Goal: Find contact information: Obtain details needed to contact an individual or organization

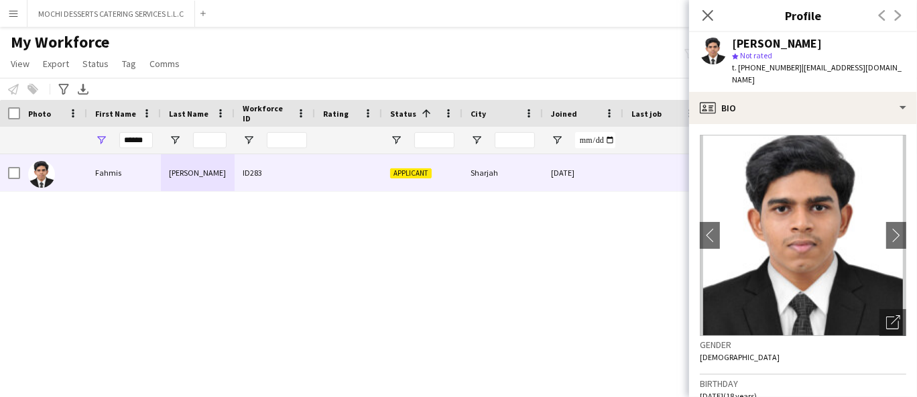
click at [327, 21] on app-navbar "Menu Boards Boards Boards All jobs Status Workforce Workforce My Workforce Recr…" at bounding box center [458, 13] width 917 height 27
click at [83, 13] on button "MOCHI DESSERTS CATERING SERVICES L.L.C Close" at bounding box center [111, 14] width 168 height 26
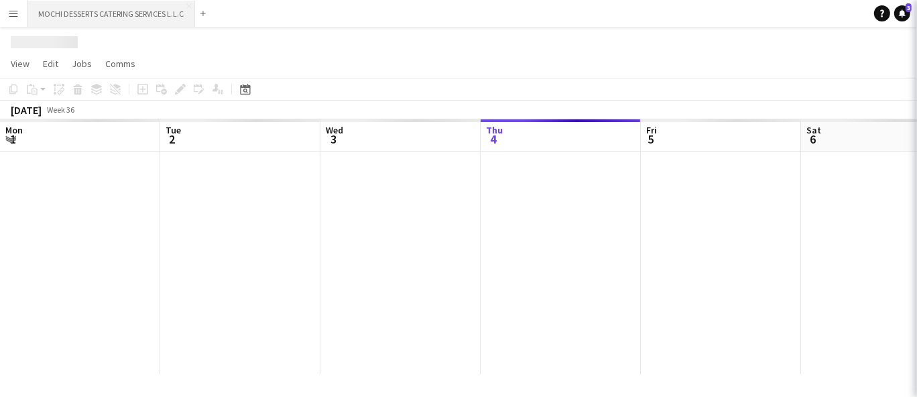
scroll to position [0, 320]
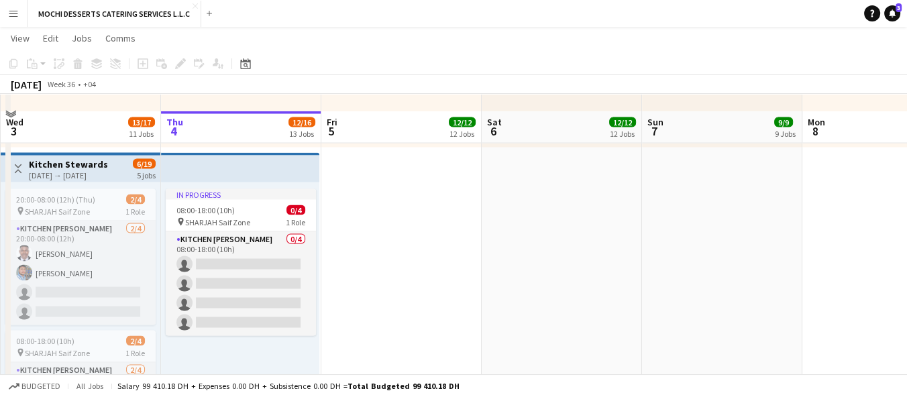
scroll to position [3157, 0]
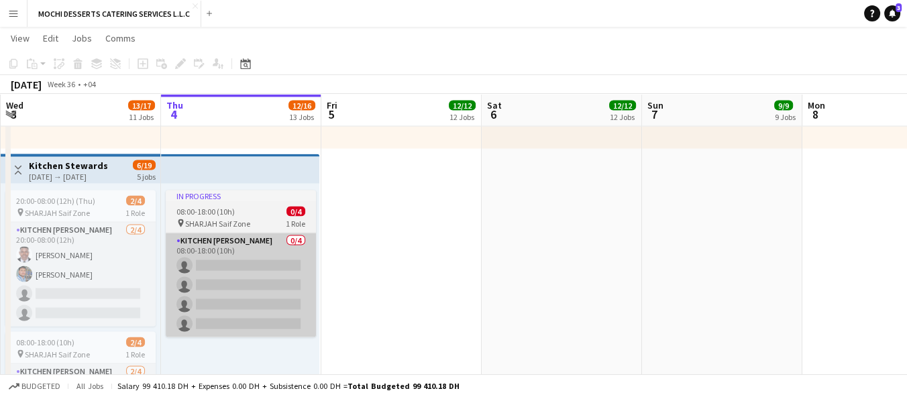
click at [255, 291] on app-card-role "Kitchen [PERSON_NAME] 0/4 08:00-18:00 (10h) single-neutral-actions single-neutr…" at bounding box center [241, 285] width 150 height 104
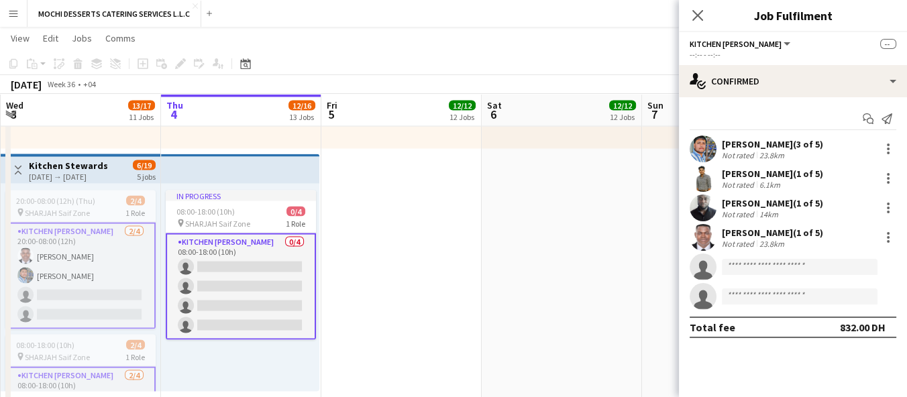
click at [304, 241] on app-card-role "Kitchen [PERSON_NAME] 0/4 08:00-18:00 (10h) single-neutral-actions single-neutr…" at bounding box center [241, 286] width 150 height 107
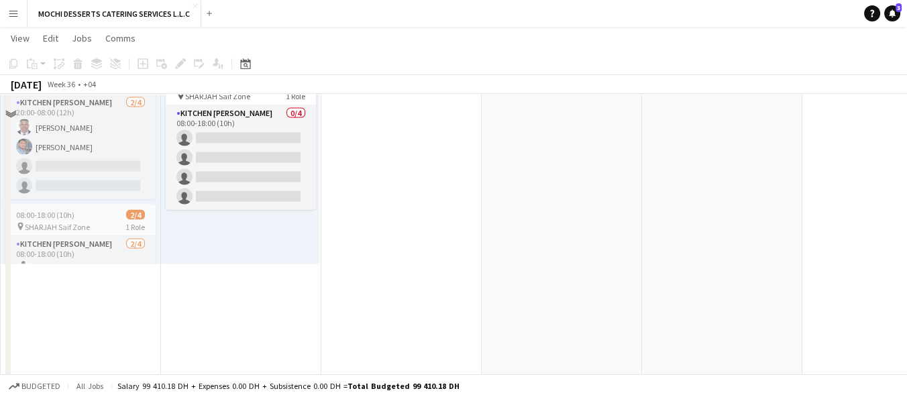
scroll to position [3102, 0]
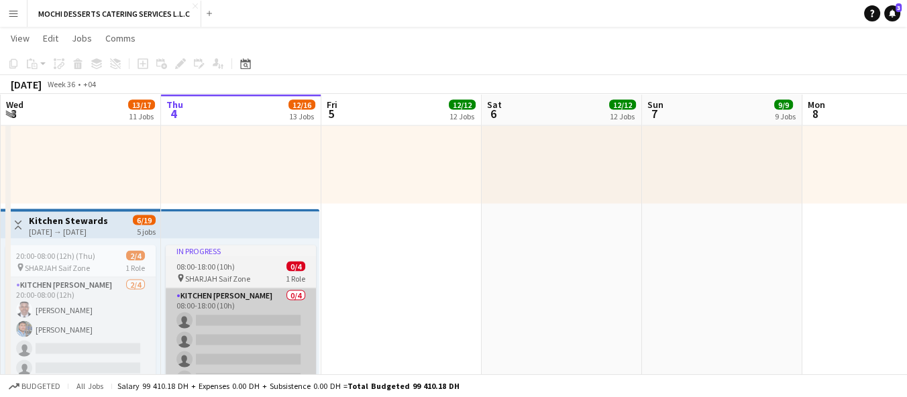
click at [249, 338] on app-card-role "Kitchen [PERSON_NAME] 0/4 08:00-18:00 (10h) single-neutral-actions single-neutr…" at bounding box center [241, 340] width 150 height 104
click at [253, 335] on app-card-role "Kitchen [PERSON_NAME] 0/4 08:00-18:00 (10h) single-neutral-actions single-neutr…" at bounding box center [241, 340] width 150 height 104
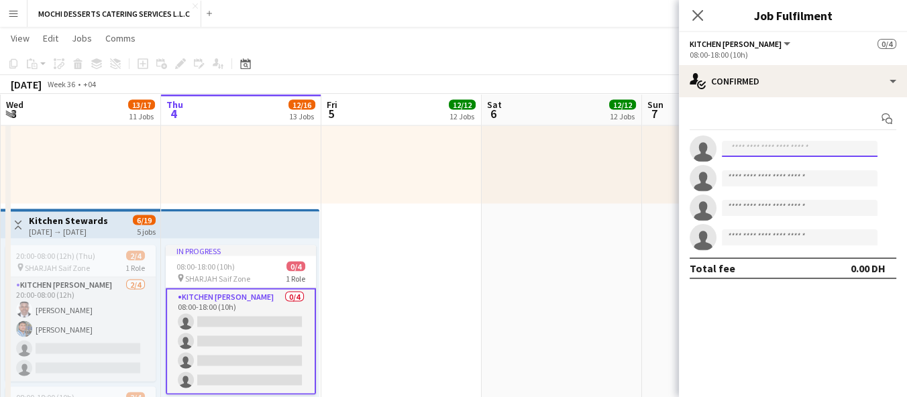
click at [760, 146] on input at bounding box center [799, 149] width 156 height 16
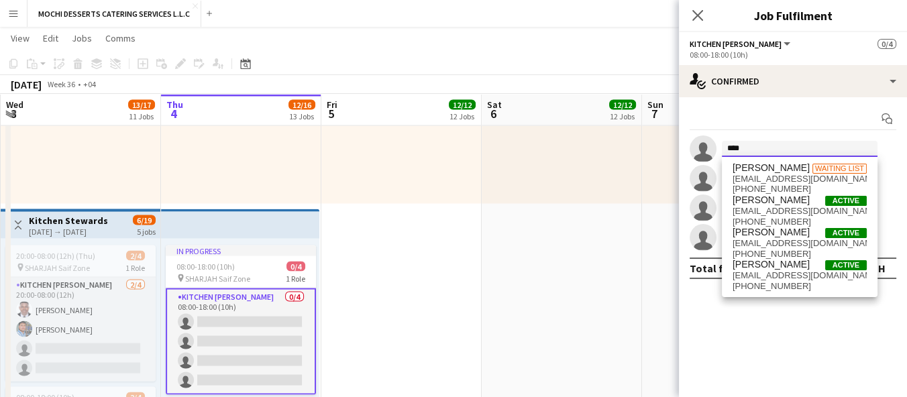
type input "****"
click at [794, 279] on span "[EMAIL_ADDRESS][DOMAIN_NAME]" at bounding box center [799, 275] width 134 height 11
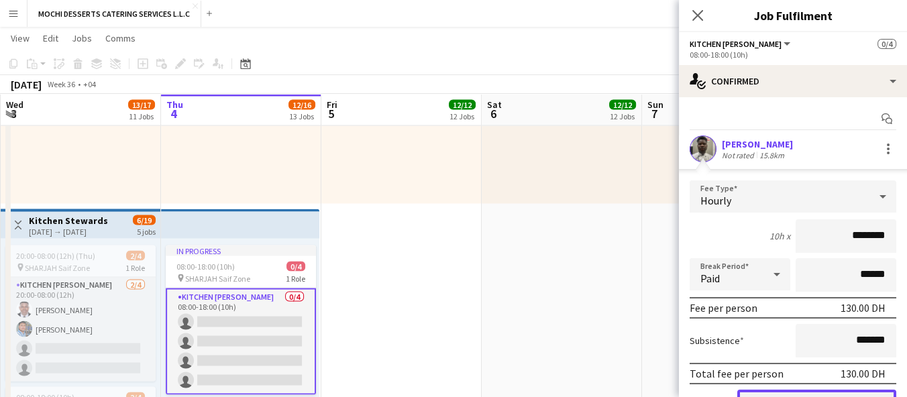
click at [813, 390] on button "Confirm" at bounding box center [816, 403] width 159 height 27
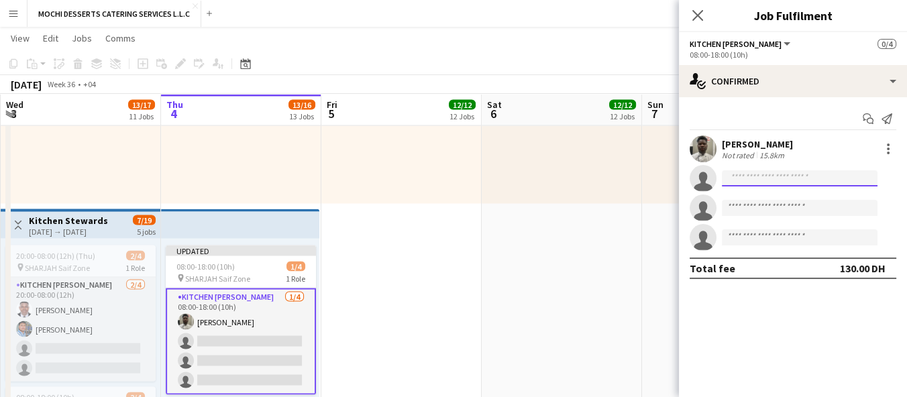
click at [750, 182] on input at bounding box center [799, 178] width 156 height 16
click at [762, 308] on mat-expansion-panel "check Confirmed Start chat Send notification [PERSON_NAME] Not rated 15.8km sin…" at bounding box center [793, 247] width 228 height 300
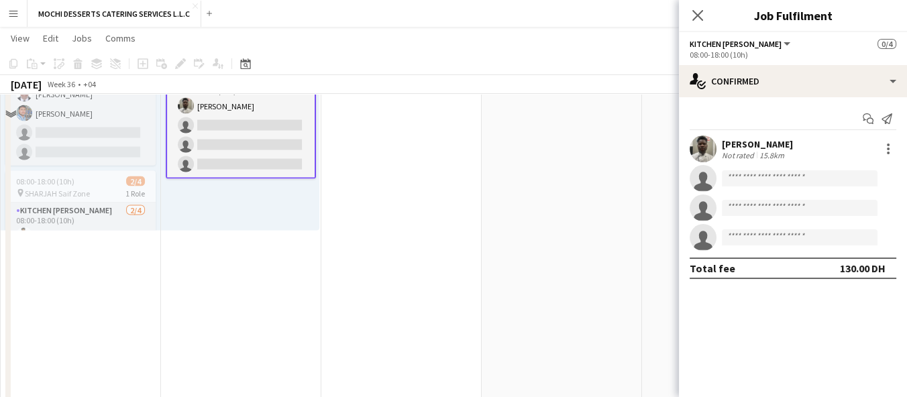
scroll to position [3042, 0]
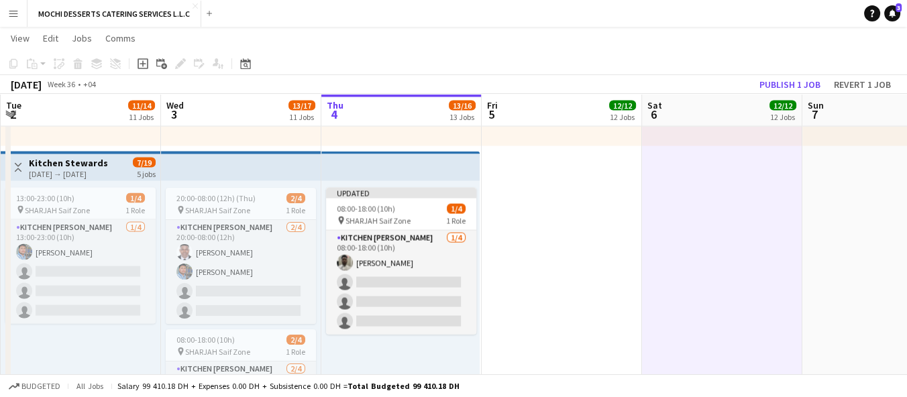
scroll to position [0, 392]
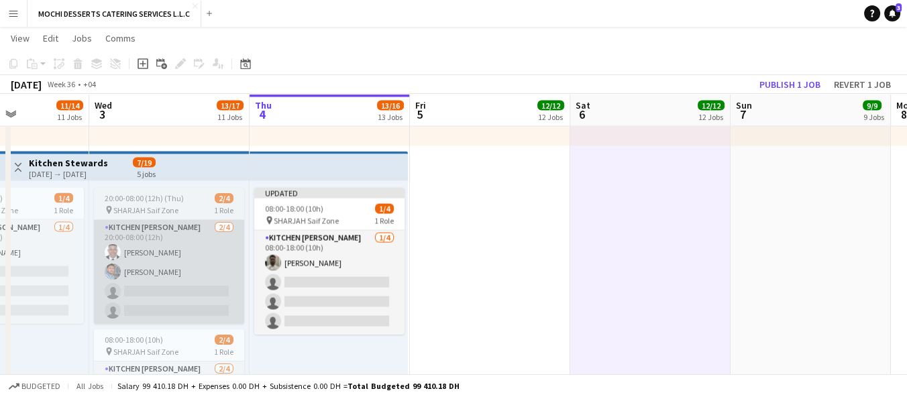
click at [178, 272] on app-card-role "Kitchen [PERSON_NAME] [DATE] 20:00-08:00 (12h) [PERSON_NAME] single-neutral-act…" at bounding box center [169, 272] width 150 height 104
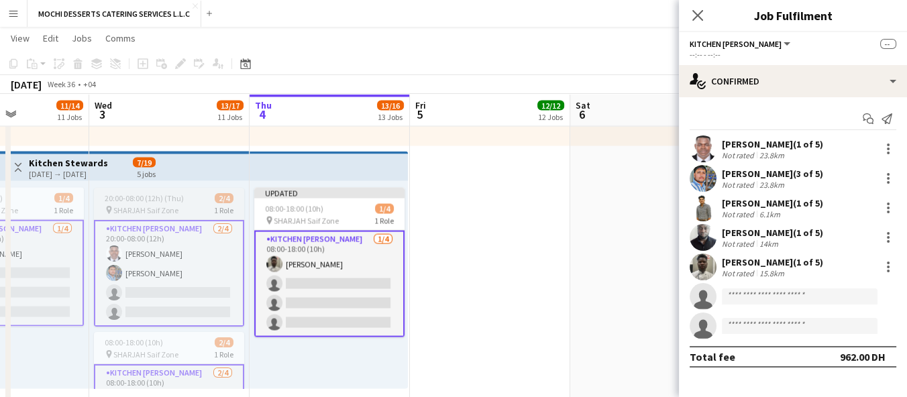
click at [162, 255] on app-card-role "Kitchen [PERSON_NAME] [DATE] 20:00-08:00 (12h) [PERSON_NAME] single-neutral-act…" at bounding box center [169, 273] width 150 height 107
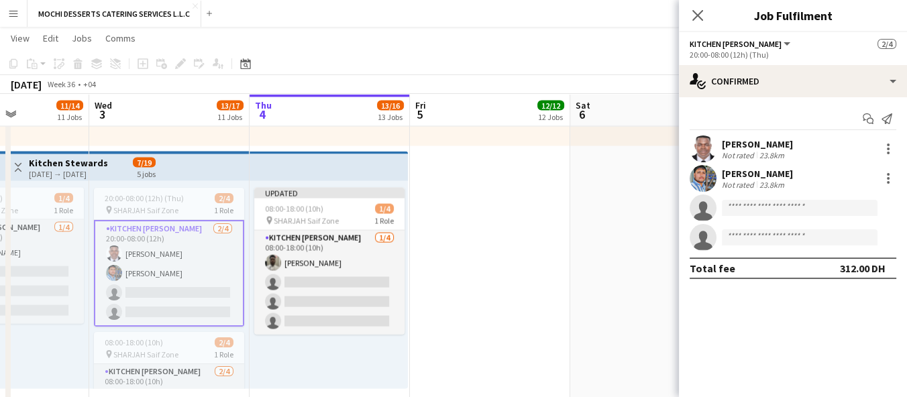
click at [168, 255] on app-card-role "Kitchen [PERSON_NAME] [DATE] 20:00-08:00 (12h) [PERSON_NAME] single-neutral-act…" at bounding box center [169, 273] width 150 height 107
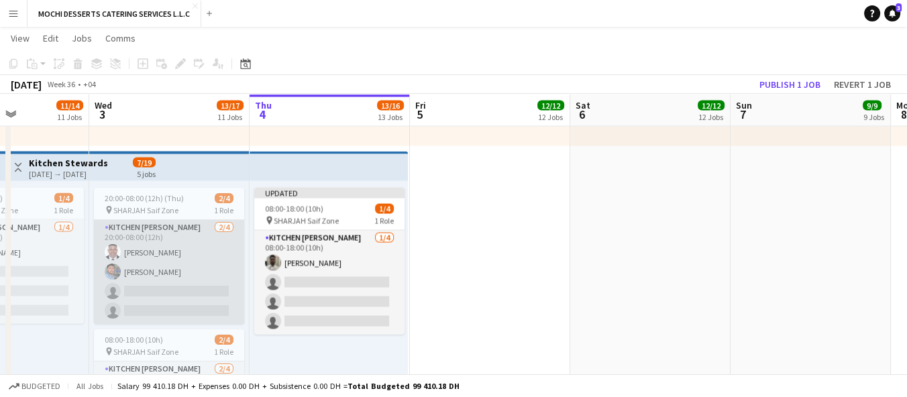
click at [144, 229] on app-card-role "Kitchen [PERSON_NAME] [DATE] 20:00-08:00 (12h) [PERSON_NAME] single-neutral-act…" at bounding box center [169, 272] width 150 height 104
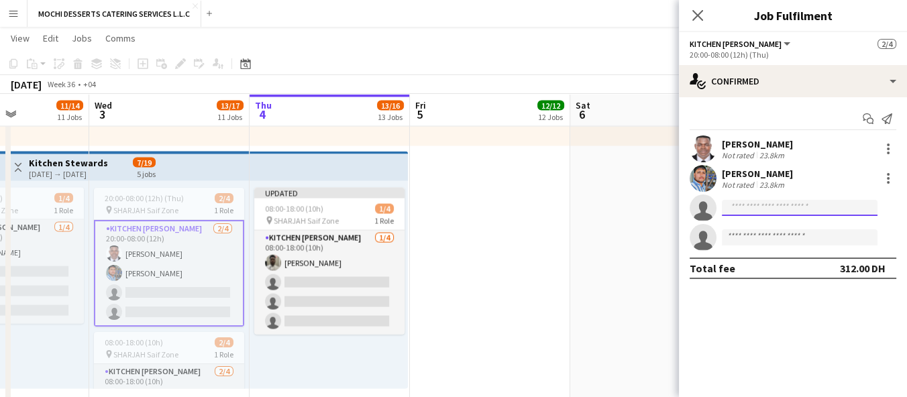
click at [761, 209] on input at bounding box center [799, 208] width 156 height 16
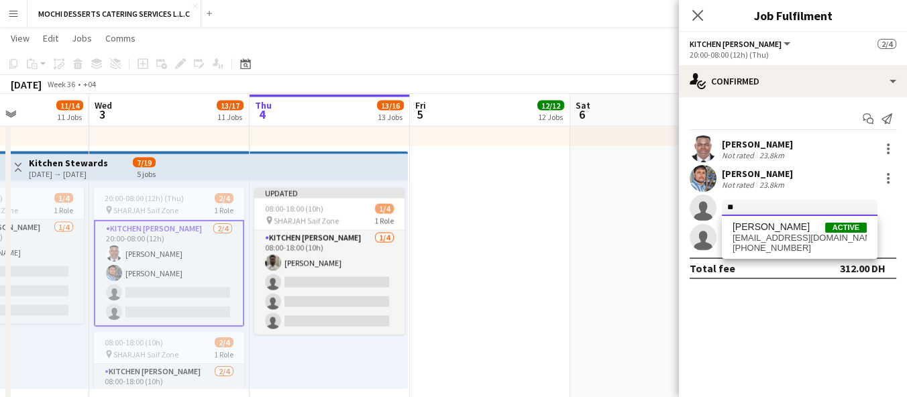
type input "*"
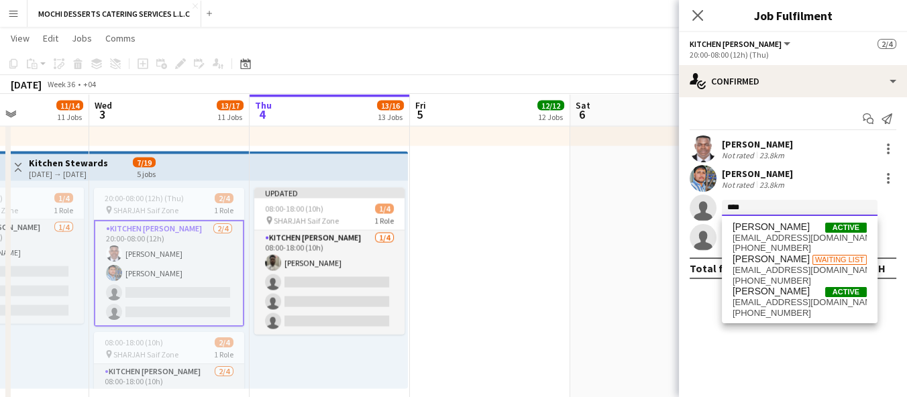
type input "****"
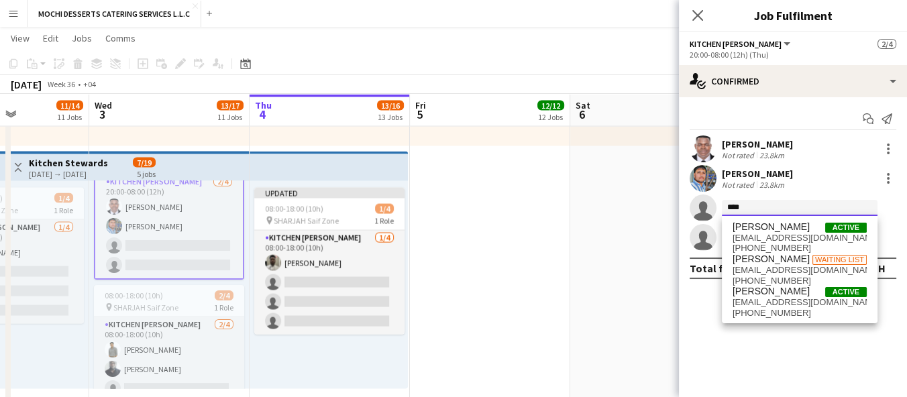
scroll to position [72, 0]
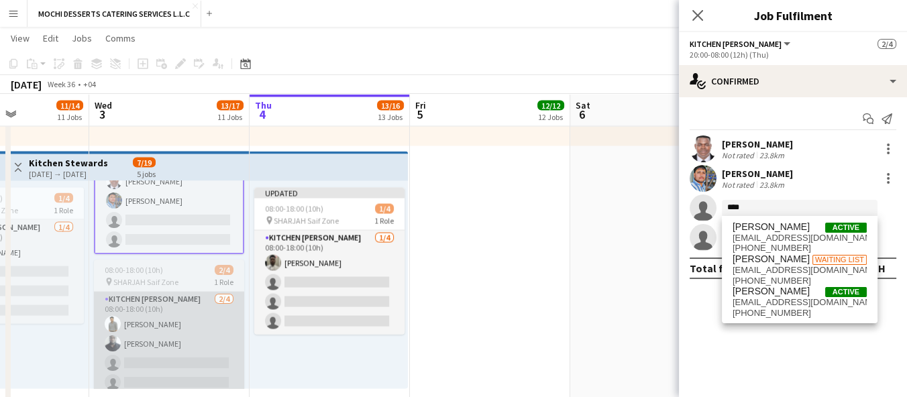
click at [179, 353] on app-card-role "Kitchen [PERSON_NAME] [DATE] 08:00-18:00 (10h) [PERSON_NAME] Raji [PERSON_NAME]…" at bounding box center [169, 344] width 150 height 104
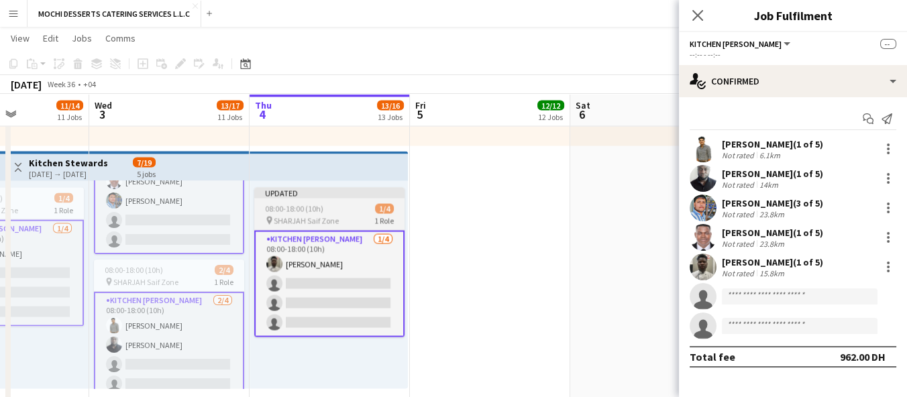
click at [297, 290] on app-card-role "Kitchen [PERSON_NAME] [DATE] 08:00-18:00 (10h) [PERSON_NAME] single-neutral-act…" at bounding box center [329, 284] width 150 height 107
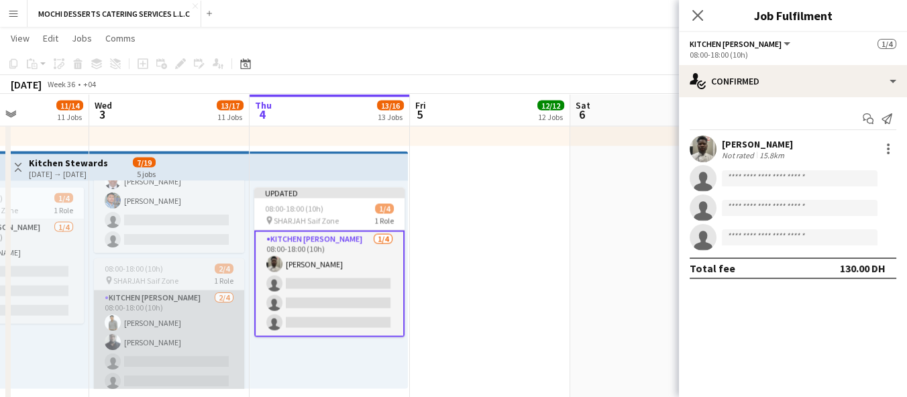
click at [173, 340] on app-card-role "Kitchen [PERSON_NAME] [DATE] 08:00-18:00 (10h) [PERSON_NAME] Raji [PERSON_NAME]…" at bounding box center [169, 342] width 150 height 104
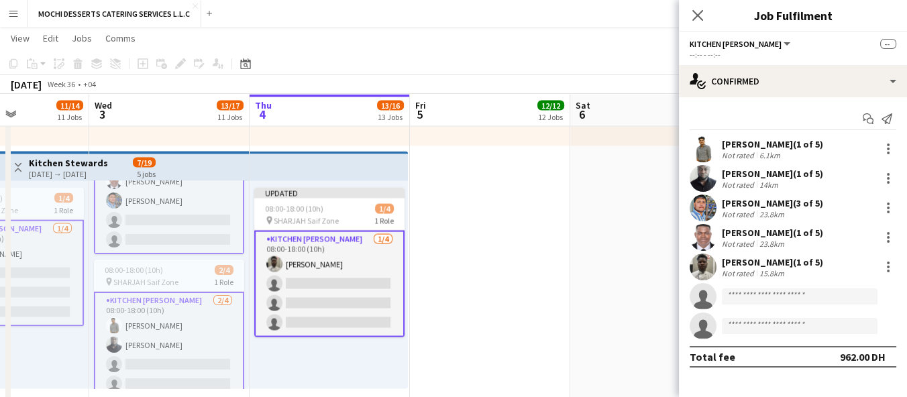
click at [178, 351] on app-card-role "Kitchen [PERSON_NAME] [DATE] 08:00-18:00 (10h) [PERSON_NAME] Raji [PERSON_NAME]…" at bounding box center [169, 345] width 150 height 107
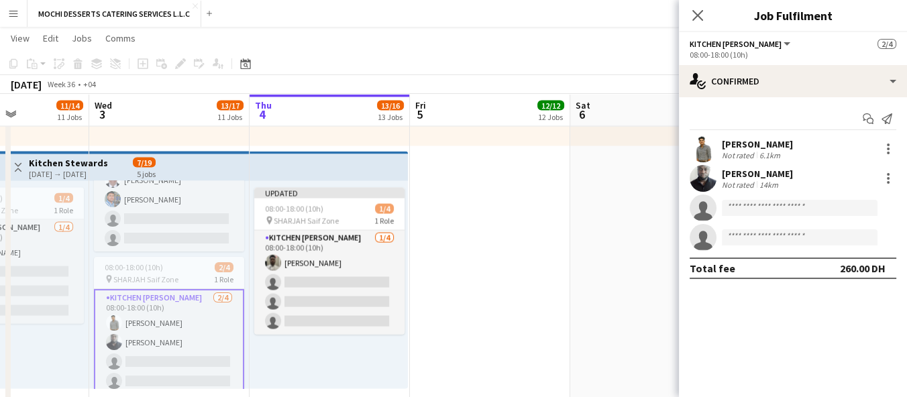
scroll to position [71, 0]
click at [783, 205] on input at bounding box center [799, 208] width 156 height 16
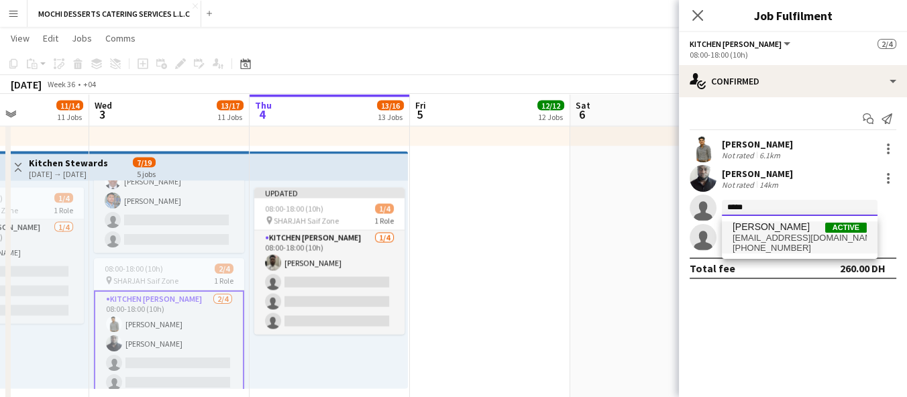
type input "*****"
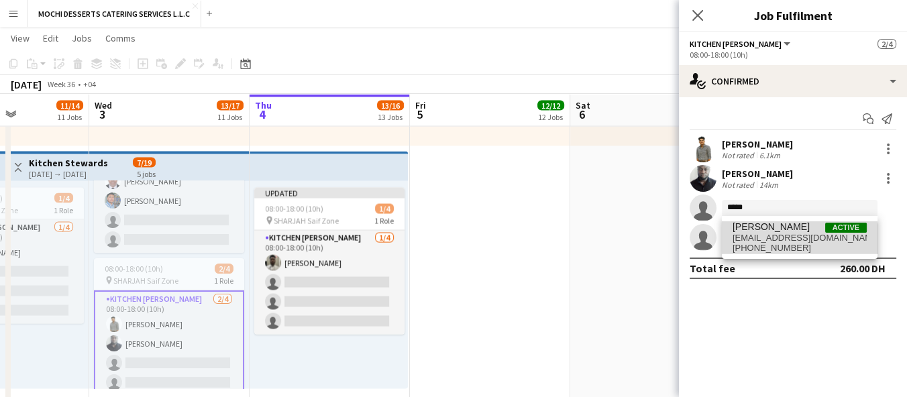
click at [795, 245] on span "[PHONE_NUMBER]" at bounding box center [799, 248] width 134 height 11
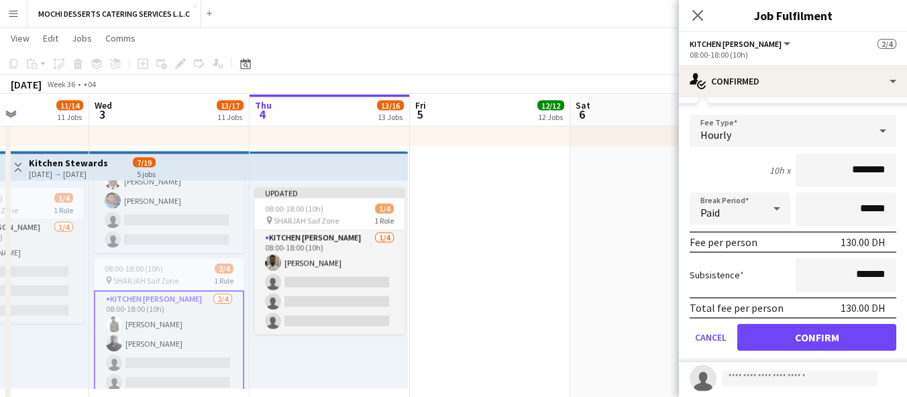
scroll to position [155, 0]
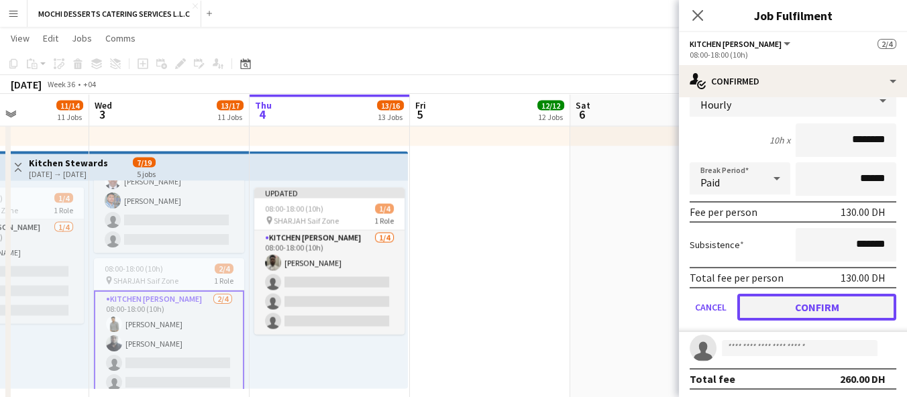
click at [779, 310] on button "Confirm" at bounding box center [816, 307] width 159 height 27
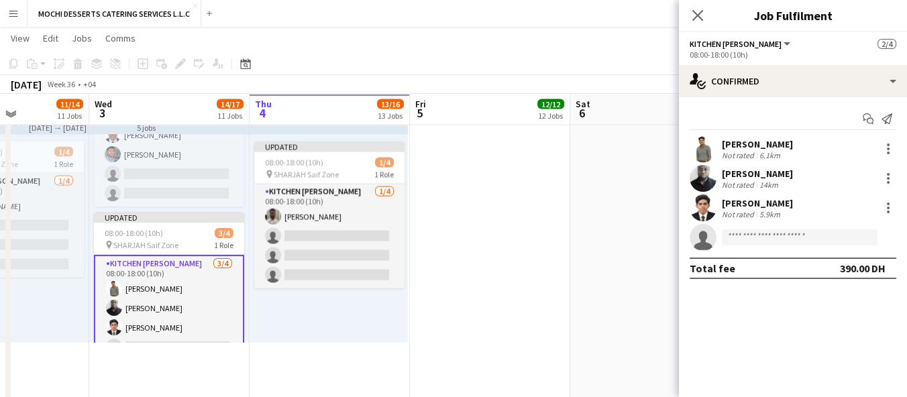
scroll to position [3204, 0]
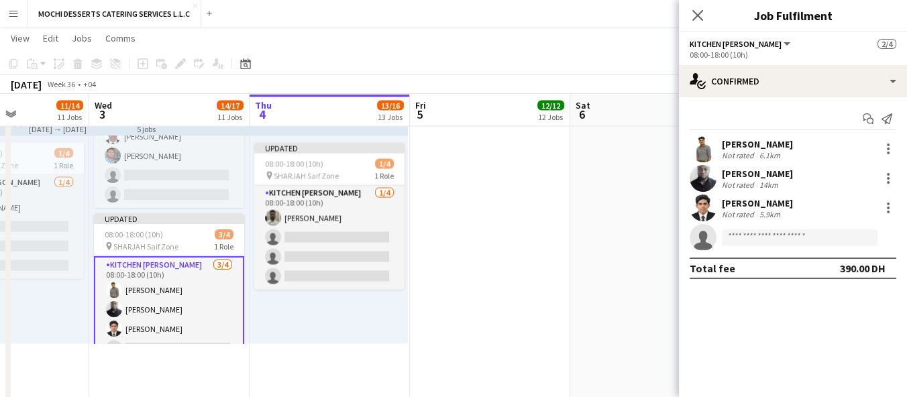
click at [681, 9] on div "Close pop-in" at bounding box center [698, 15] width 38 height 31
click at [700, 16] on icon "Close pop-in" at bounding box center [697, 15] width 13 height 13
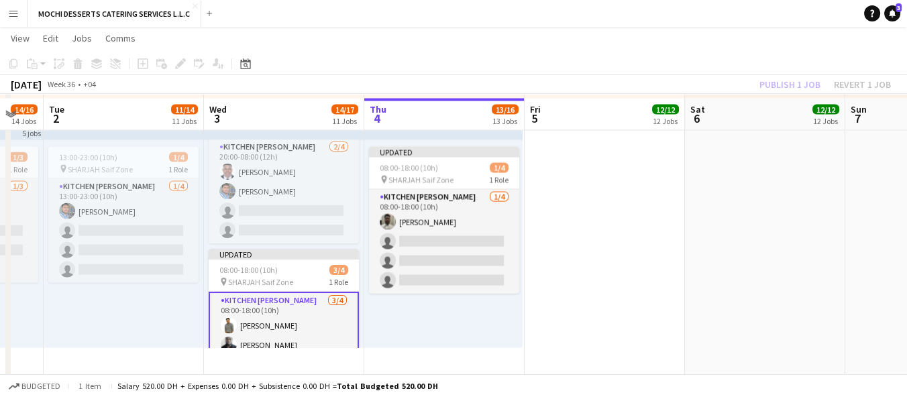
scroll to position [3200, 0]
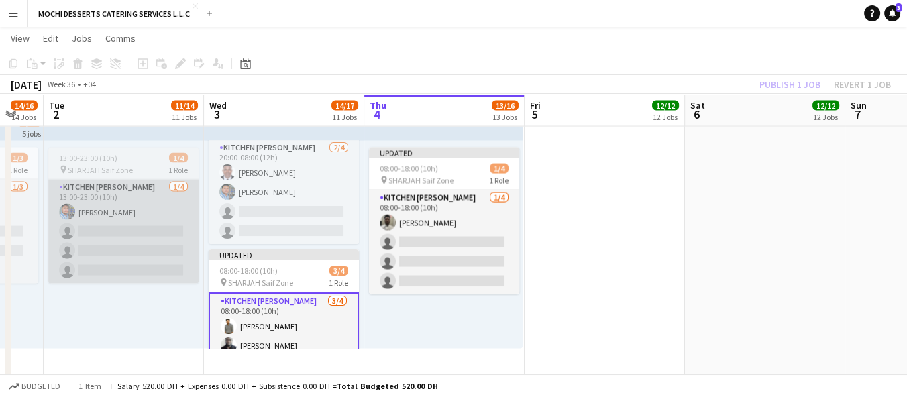
click at [123, 249] on app-card-role "Kitchen [PERSON_NAME] [DATE] 13:00-23:00 (10h) [PERSON_NAME] single-neutral-act…" at bounding box center [123, 232] width 150 height 104
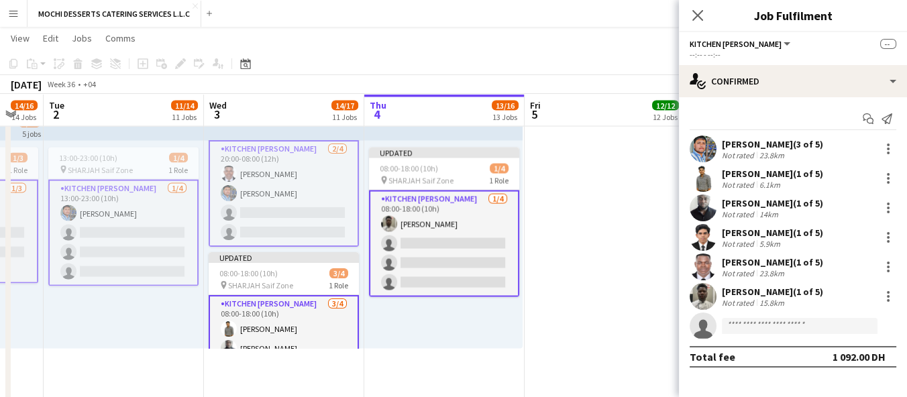
scroll to position [41, 0]
click at [148, 239] on app-card-role "Kitchen [PERSON_NAME] [DATE] 13:00-23:00 (10h) [PERSON_NAME] single-neutral-act…" at bounding box center [123, 233] width 150 height 107
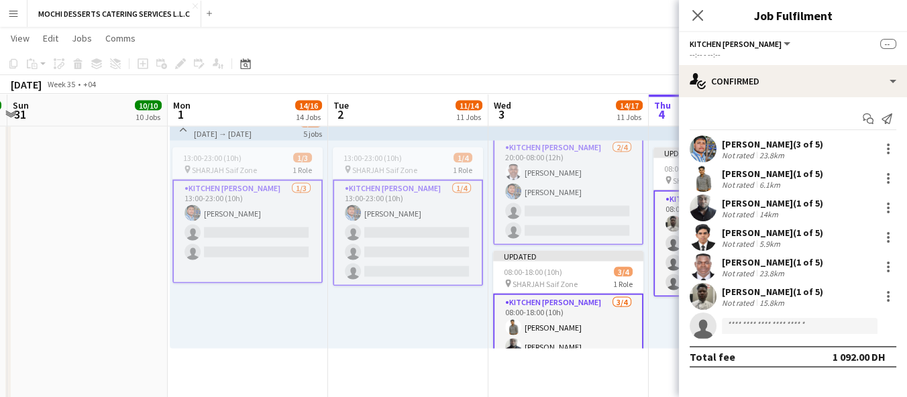
scroll to position [0, 414]
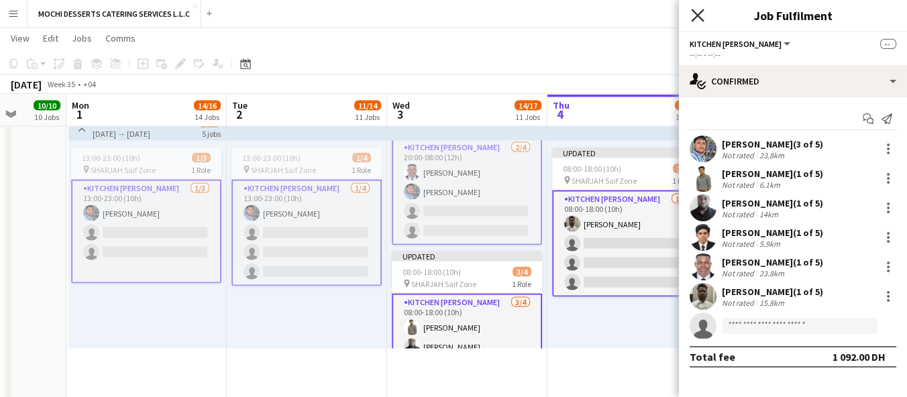
click at [694, 12] on icon at bounding box center [697, 15] width 13 height 13
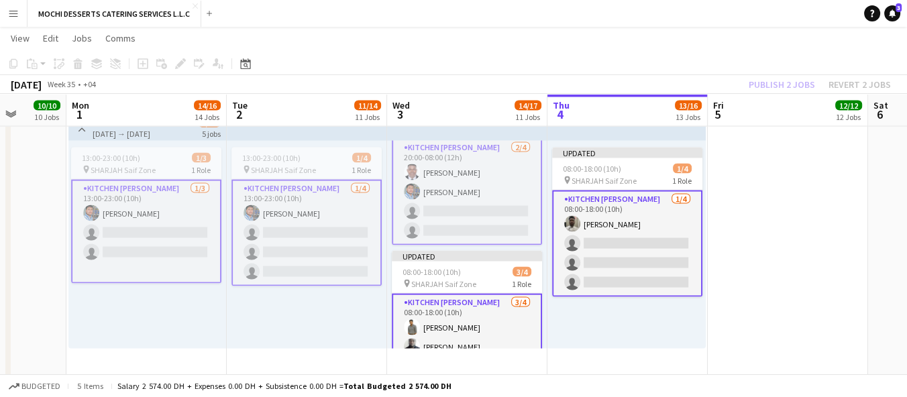
click at [785, 79] on div "Publish 2 jobs Revert 2 jobs" at bounding box center [819, 84] width 174 height 17
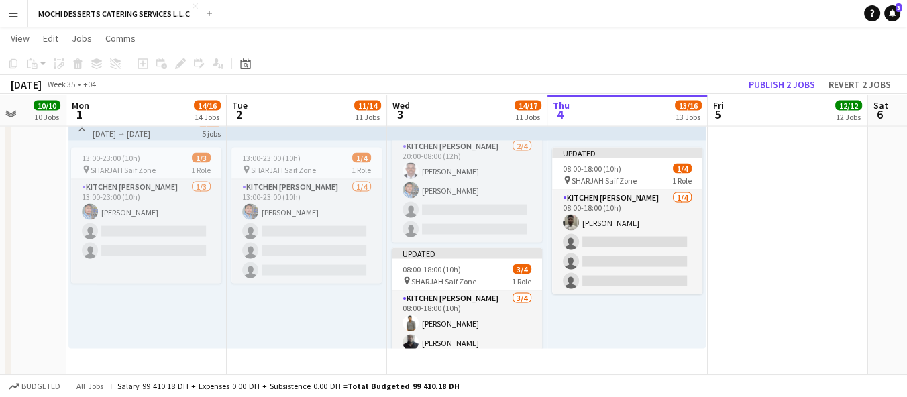
scroll to position [40, 0]
click at [785, 88] on button "Publish 2 jobs" at bounding box center [781, 84] width 77 height 17
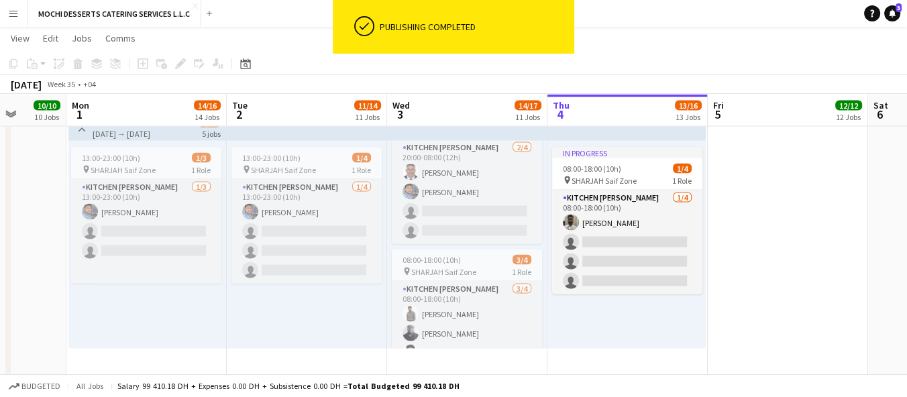
click at [13, 13] on app-icon "Menu" at bounding box center [13, 13] width 11 height 11
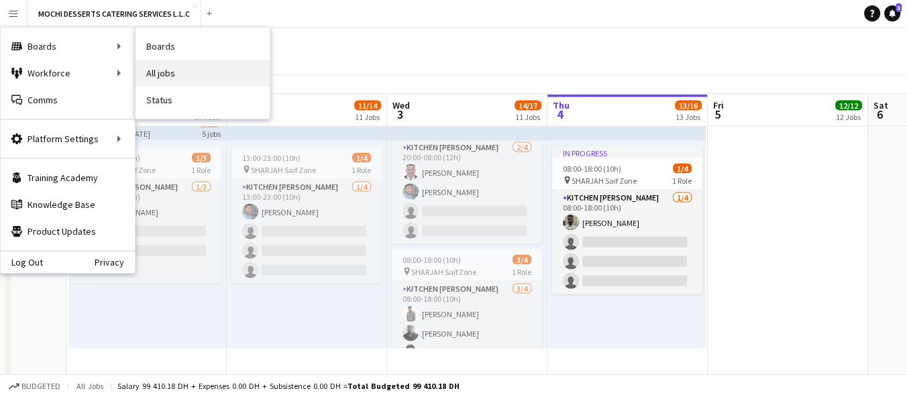
click at [179, 67] on link "All jobs" at bounding box center [202, 73] width 134 height 27
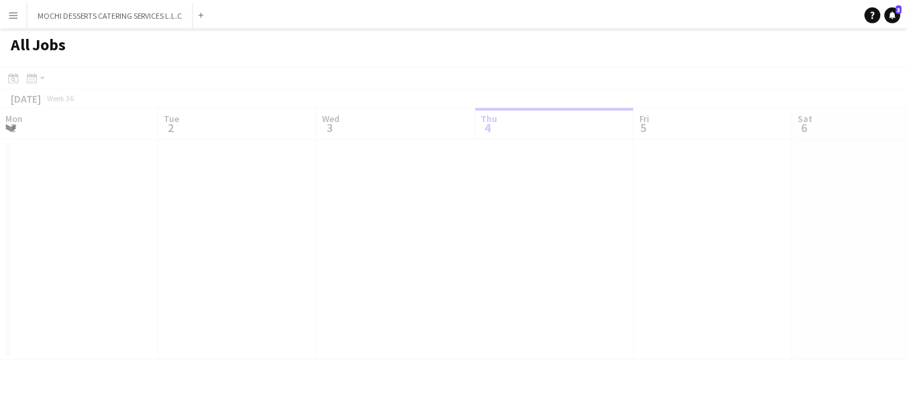
scroll to position [0, 320]
click at [13, 9] on app-icon "Menu" at bounding box center [13, 13] width 11 height 11
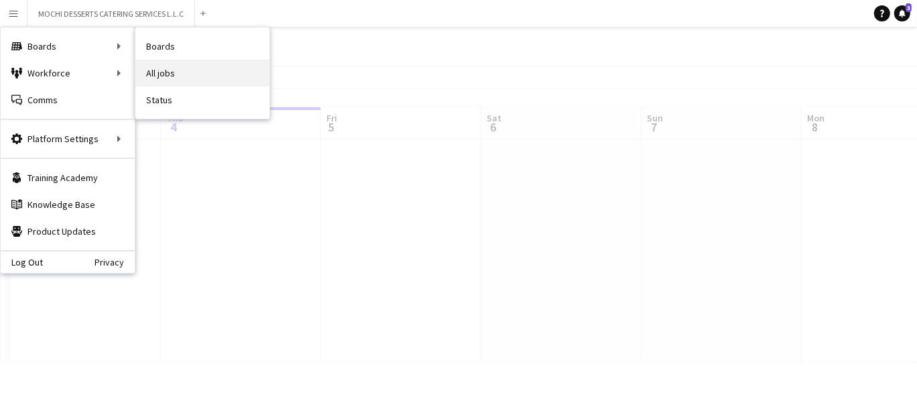
click at [168, 60] on link "All jobs" at bounding box center [202, 73] width 134 height 27
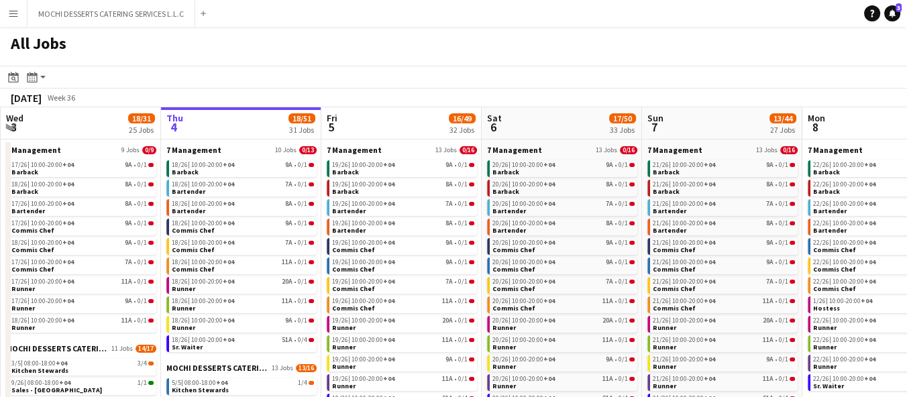
click at [8, 11] on app-icon "Menu" at bounding box center [13, 13] width 11 height 11
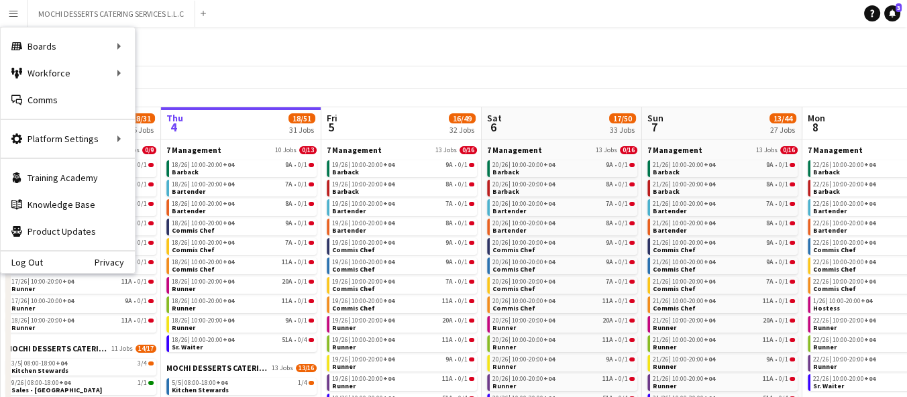
click at [8, 11] on app-icon "Menu" at bounding box center [13, 13] width 11 height 11
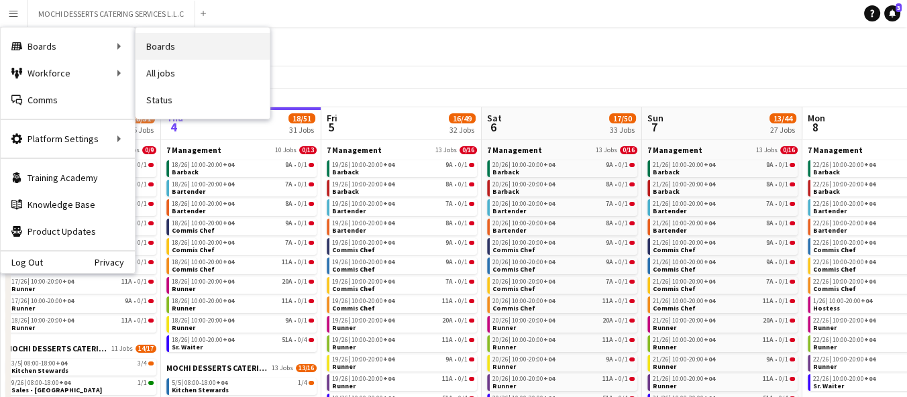
click at [174, 45] on link "Boards" at bounding box center [202, 46] width 134 height 27
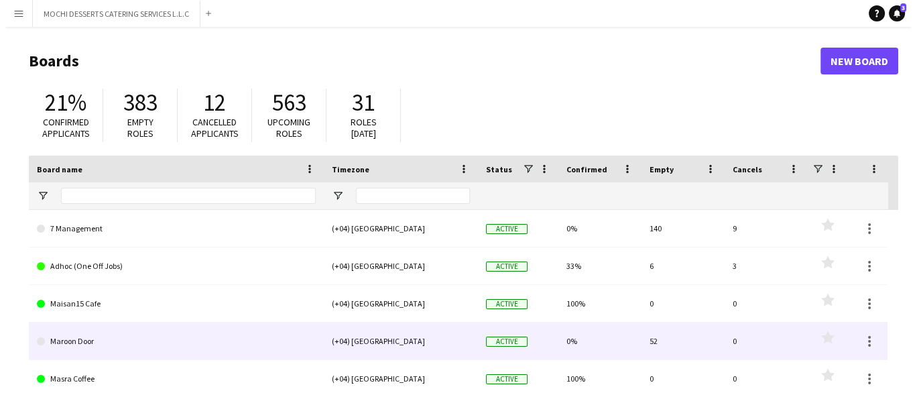
scroll to position [25, 0]
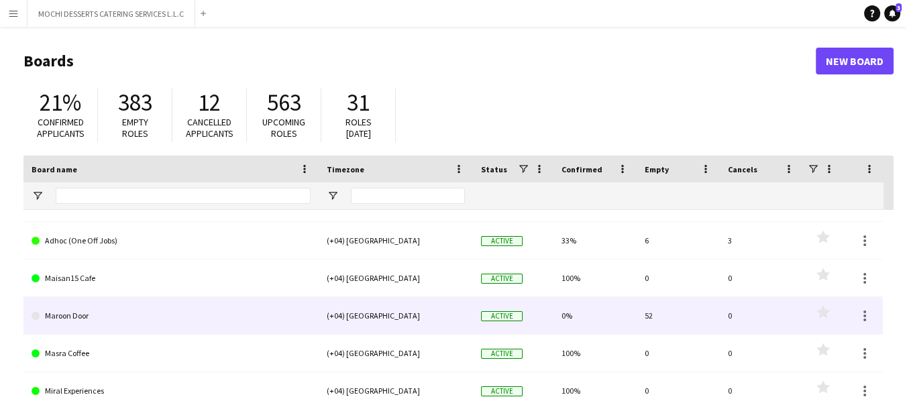
click at [161, 342] on link "Masra Coffee" at bounding box center [171, 354] width 279 height 38
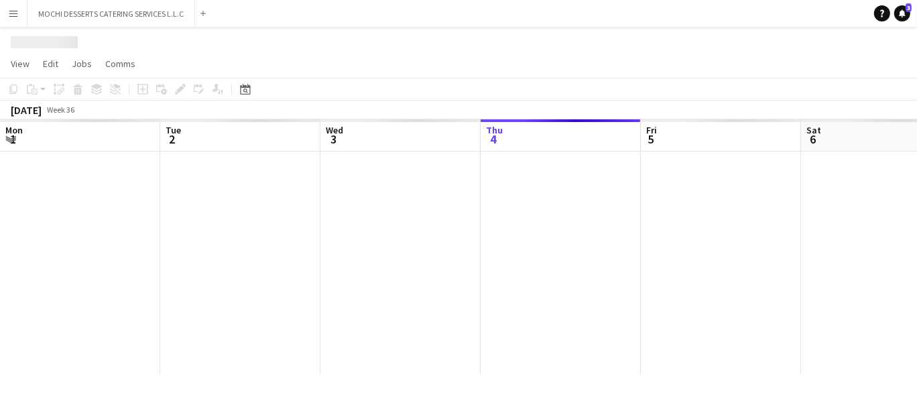
scroll to position [0, 320]
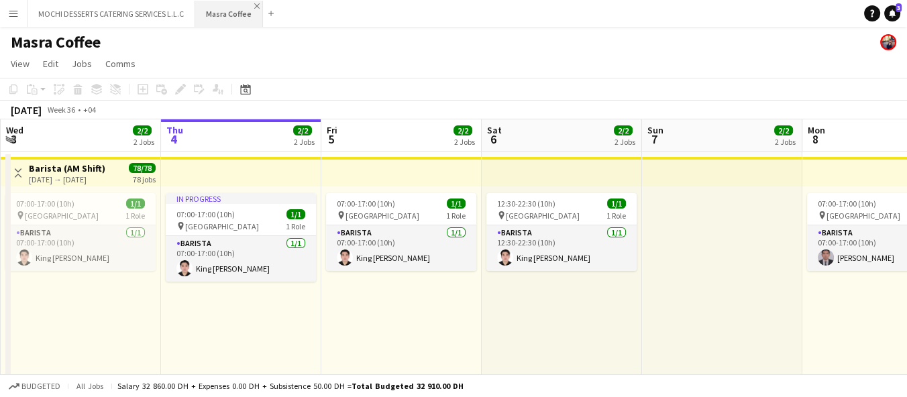
click at [256, 5] on app-icon "Close" at bounding box center [256, 5] width 5 height 5
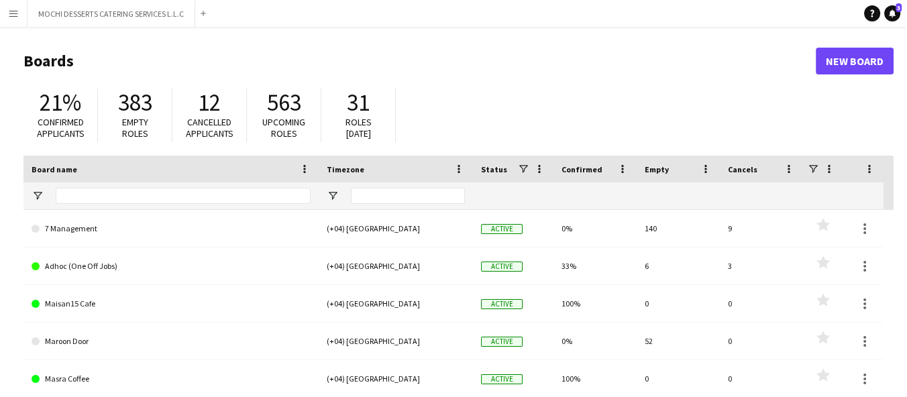
click at [15, 21] on button "Menu" at bounding box center [13, 13] width 27 height 27
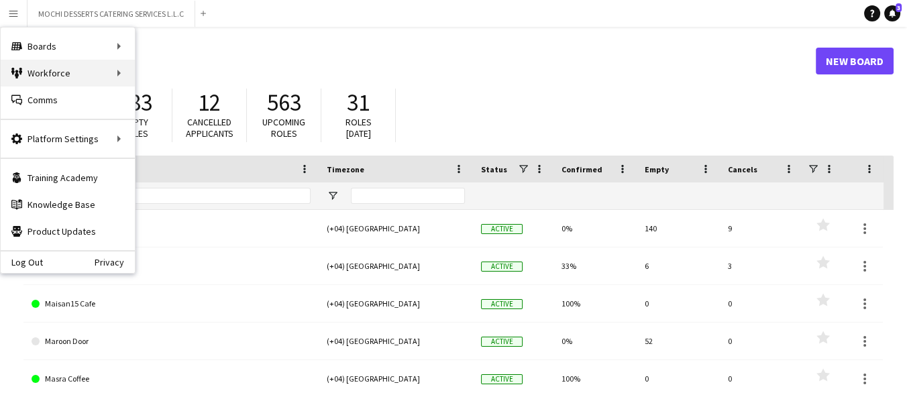
click at [93, 74] on div "Workforce Workforce" at bounding box center [68, 73] width 134 height 27
click at [102, 38] on div "Boards Boards" at bounding box center [68, 46] width 134 height 27
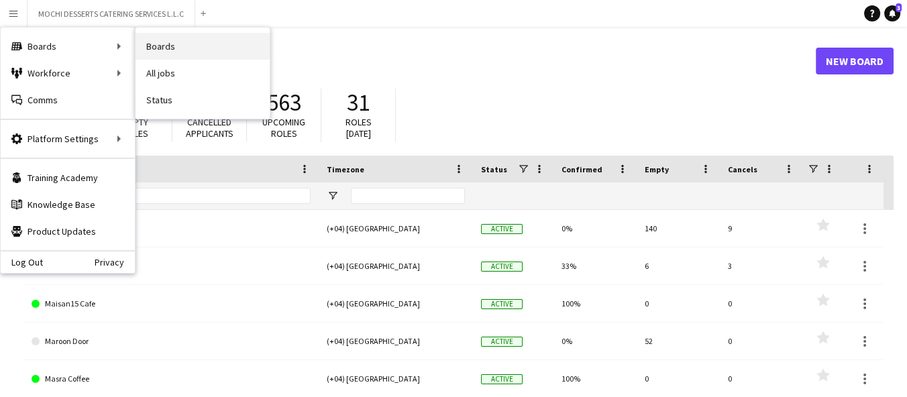
click at [194, 47] on link "Boards" at bounding box center [202, 46] width 134 height 27
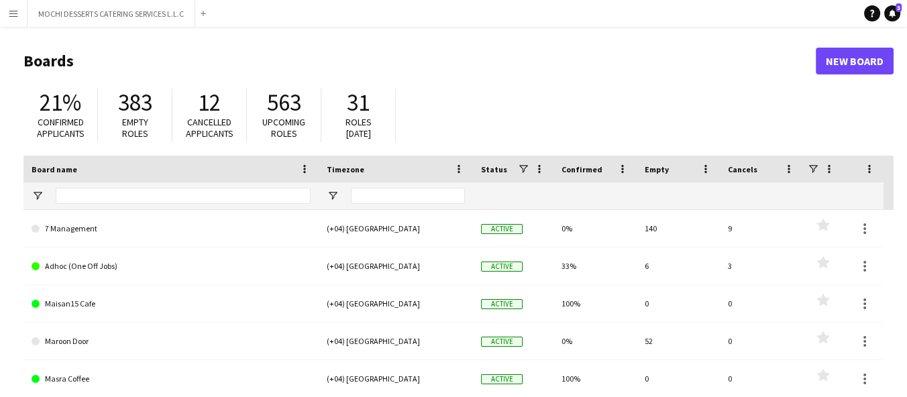
click at [81, 343] on link "Maroon Door" at bounding box center [171, 342] width 279 height 38
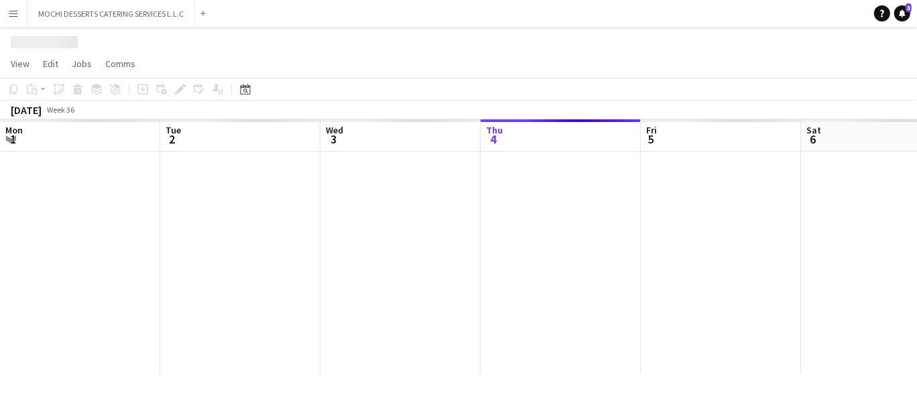
scroll to position [0, 320]
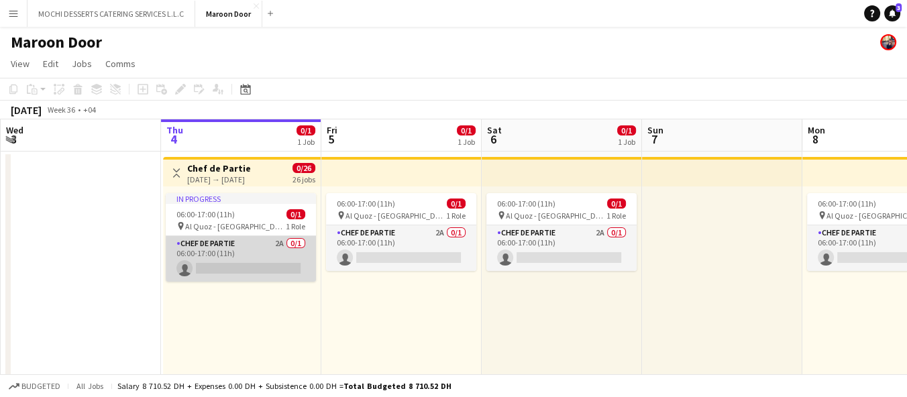
click at [241, 236] on app-card-role "Chef de Partie 2A 0/1 06:00-17:00 (11h) single-neutral-actions" at bounding box center [241, 259] width 150 height 46
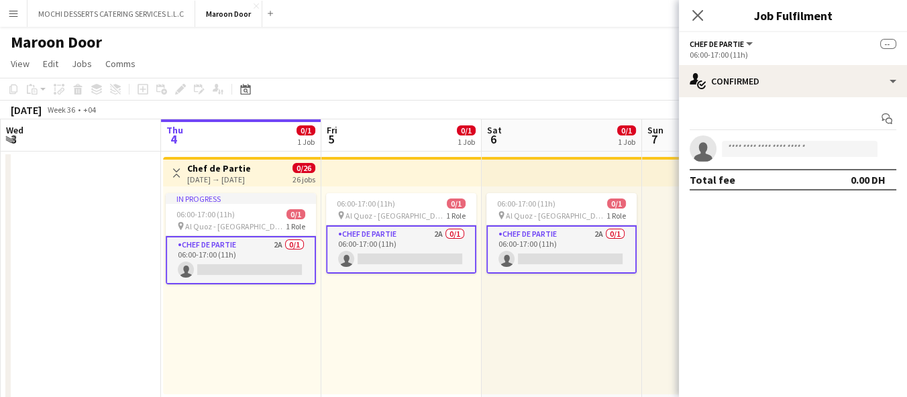
click at [241, 236] on app-card-role "Chef de Partie 2A 0/1 06:00-17:00 (11h) single-neutral-actions" at bounding box center [241, 260] width 150 height 48
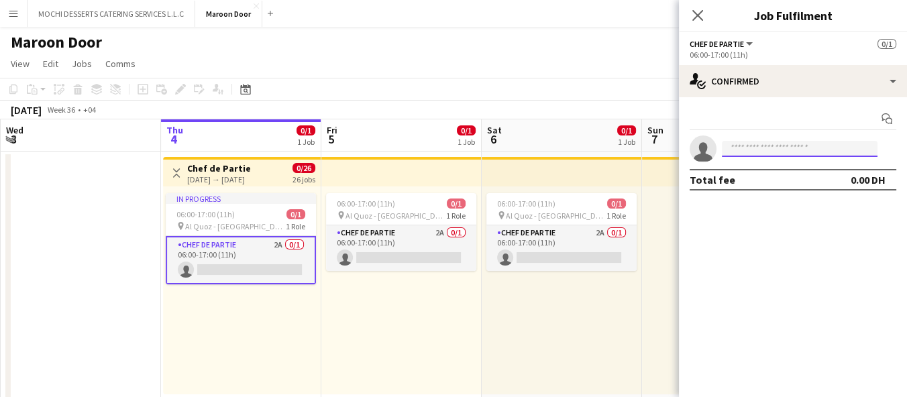
click at [791, 141] on input at bounding box center [799, 149] width 156 height 16
type input "*******"
click at [243, 50] on div "Maroon Door" at bounding box center [453, 39] width 907 height 25
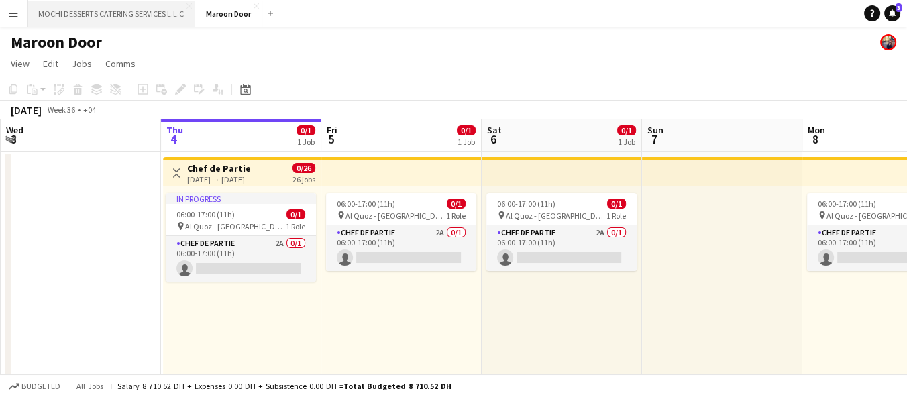
click at [71, 17] on button "MOCHI DESSERTS CATERING SERVICES L.L.C Close" at bounding box center [111, 14] width 168 height 26
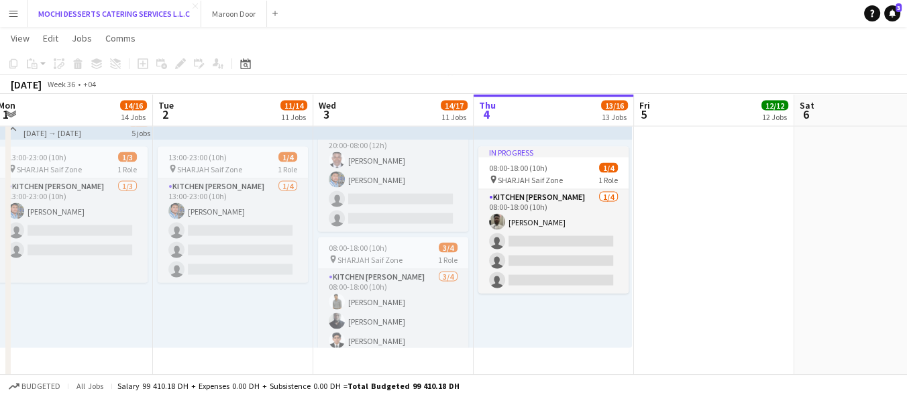
scroll to position [3200, 0]
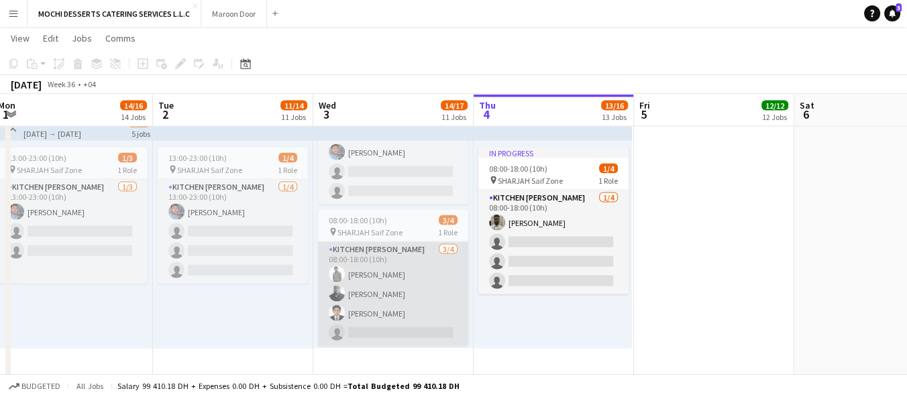
click at [380, 329] on app-card-role "Kitchen [PERSON_NAME] [DATE] 08:00-18:00 (10h) [PERSON_NAME] Raji [PERSON_NAME]…" at bounding box center [393, 294] width 150 height 104
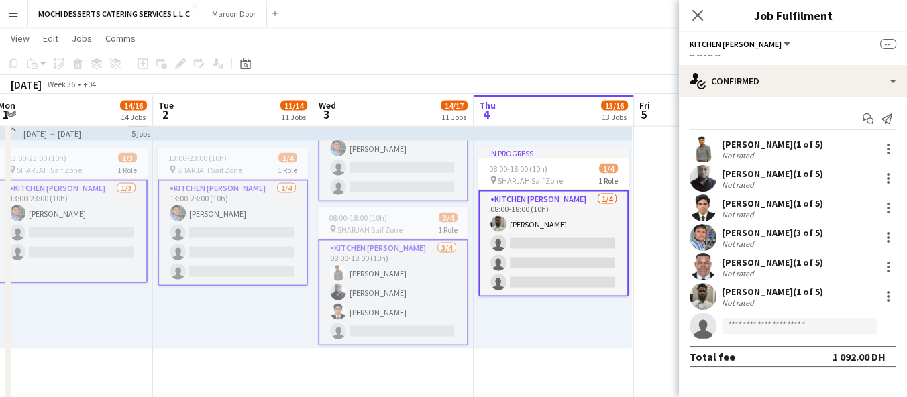
scroll to position [91, 0]
click at [342, 239] on app-card-role "Kitchen [PERSON_NAME] [DATE] 08:00-18:00 (10h) [PERSON_NAME] Raji [PERSON_NAME]…" at bounding box center [393, 292] width 150 height 107
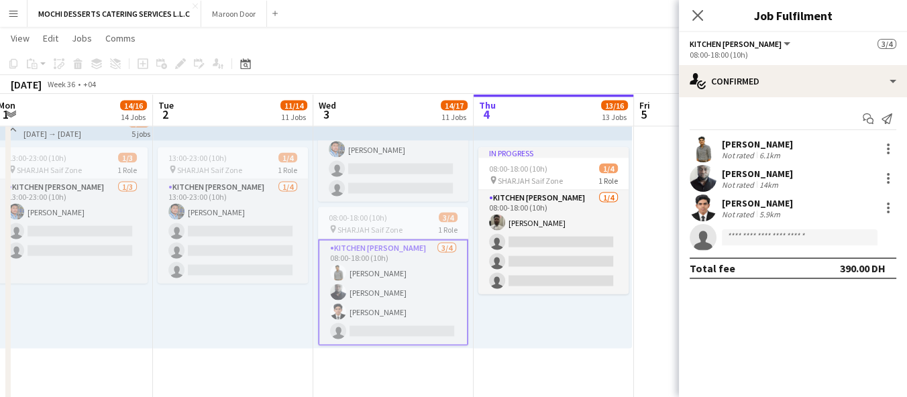
scroll to position [89, 0]
click at [821, 239] on input at bounding box center [799, 237] width 156 height 16
type input "*******"
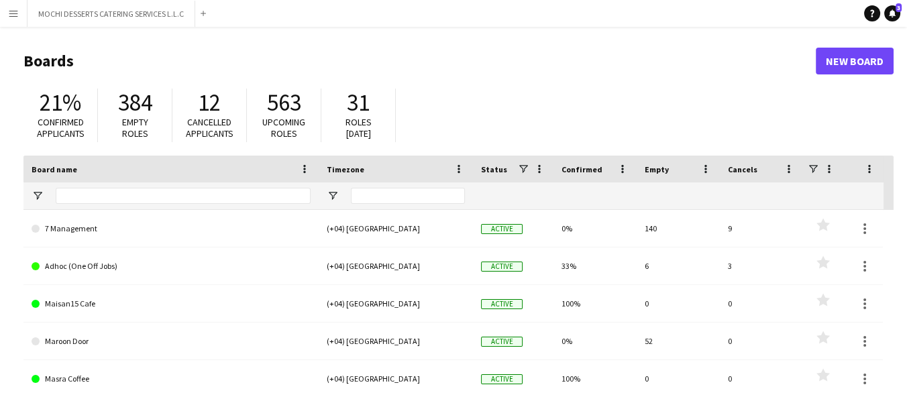
click at [15, 11] on app-icon "Menu" at bounding box center [13, 13] width 11 height 11
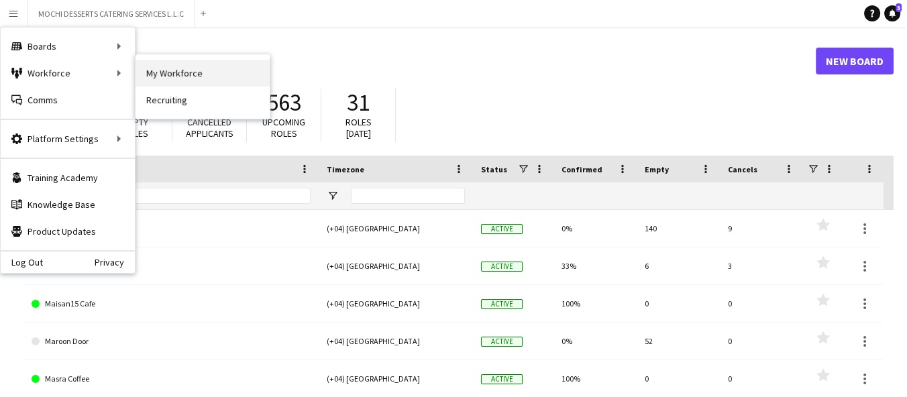
click at [145, 72] on link "My Workforce" at bounding box center [202, 73] width 134 height 27
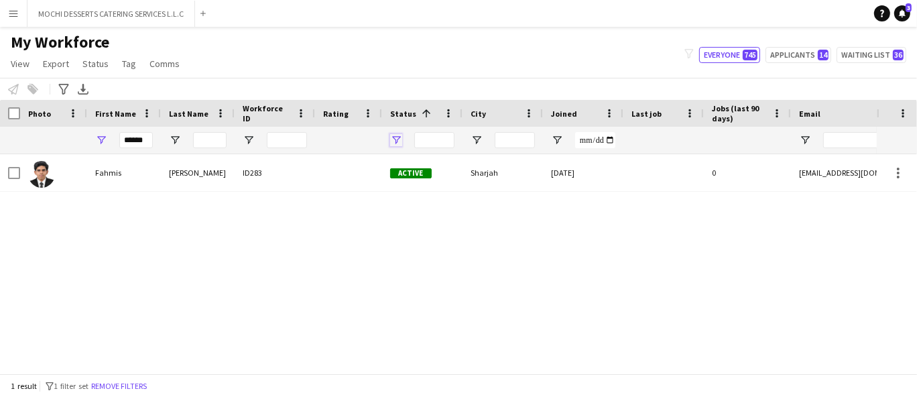
click at [397, 139] on span "Open Filter Menu" at bounding box center [396, 140] width 12 height 12
click at [145, 137] on input "******" at bounding box center [136, 140] width 34 height 16
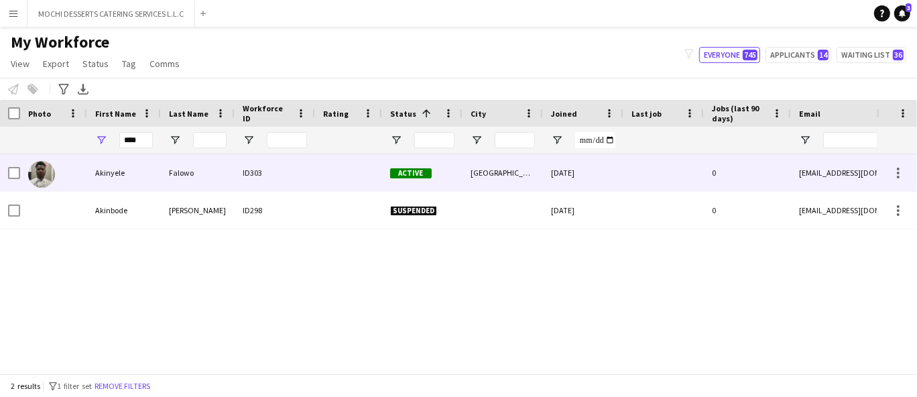
click at [378, 176] on div at bounding box center [348, 172] width 67 height 37
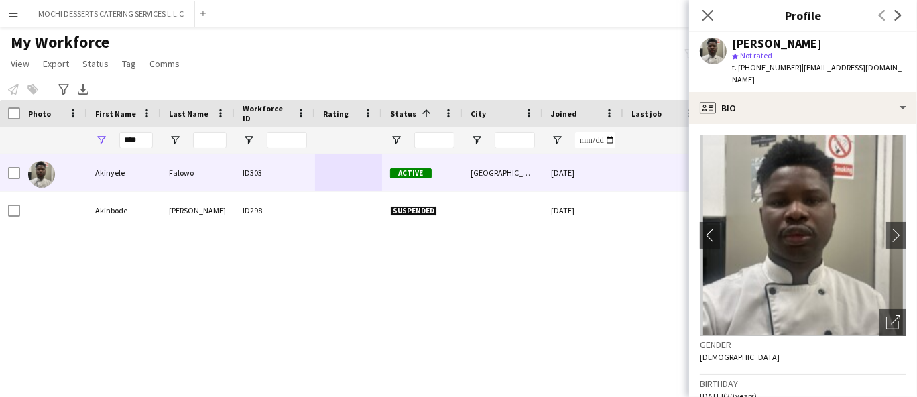
click at [398, 290] on div "Akinyele Falowo ID303 Active Dubai 16-04-2025 0 falowoakinyele01@gmail.com Akin…" at bounding box center [438, 258] width 877 height 209
click at [400, 267] on div "Akinyele Falowo ID303 Active Dubai 16-04-2025 0 falowoakinyele01@gmail.com Akin…" at bounding box center [438, 258] width 877 height 209
click at [135, 139] on input "****" at bounding box center [136, 140] width 34 height 16
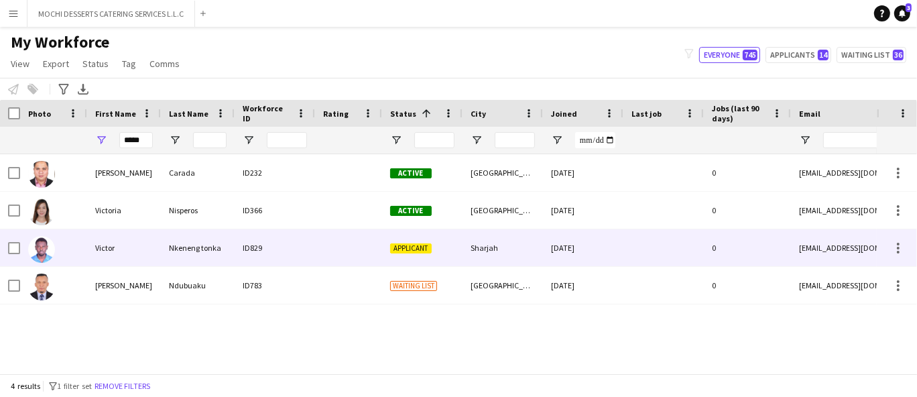
click at [438, 244] on div "Applicant" at bounding box center [422, 247] width 80 height 37
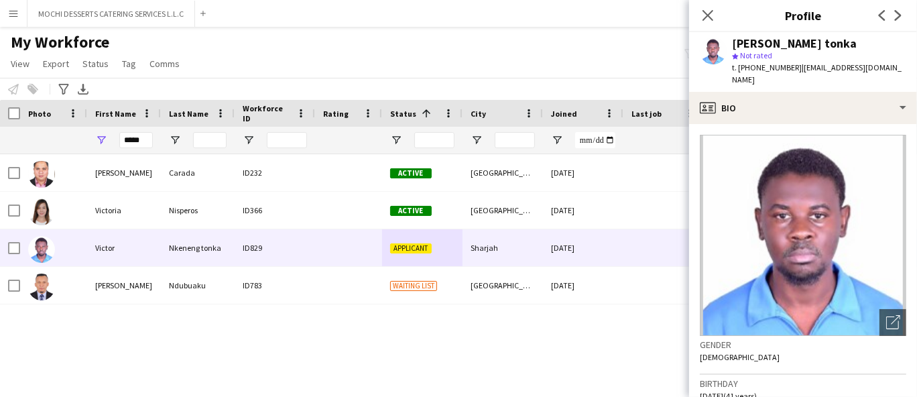
click at [559, 50] on div "My Workforce View Views Default view New view Update view Delete view Edit name…" at bounding box center [458, 55] width 917 height 46
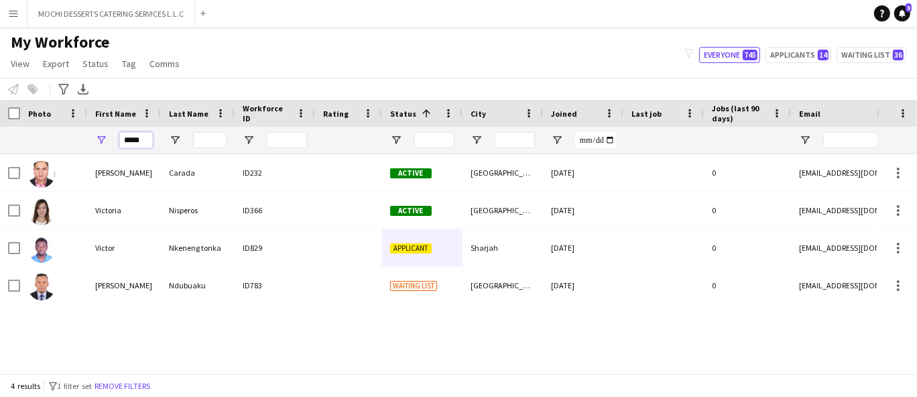
click at [140, 142] on input "*****" at bounding box center [136, 140] width 34 height 16
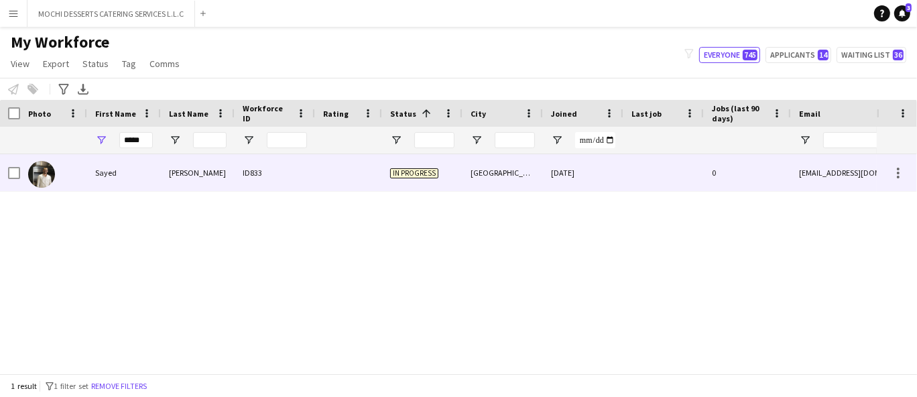
click at [242, 180] on div "ID833" at bounding box center [275, 172] width 80 height 37
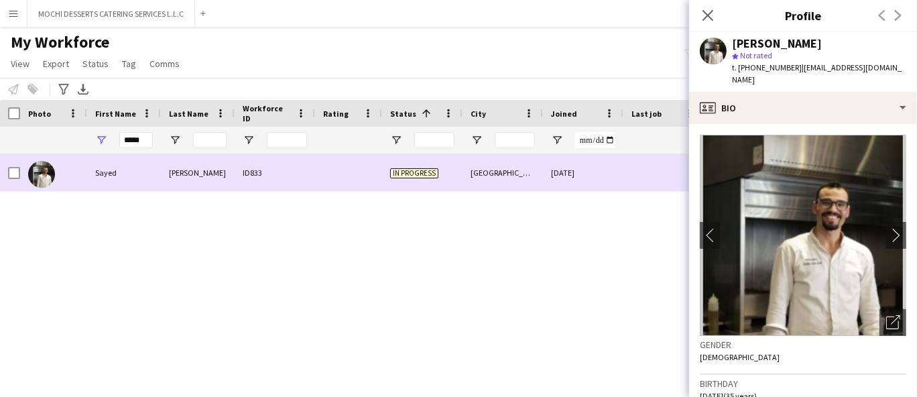
click at [242, 180] on div "ID833" at bounding box center [275, 172] width 80 height 37
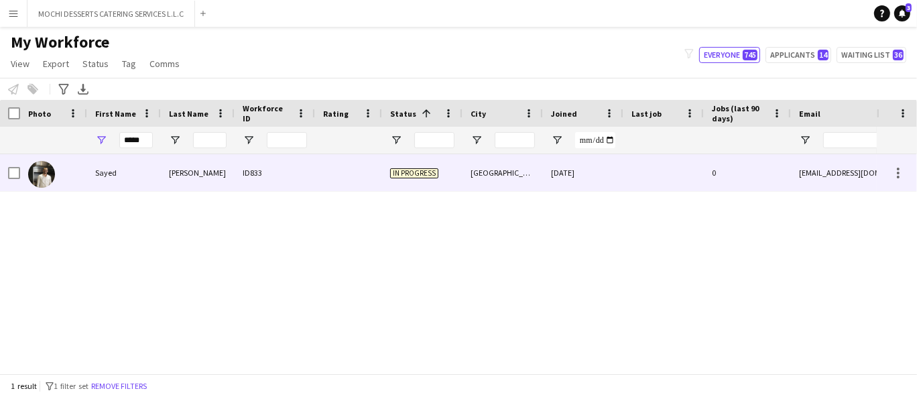
click at [242, 180] on div "ID833" at bounding box center [275, 172] width 80 height 37
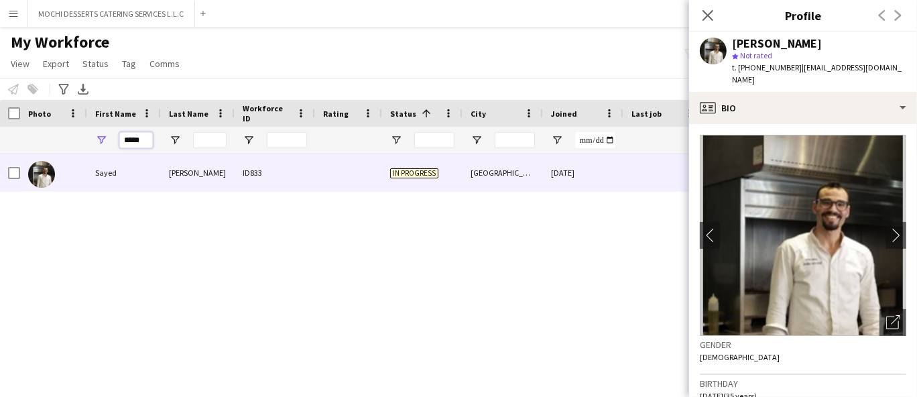
click at [137, 133] on input "*****" at bounding box center [136, 140] width 34 height 16
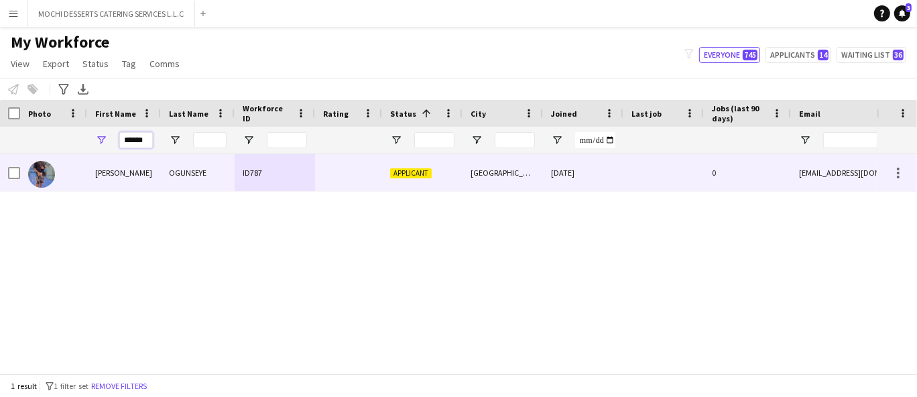
type input "******"
click at [225, 174] on div "OGUNSEYE" at bounding box center [198, 172] width 74 height 37
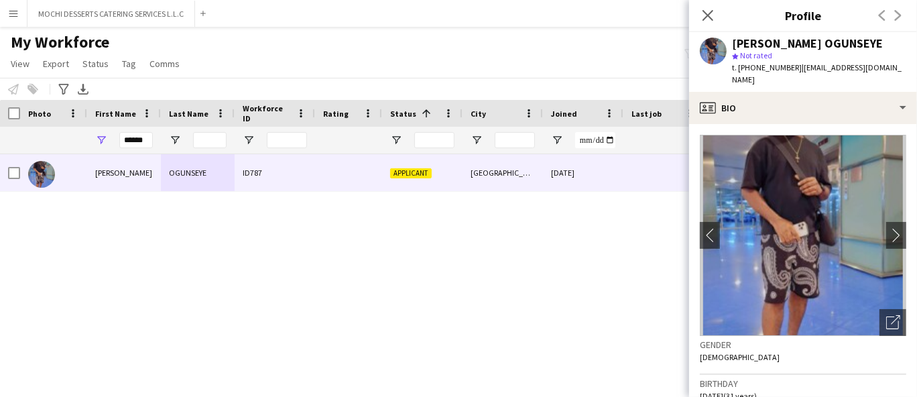
click at [463, 51] on div "My Workforce View Views Default view New view Update view Delete view Edit name…" at bounding box center [458, 55] width 917 height 46
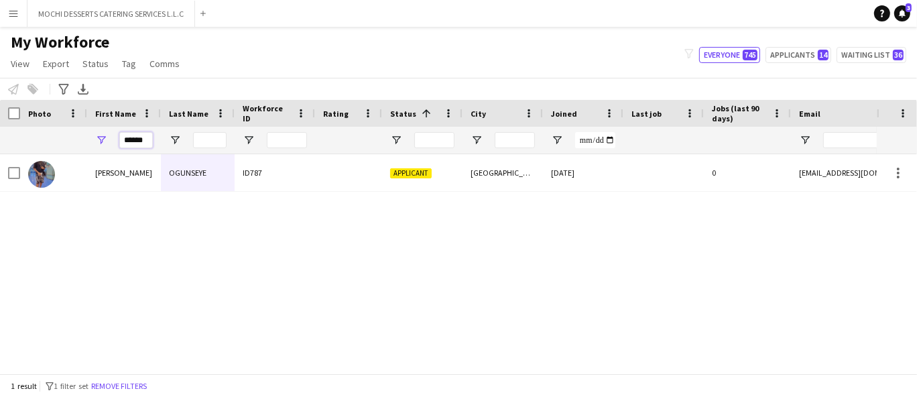
click at [143, 139] on input "******" at bounding box center [136, 140] width 34 height 16
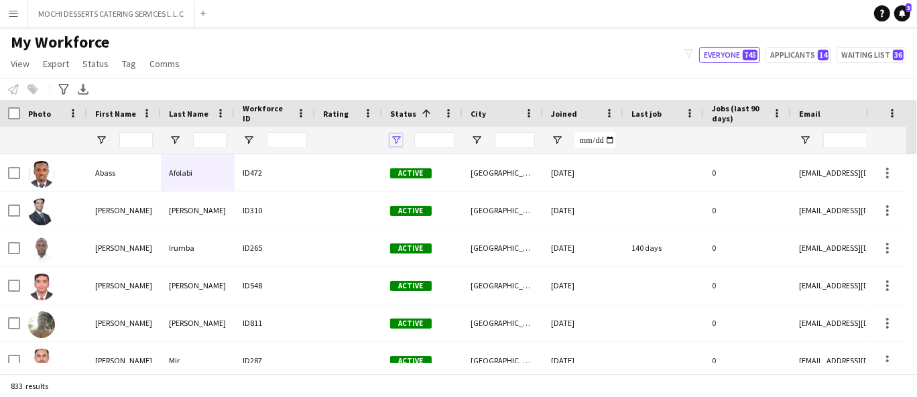
click at [400, 135] on span "Open Filter Menu" at bounding box center [396, 140] width 12 height 12
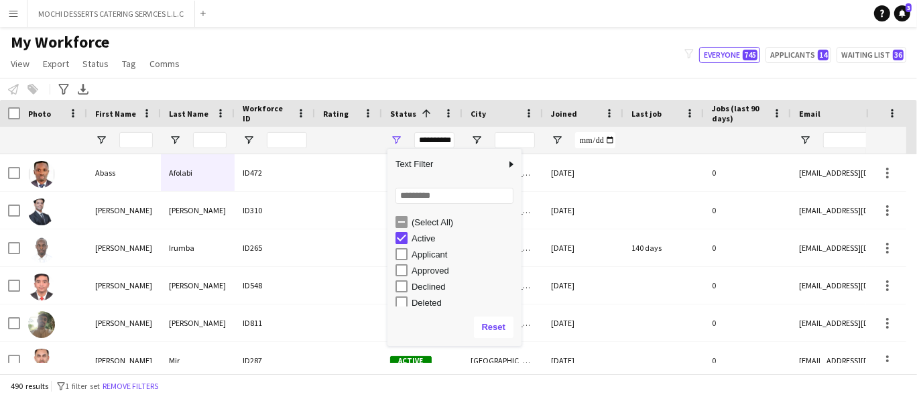
click at [422, 259] on div "Applicant" at bounding box center [465, 254] width 106 height 10
type input "**********"
click at [499, 145] on input "City Filter Input" at bounding box center [515, 140] width 40 height 16
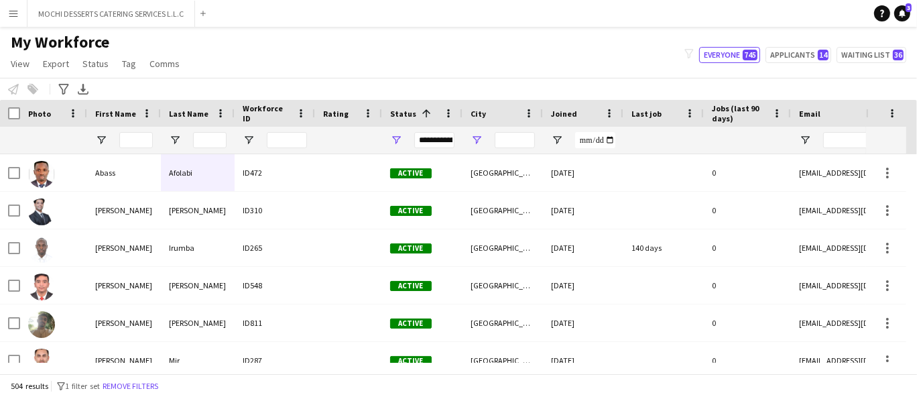
click at [477, 137] on span "Open Filter Menu" at bounding box center [477, 140] width 12 height 12
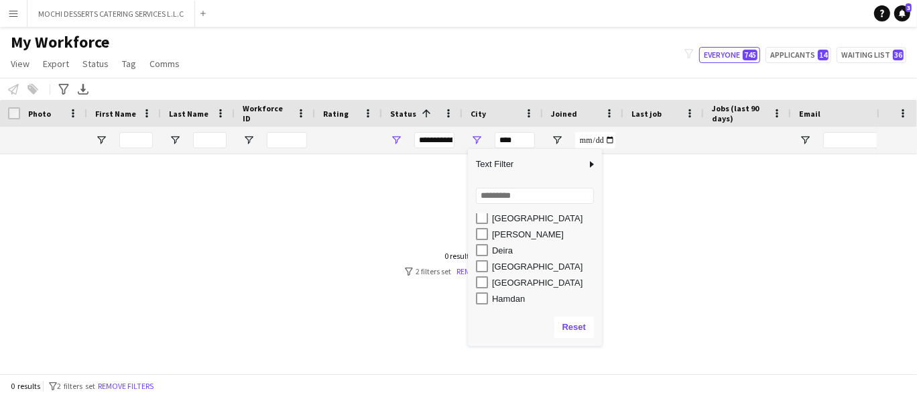
scroll to position [248, 0]
click at [518, 235] on div "Al Sharjah" at bounding box center [545, 232] width 106 height 10
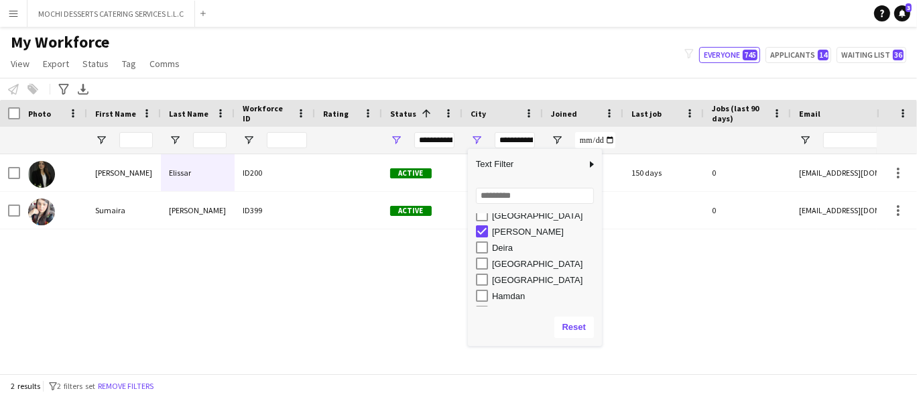
click at [506, 250] on div "Deira" at bounding box center [545, 248] width 106 height 10
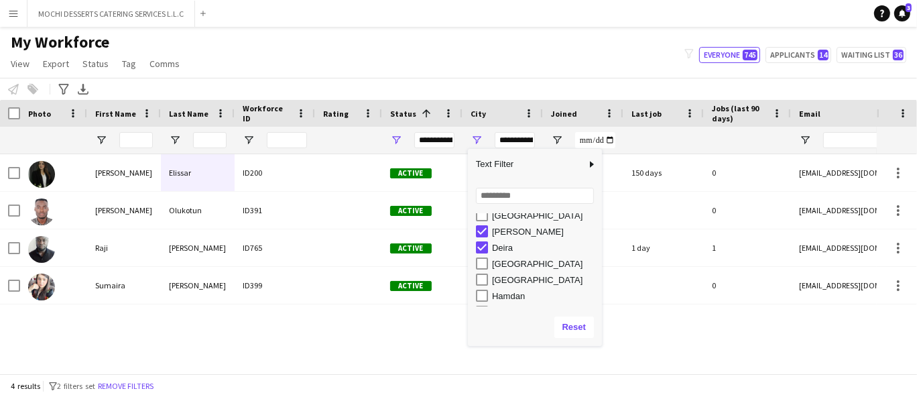
click at [508, 268] on div "Dubai" at bounding box center [545, 264] width 106 height 10
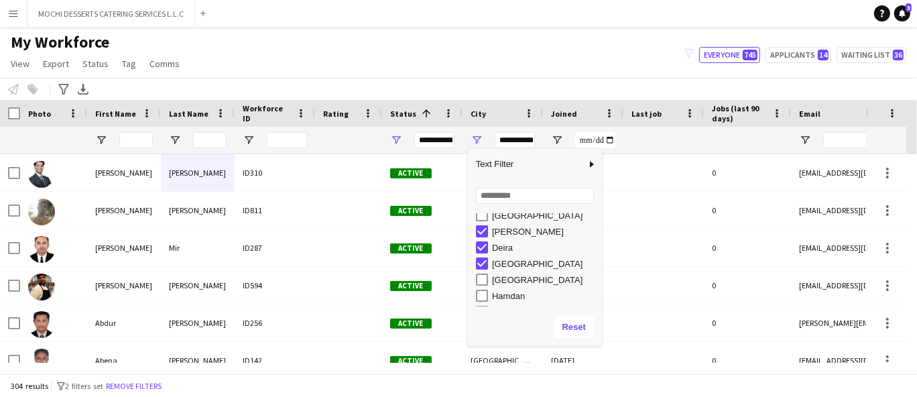
click at [510, 285] on div "Dubai" at bounding box center [545, 280] width 106 height 10
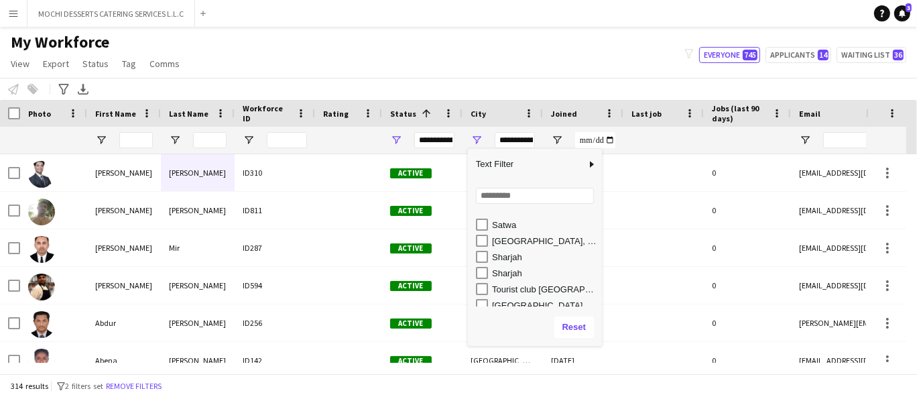
scroll to position [389, 0]
click at [506, 255] on div "Sharjah" at bounding box center [545, 252] width 106 height 10
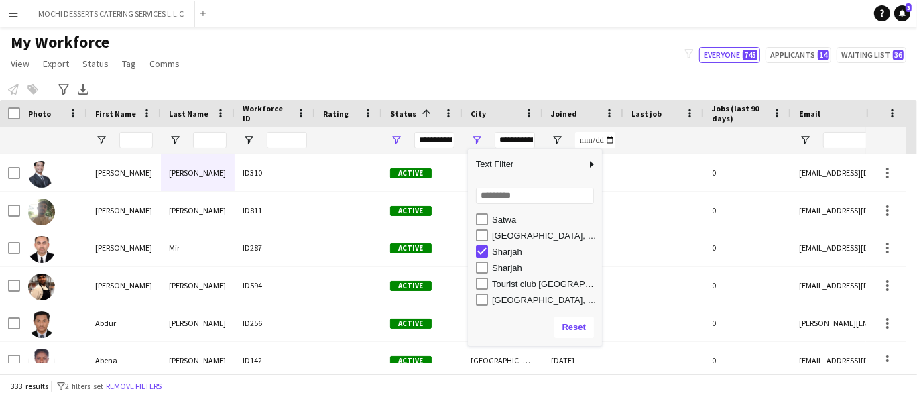
click at [509, 270] on div "Sharjah" at bounding box center [545, 268] width 106 height 10
type input "**********"
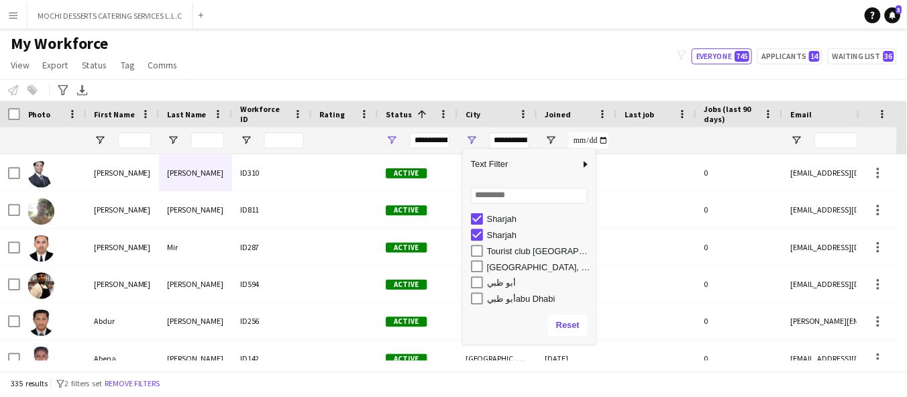
scroll to position [438, 0]
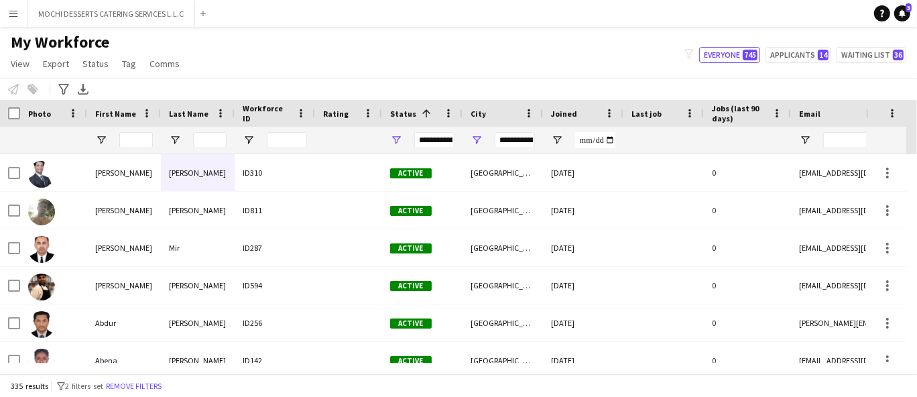
click at [420, 70] on div "My Workforce View Views Default view New view Update view Delete view Edit name…" at bounding box center [458, 55] width 917 height 46
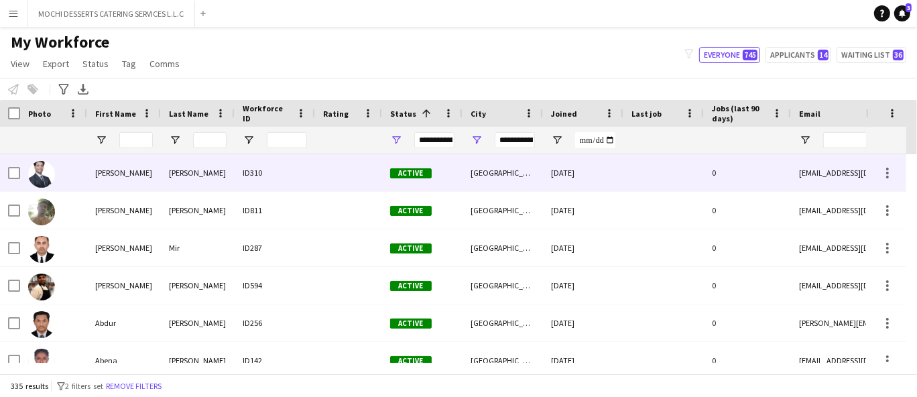
click at [343, 184] on div at bounding box center [348, 172] width 67 height 37
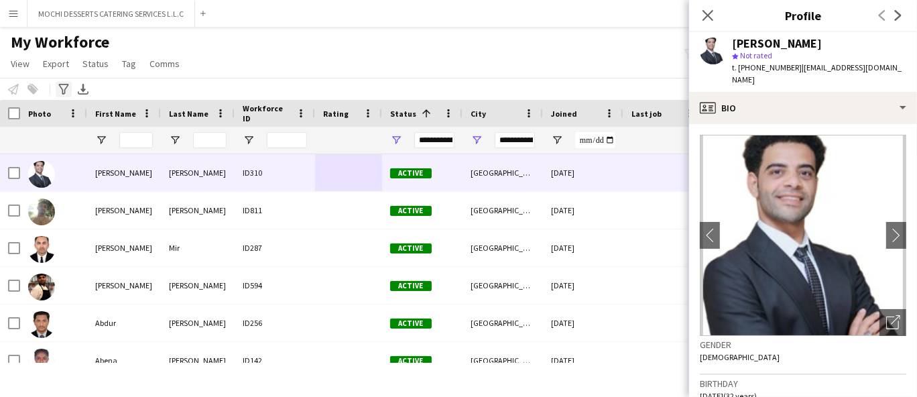
click at [63, 91] on icon "Advanced filters" at bounding box center [63, 89] width 11 height 11
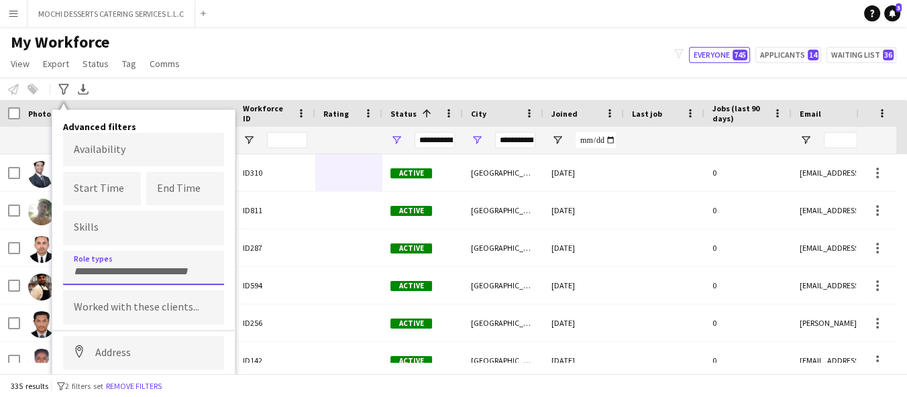
click at [117, 266] on input "Type to search role types..." at bounding box center [143, 272] width 139 height 12
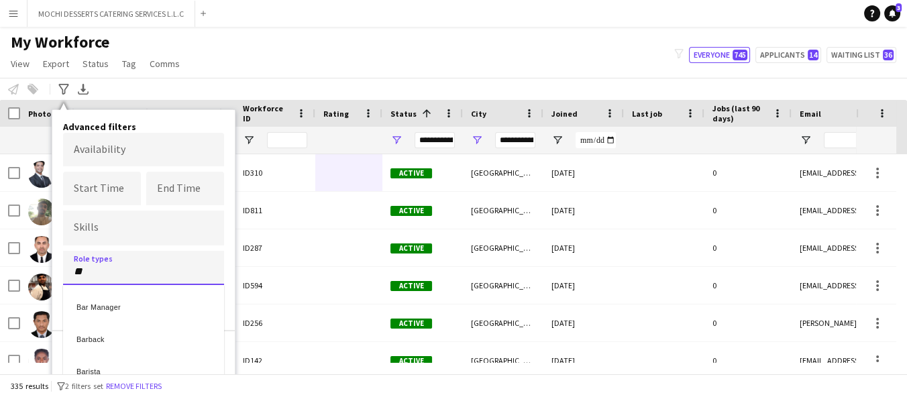
type input "**"
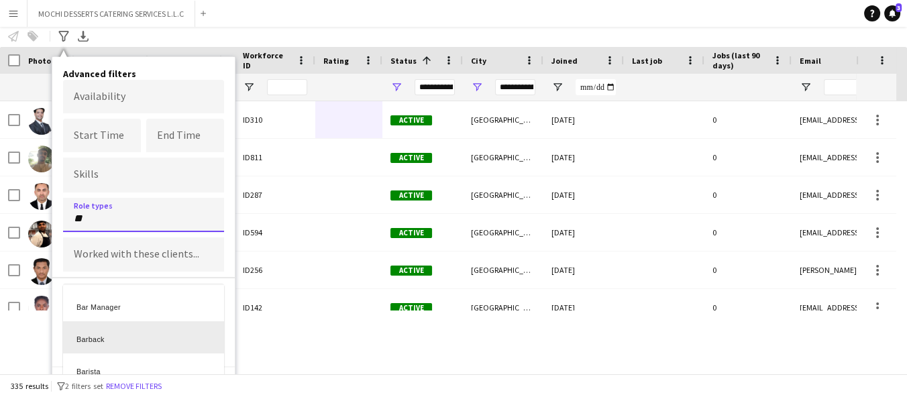
scroll to position [66, 0]
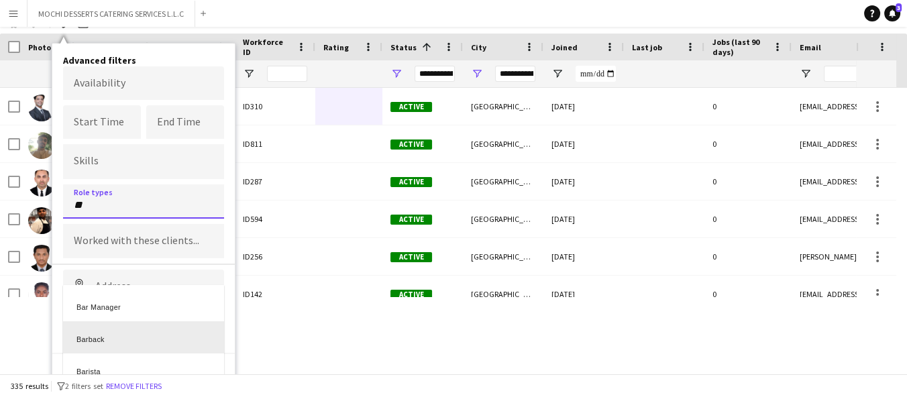
click at [89, 343] on div "Barback" at bounding box center [143, 337] width 161 height 32
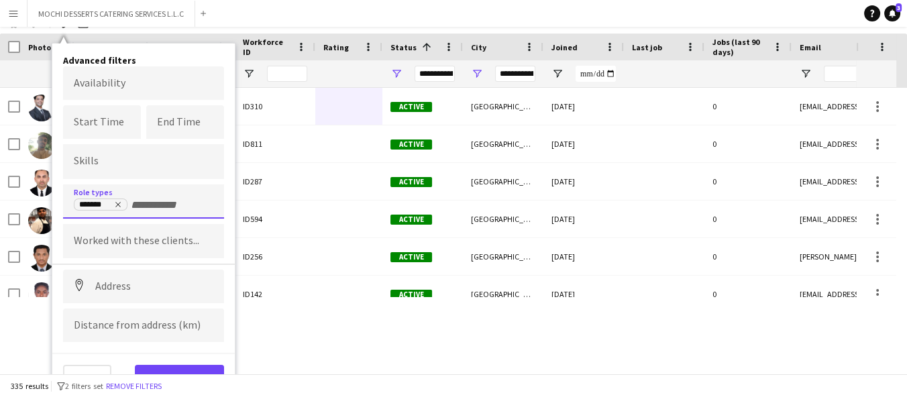
click at [154, 205] on input "+ Role type" at bounding box center [159, 205] width 57 height 12
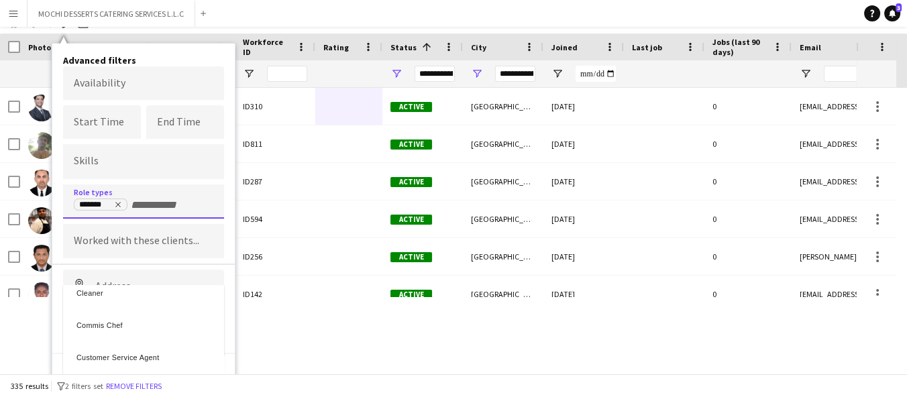
scroll to position [274, 0]
click at [152, 298] on div "Cleaner" at bounding box center [143, 289] width 161 height 32
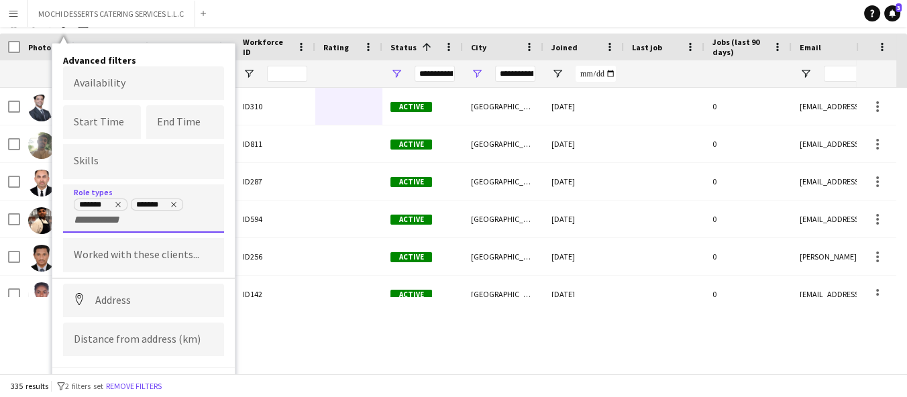
scroll to position [0, 0]
click at [90, 205] on div "*******" at bounding box center [95, 205] width 32 height 11
click at [89, 221] on input "+ Role type" at bounding box center [102, 220] width 57 height 12
click at [173, 314] on div "Delivery Driver" at bounding box center [143, 308] width 161 height 32
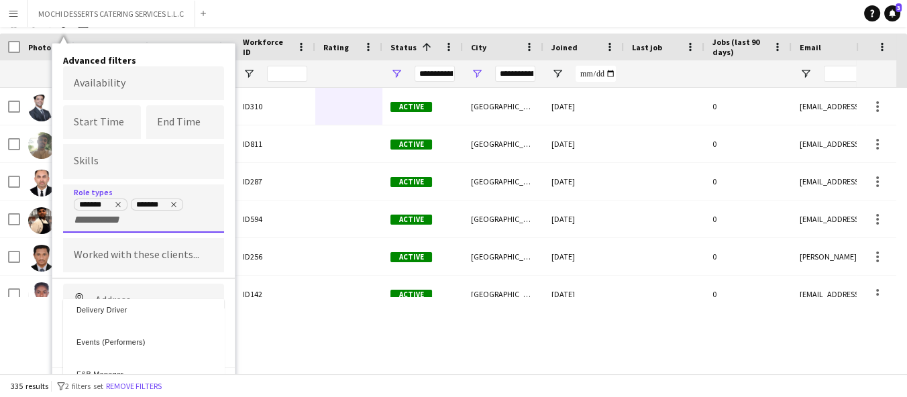
scroll to position [0, 0]
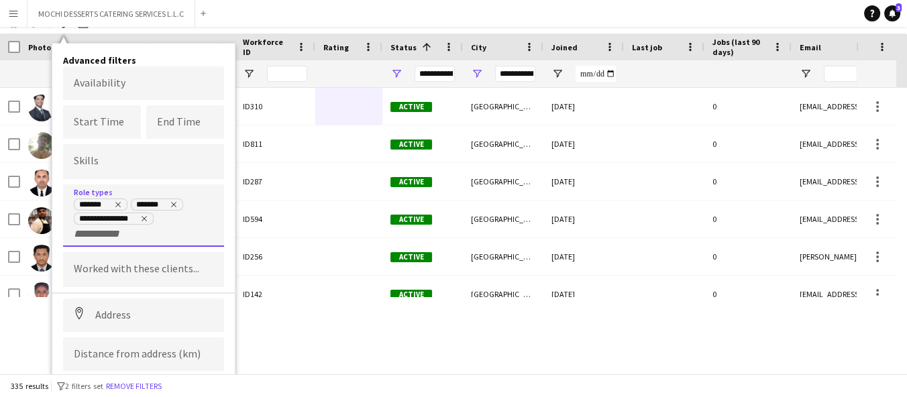
click at [115, 235] on input "+ Role type" at bounding box center [102, 234] width 57 height 12
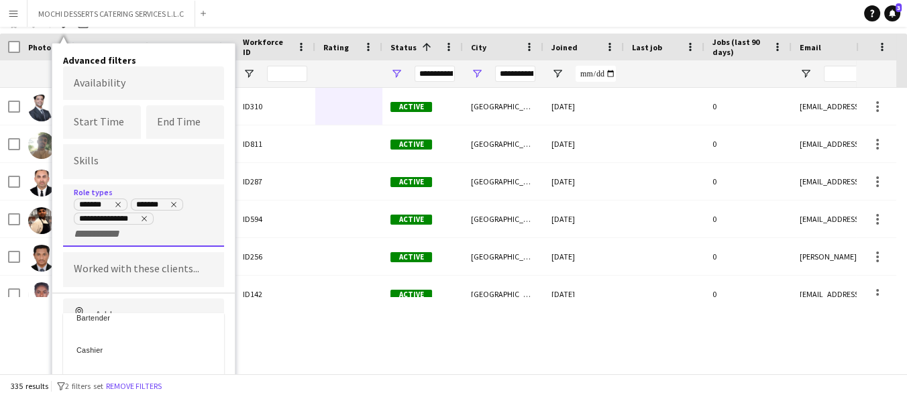
scroll to position [176, 0]
click at [159, 350] on div "Cashier" at bounding box center [143, 350] width 161 height 32
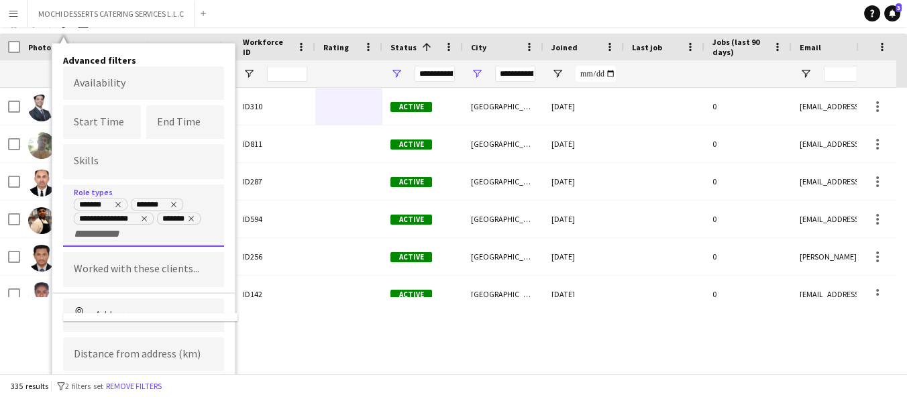
scroll to position [0, 0]
click at [96, 234] on input "+ Role type" at bounding box center [102, 234] width 57 height 12
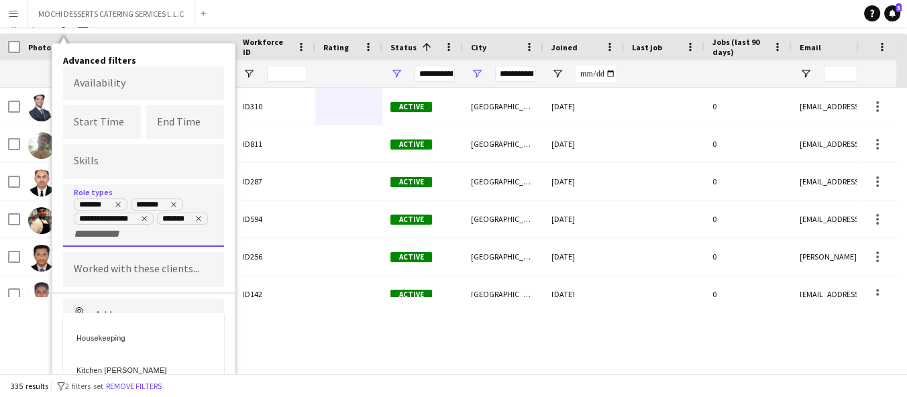
scroll to position [467, 0]
click at [151, 325] on div "Housekeeping" at bounding box center [143, 317] width 161 height 32
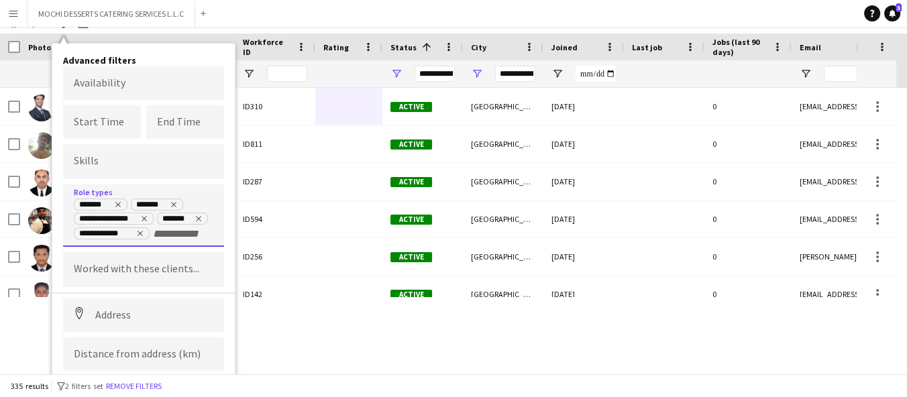
click at [177, 235] on input "+ Role type" at bounding box center [181, 234] width 57 height 12
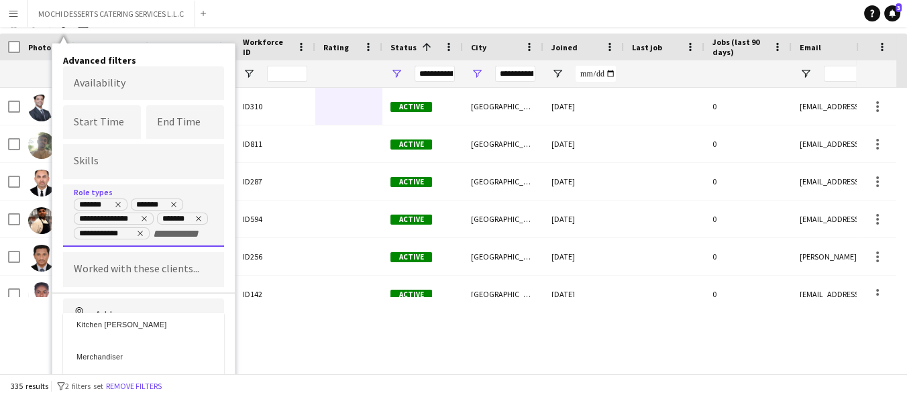
click at [158, 328] on div "Kitchen [PERSON_NAME]" at bounding box center [143, 322] width 161 height 32
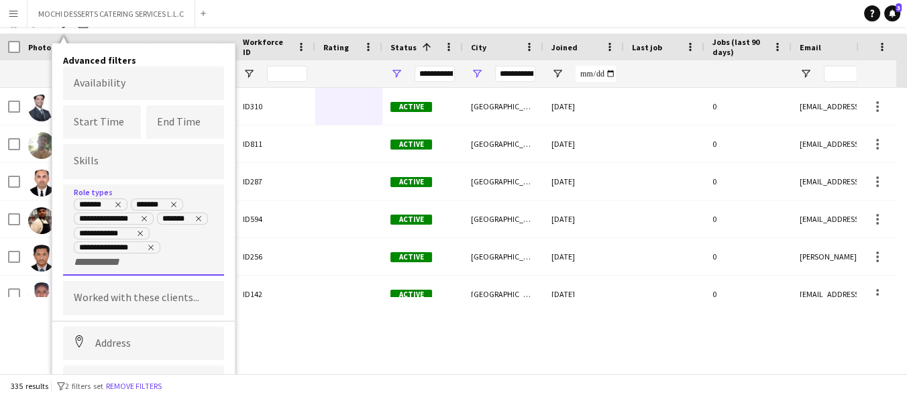
click at [107, 264] on input "+ Role type" at bounding box center [102, 262] width 57 height 12
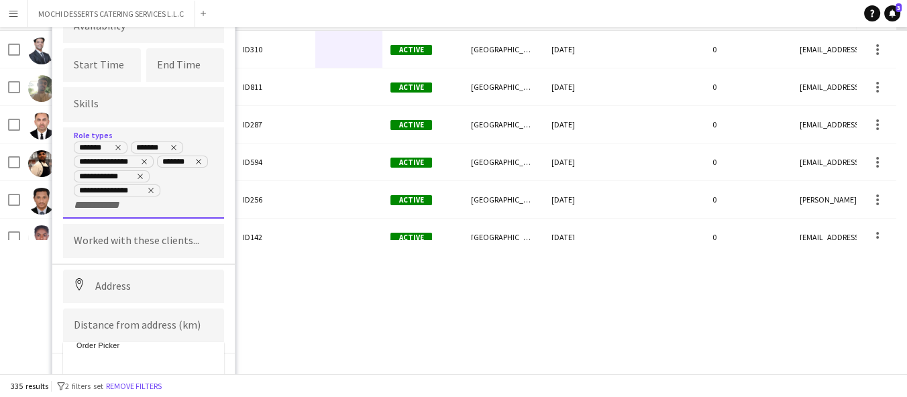
scroll to position [585, 0]
click at [158, 357] on div "Order Picker" at bounding box center [143, 356] width 161 height 32
click at [167, 202] on input "+ Role type" at bounding box center [177, 205] width 57 height 12
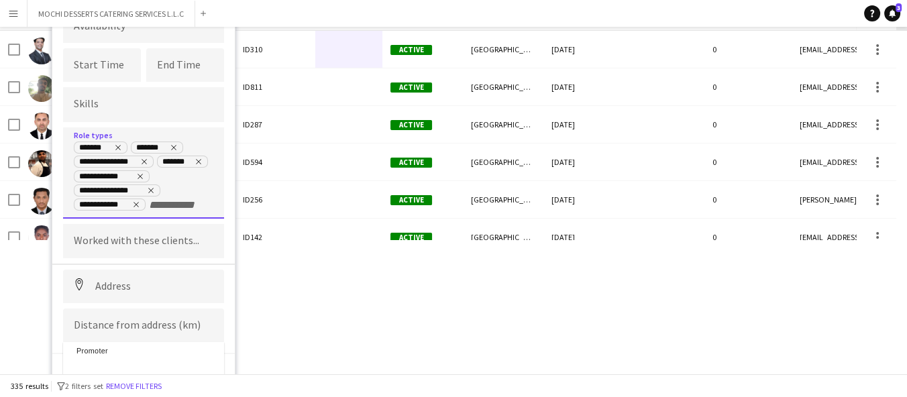
click at [141, 350] on div "Promoter" at bounding box center [143, 349] width 161 height 32
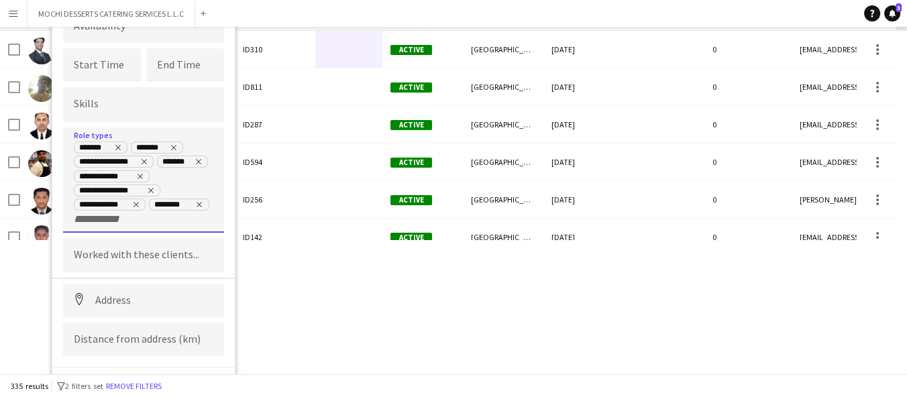
scroll to position [137, 0]
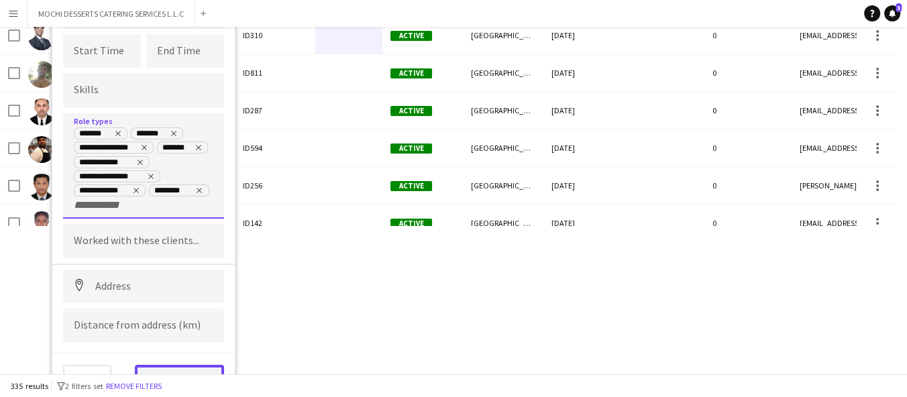
click at [184, 371] on button "View results" at bounding box center [179, 378] width 89 height 27
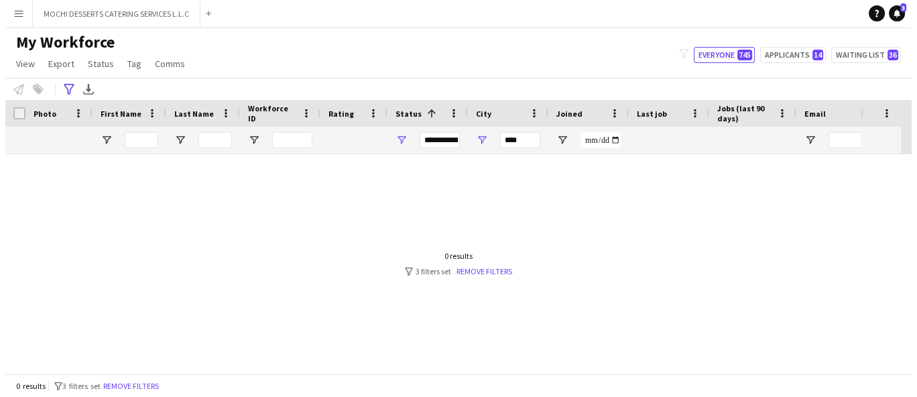
scroll to position [0, 0]
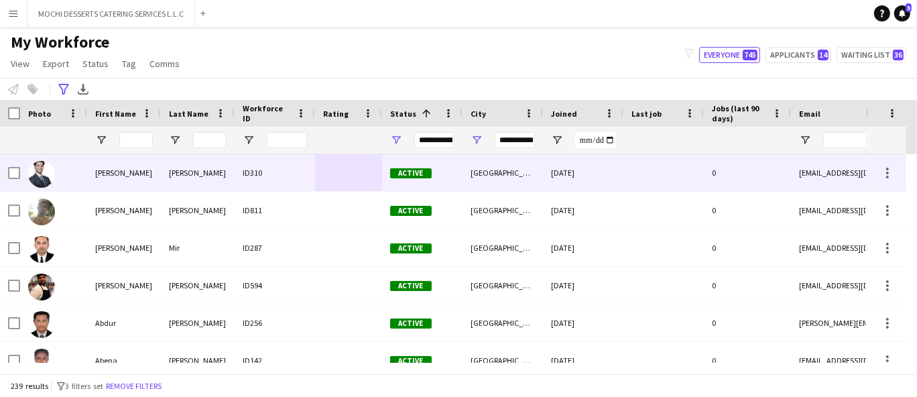
click at [459, 167] on div "Active" at bounding box center [422, 172] width 80 height 37
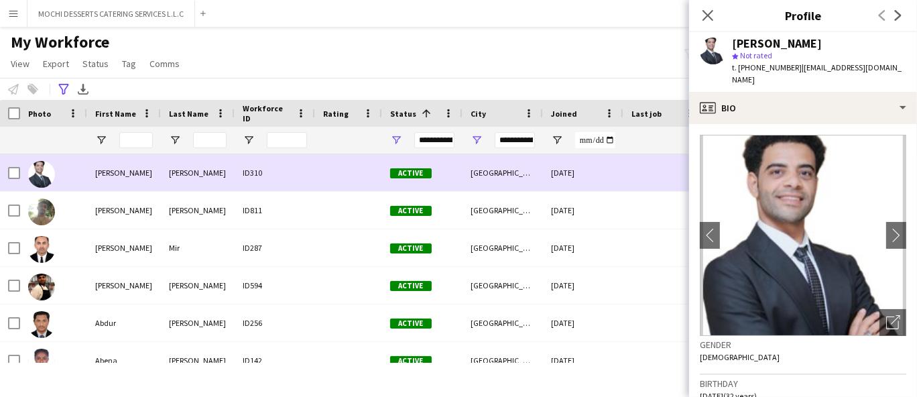
click at [459, 167] on div "Active" at bounding box center [422, 172] width 80 height 37
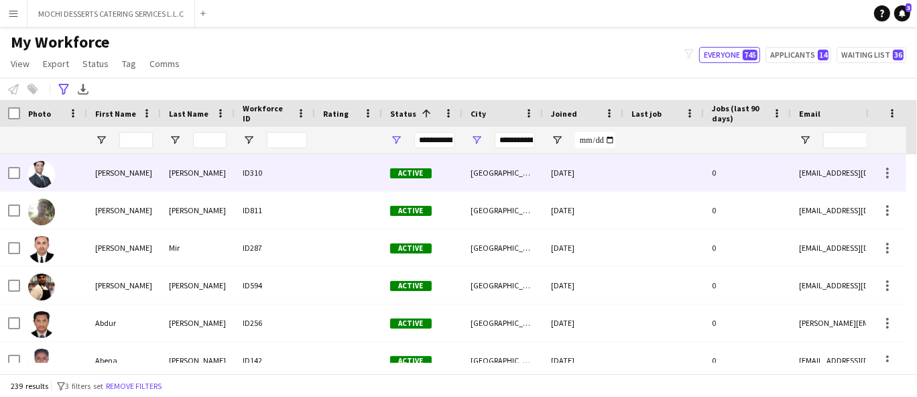
drag, startPoint x: 463, startPoint y: 166, endPoint x: 469, endPoint y: 172, distance: 8.1
click at [463, 166] on div "Dubai" at bounding box center [503, 172] width 80 height 37
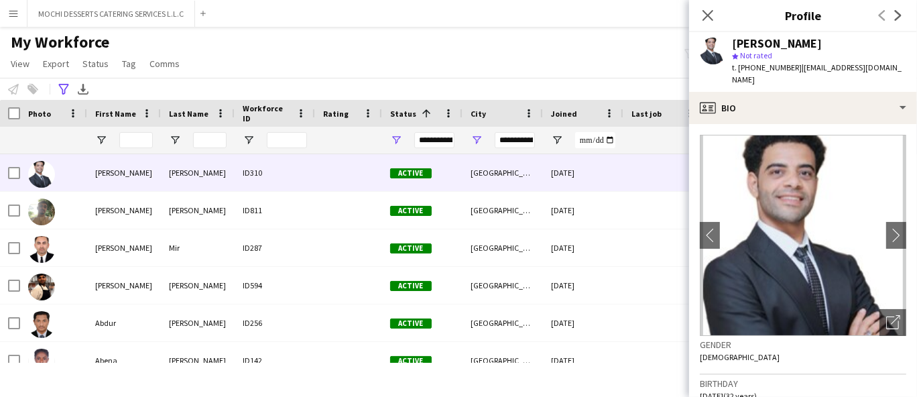
click at [769, 66] on span "t. +9710524955231" at bounding box center [767, 67] width 70 height 10
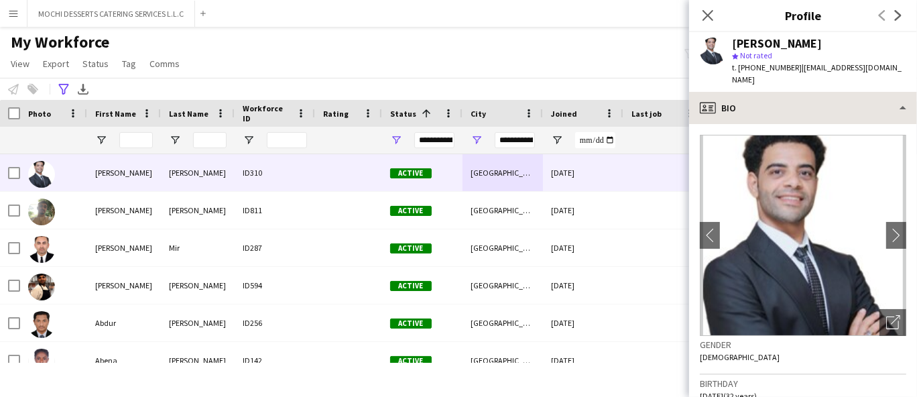
copy span "9710524955231"
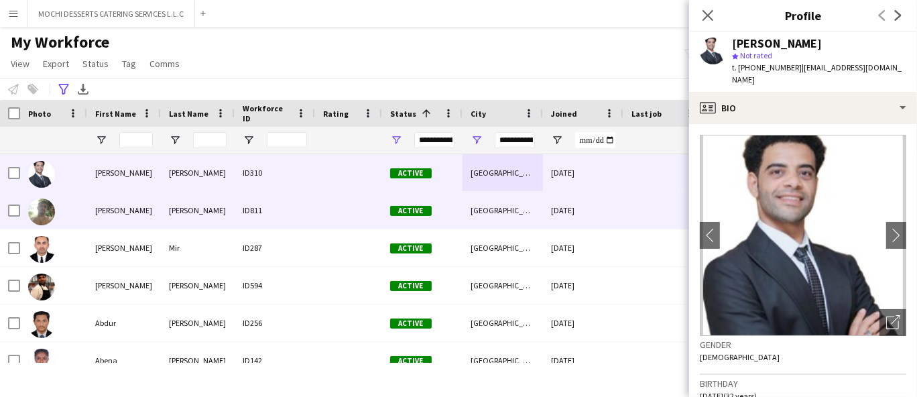
click at [183, 214] on div "Haseeb" at bounding box center [198, 210] width 74 height 37
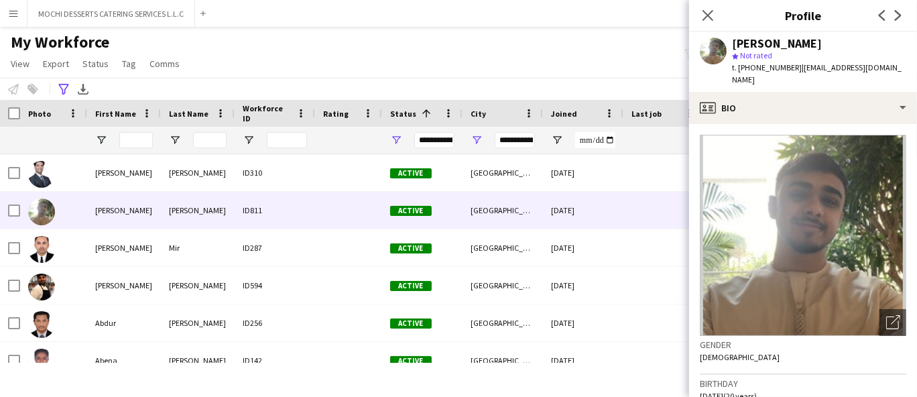
click at [763, 64] on span "t. +971561466988" at bounding box center [767, 67] width 70 height 10
copy span "971561466988"
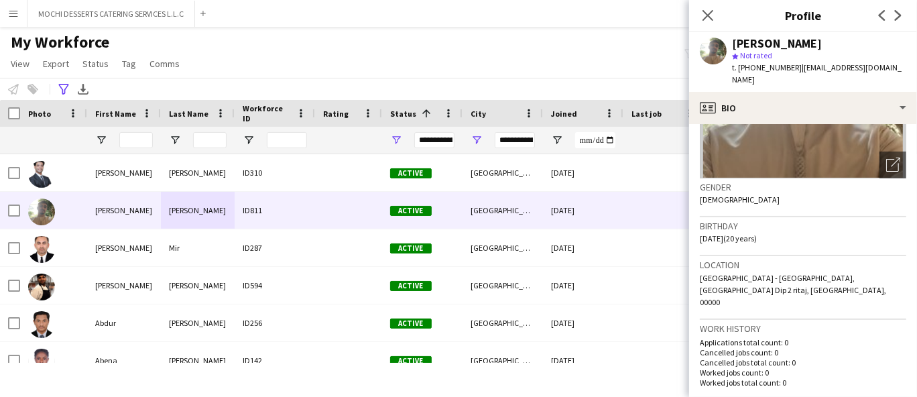
scroll to position [74, 0]
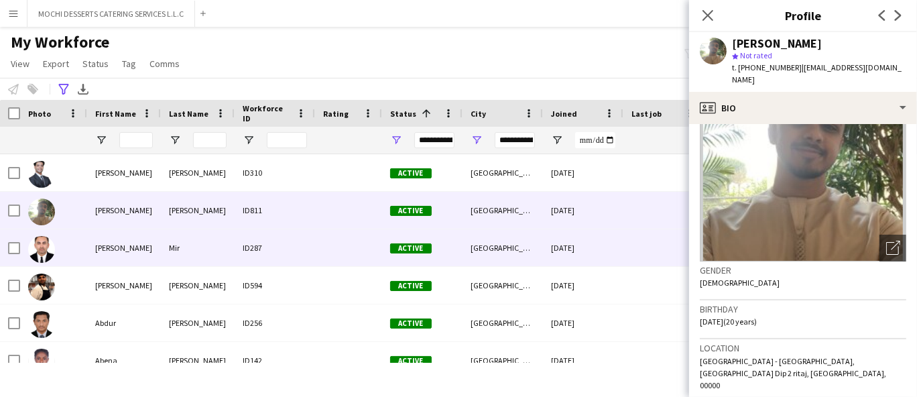
click at [222, 238] on div "Mir" at bounding box center [198, 247] width 74 height 37
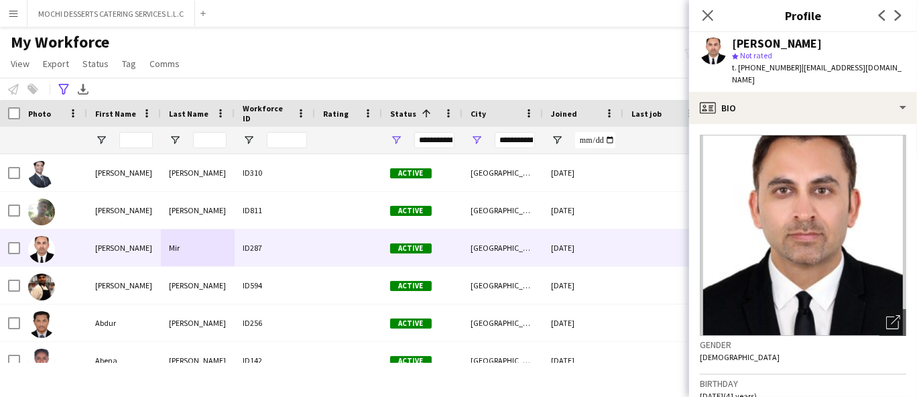
click at [752, 69] on span "t. +971522362775" at bounding box center [767, 67] width 70 height 10
copy span "971522362775"
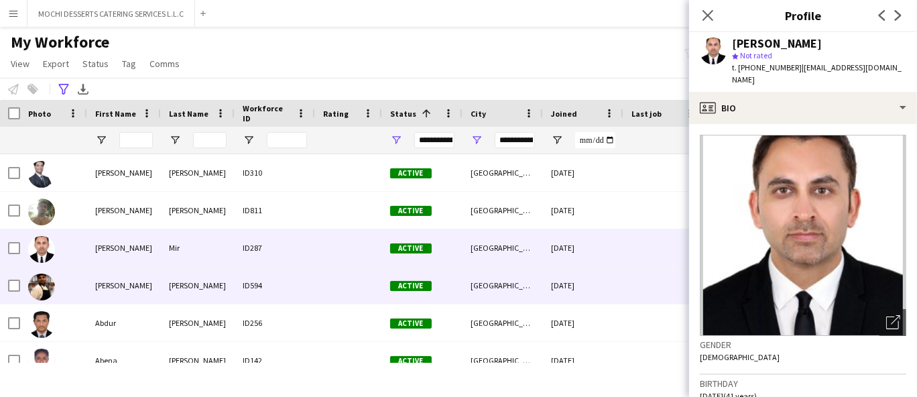
click at [215, 282] on div "Ashraf khan" at bounding box center [198, 285] width 74 height 37
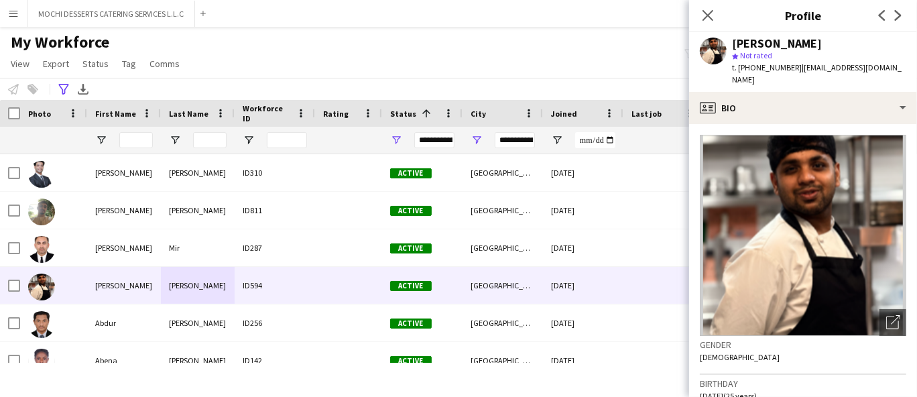
click at [769, 65] on span "t. +971529155741" at bounding box center [767, 67] width 70 height 10
copy span "971529155741"
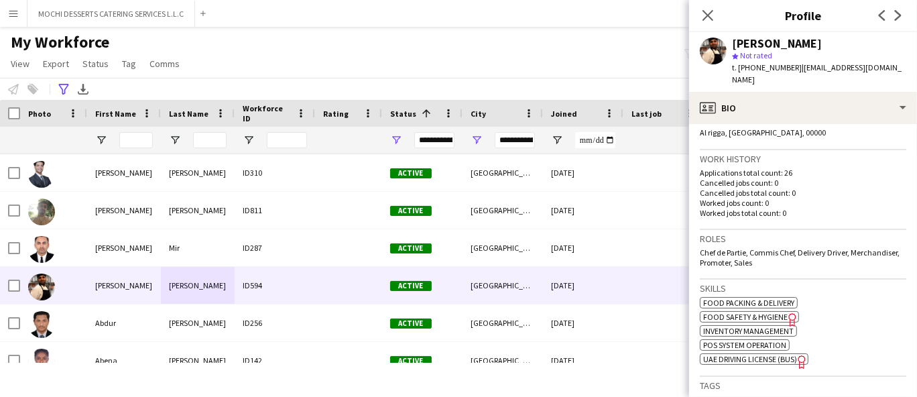
scroll to position [372, 0]
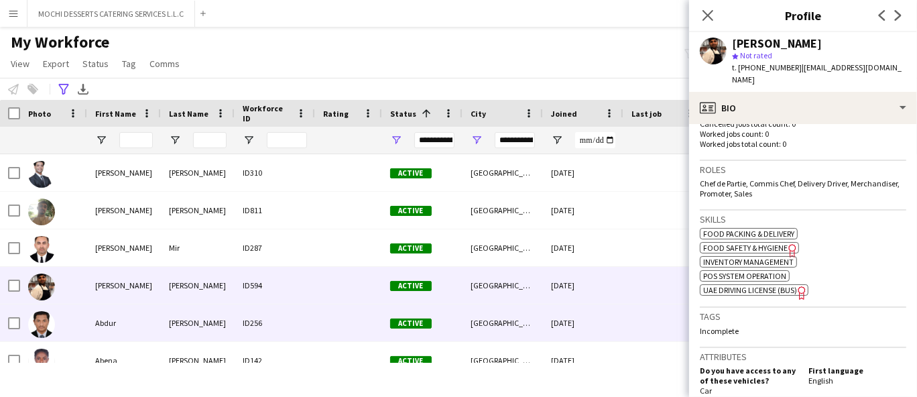
drag, startPoint x: 148, startPoint y: 315, endPoint x: 149, endPoint y: 304, distance: 11.4
click at [148, 314] on div "Abdur" at bounding box center [124, 322] width 74 height 37
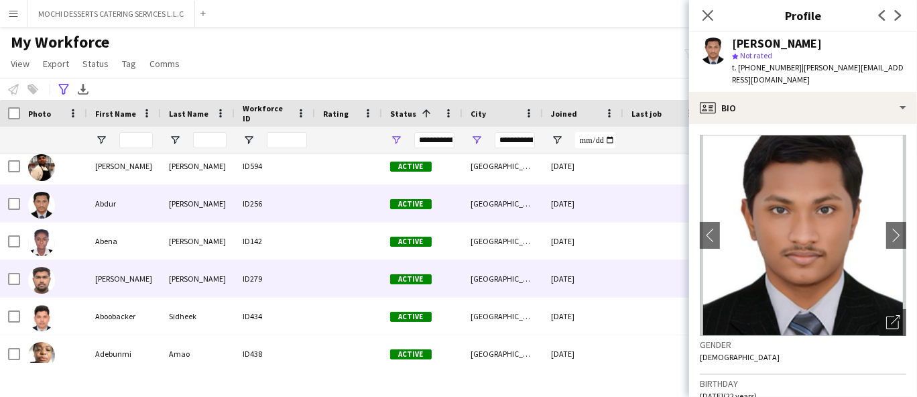
scroll to position [149, 0]
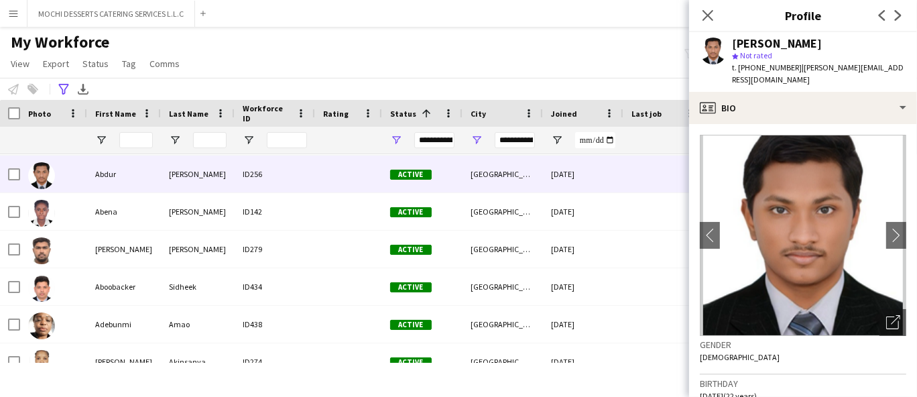
click at [772, 65] on span "t. +971561215165" at bounding box center [767, 67] width 70 height 10
copy span "971561215165"
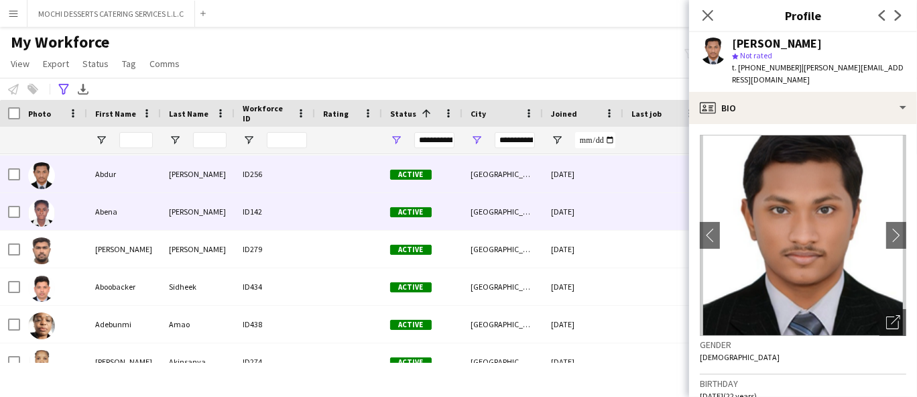
click at [123, 217] on div "Abena" at bounding box center [124, 211] width 74 height 37
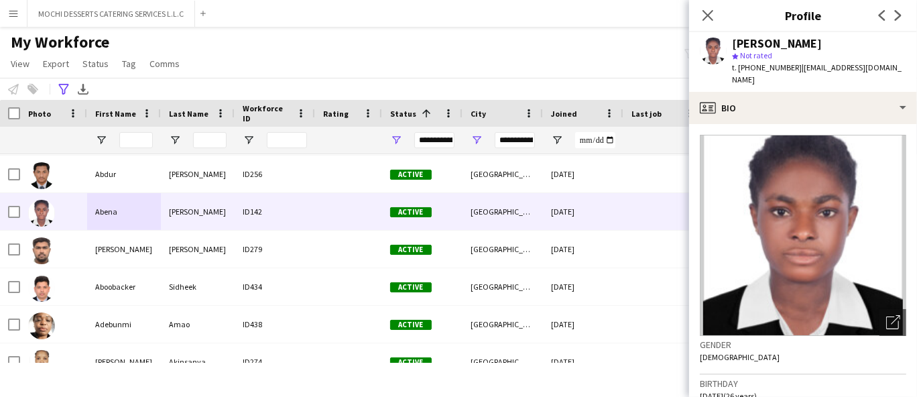
click at [764, 66] on span "t. +971526156607" at bounding box center [767, 67] width 70 height 10
copy span "971526156607"
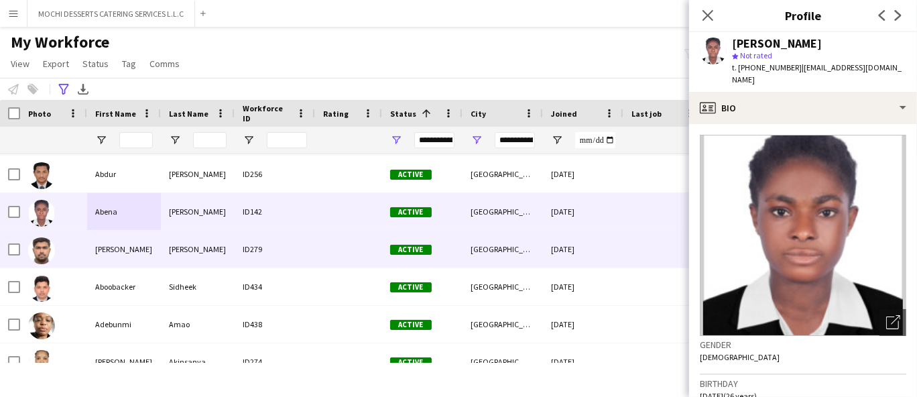
click at [161, 236] on div "George" at bounding box center [198, 249] width 74 height 37
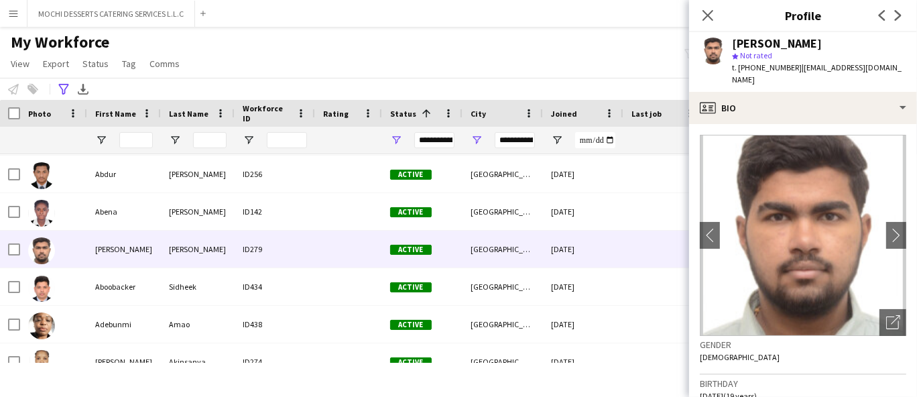
click at [756, 64] on span "t. +971526033574" at bounding box center [767, 67] width 70 height 10
copy span "971526033574"
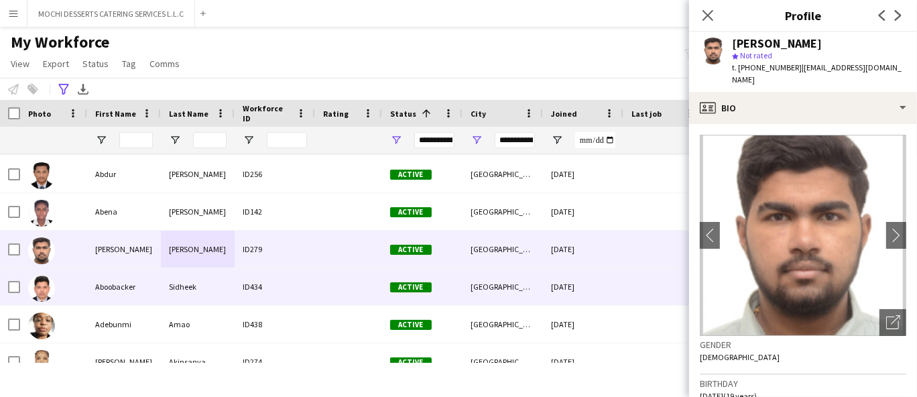
click at [119, 277] on div "Aboobacker" at bounding box center [124, 286] width 74 height 37
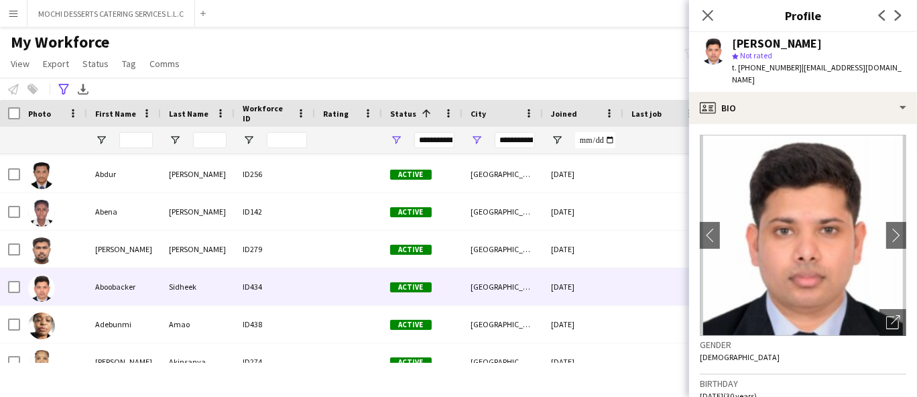
click at [770, 62] on span "t. +971555518598" at bounding box center [767, 67] width 70 height 10
copy span "971555518598"
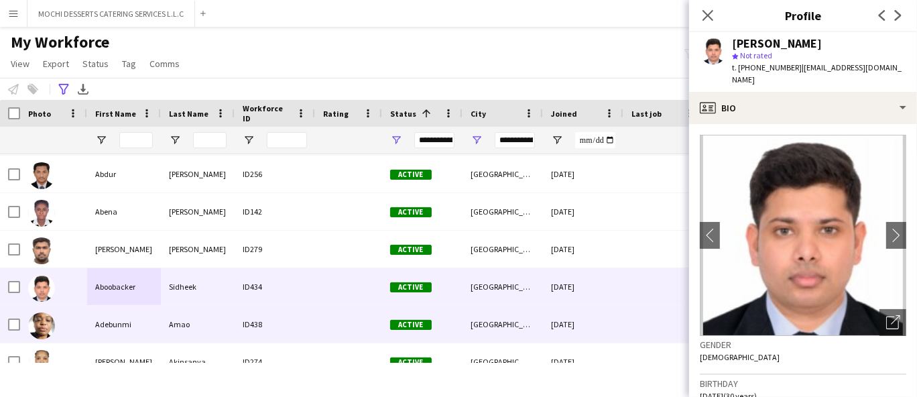
click at [118, 313] on div "Adebunmi" at bounding box center [124, 324] width 74 height 37
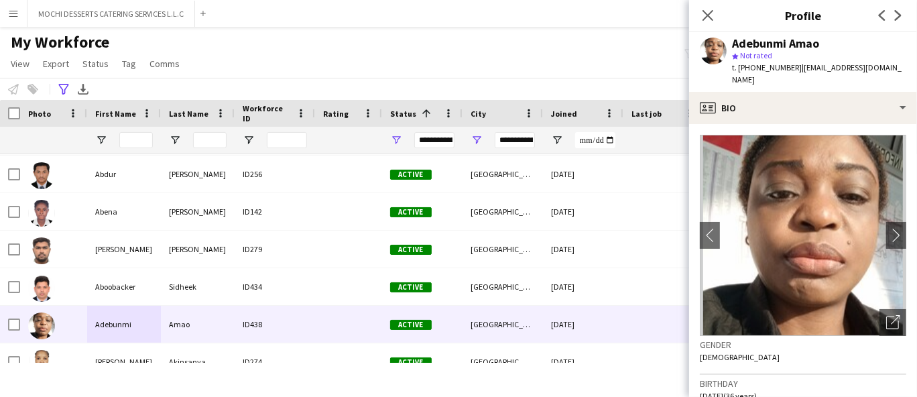
click at [760, 66] on span "t. +971526979332" at bounding box center [767, 67] width 70 height 10
copy span "971526979332"
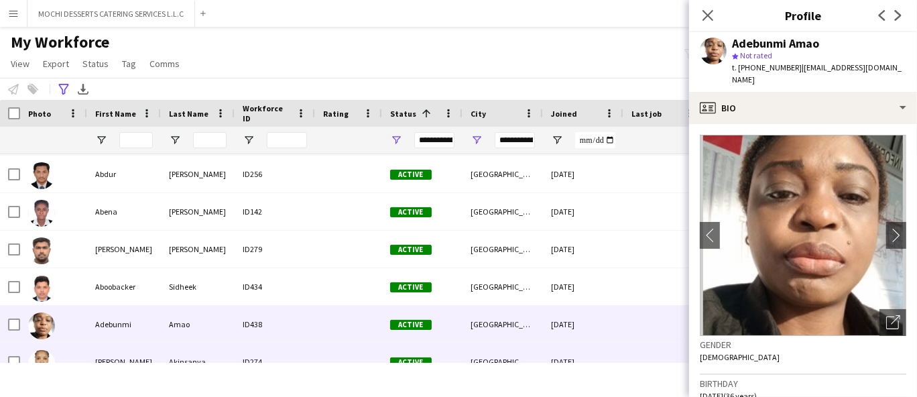
click at [107, 353] on div "Adenike" at bounding box center [124, 361] width 74 height 37
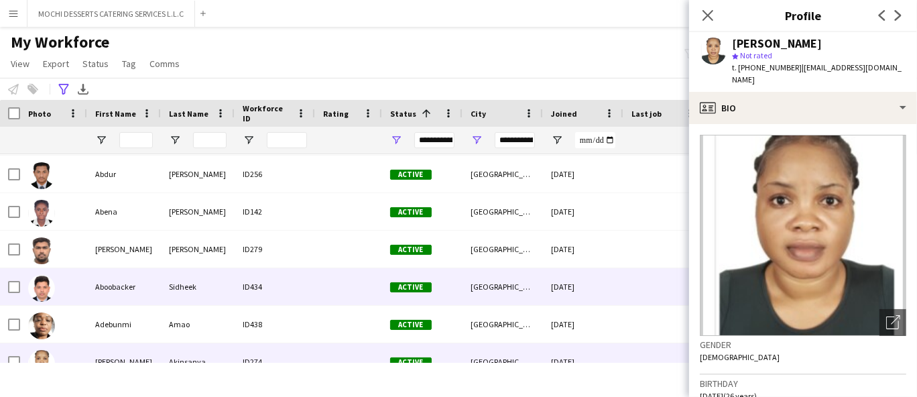
scroll to position [223, 0]
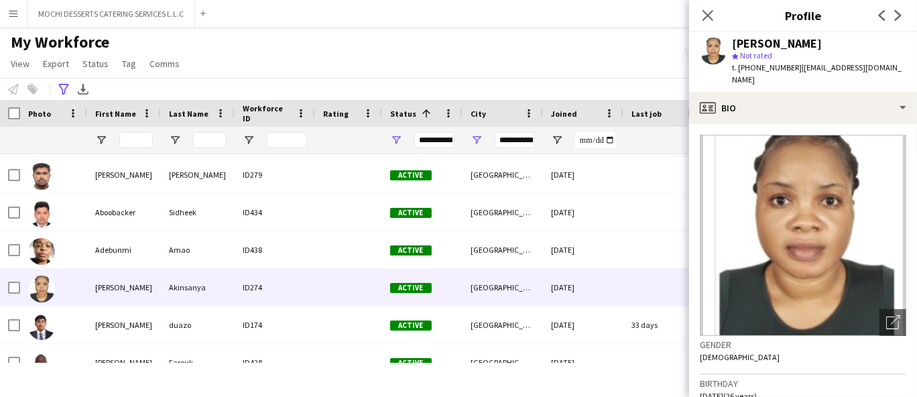
click at [754, 68] on span "t. +971565863089" at bounding box center [767, 67] width 70 height 10
copy span "971565863089"
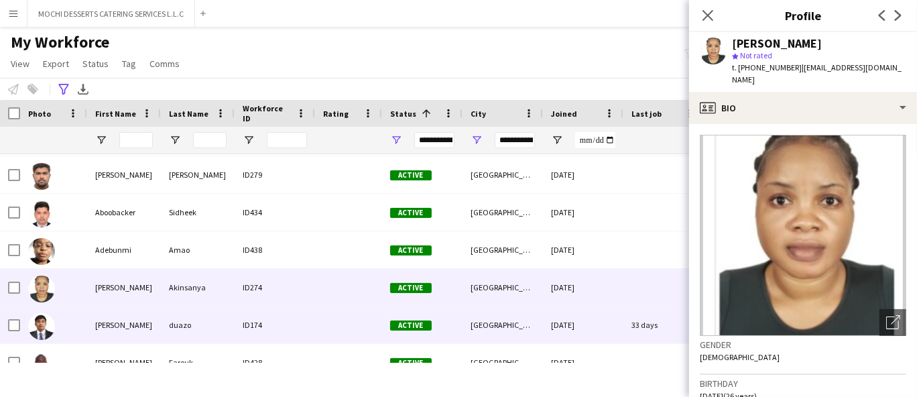
click at [152, 325] on div "adriene" at bounding box center [124, 324] width 74 height 37
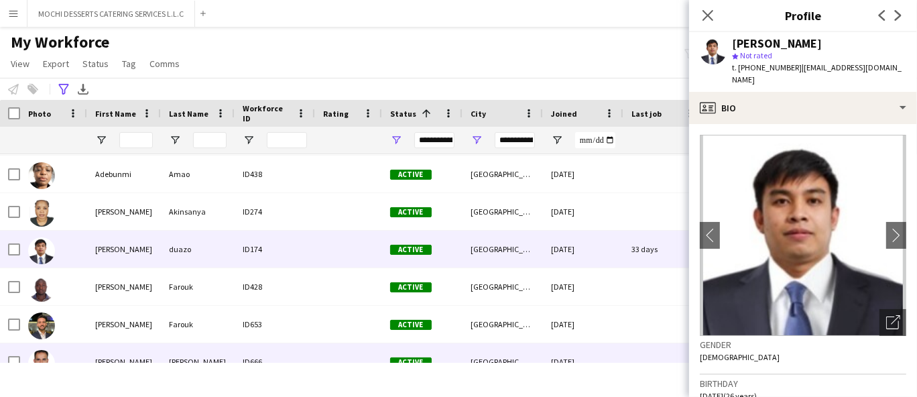
scroll to position [372, 0]
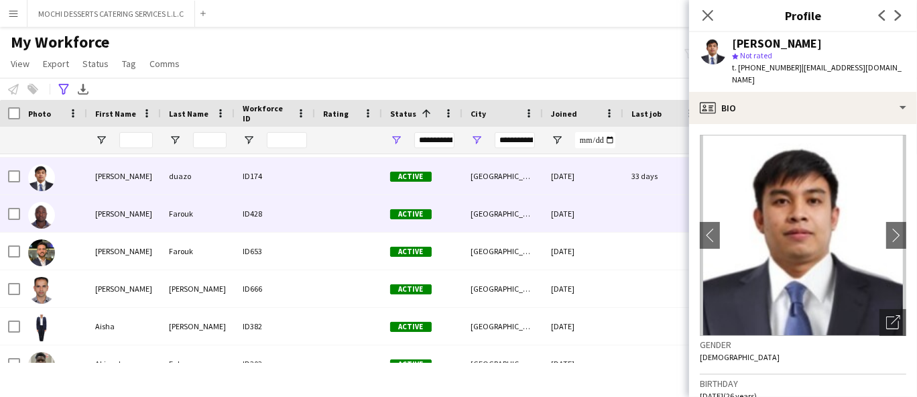
click at [225, 224] on div "Farouk" at bounding box center [198, 213] width 74 height 37
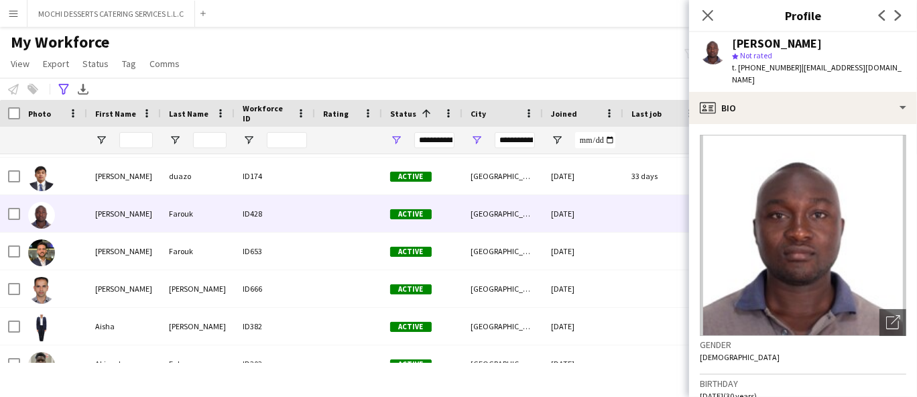
click at [766, 60] on div "star Not rated" at bounding box center [819, 56] width 174 height 12
click at [767, 65] on span "t. +971522591586" at bounding box center [767, 67] width 70 height 10
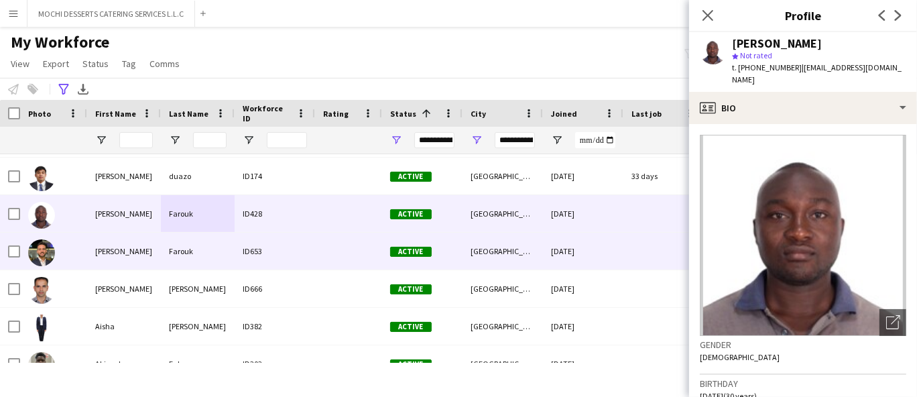
click at [69, 257] on div at bounding box center [53, 251] width 67 height 37
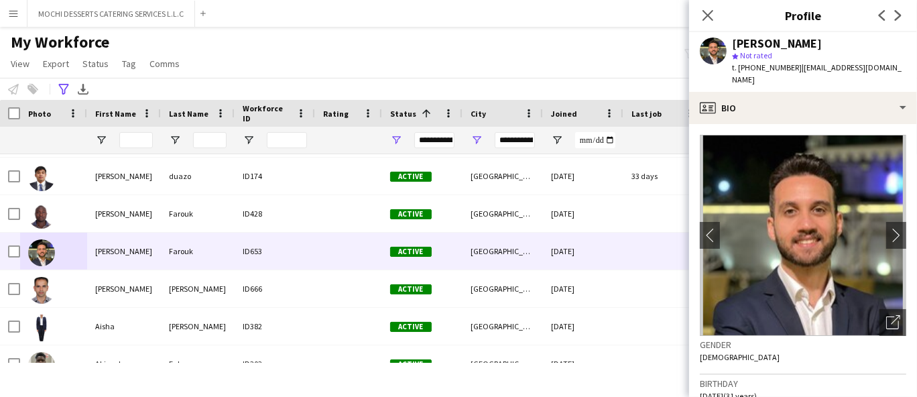
click at [752, 62] on span "t. +971503084058" at bounding box center [767, 67] width 70 height 10
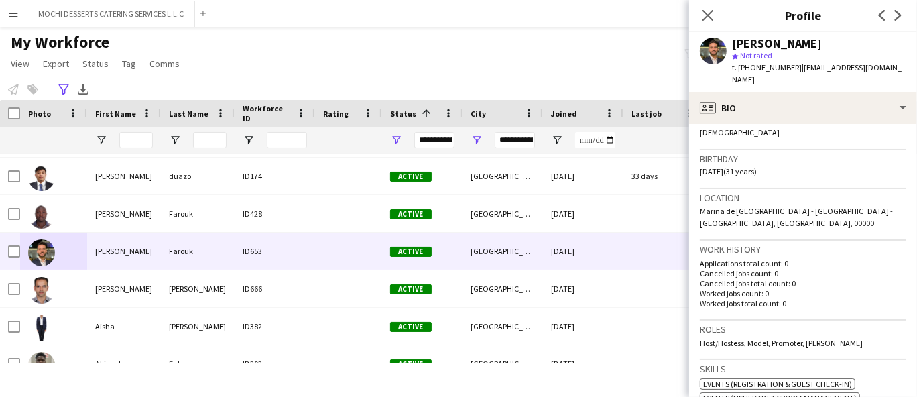
scroll to position [298, 0]
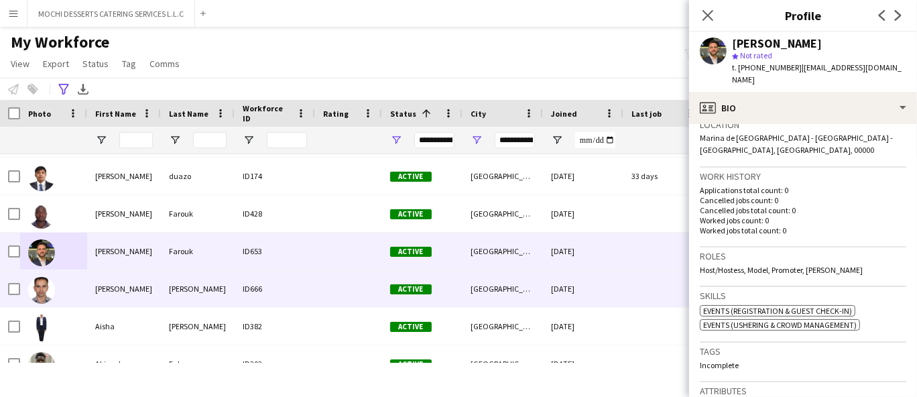
click at [215, 282] on div "Magdy" at bounding box center [198, 288] width 74 height 37
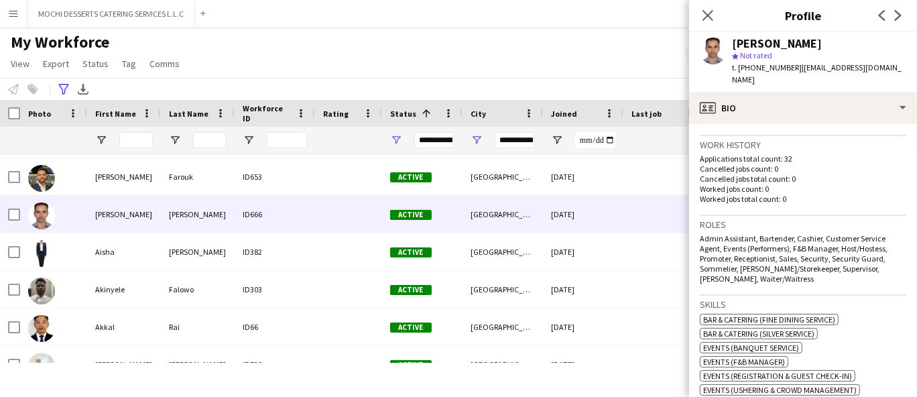
scroll to position [372, 0]
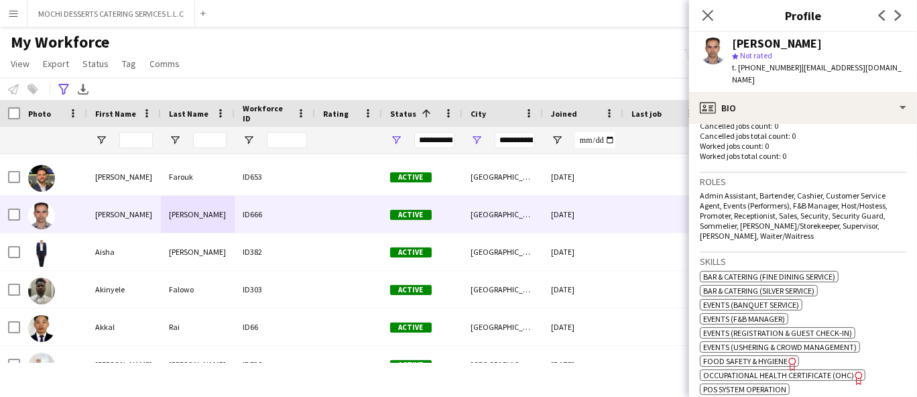
click at [768, 67] on span "t. +971528251819" at bounding box center [767, 67] width 70 height 10
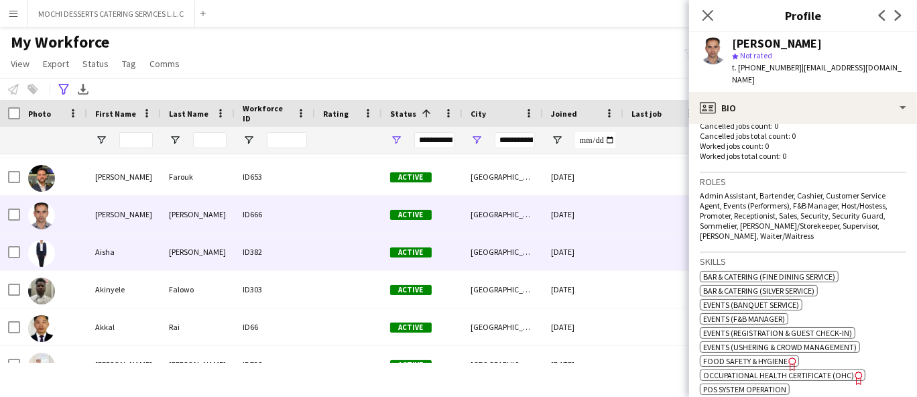
click at [255, 239] on div "ID382" at bounding box center [275, 251] width 80 height 37
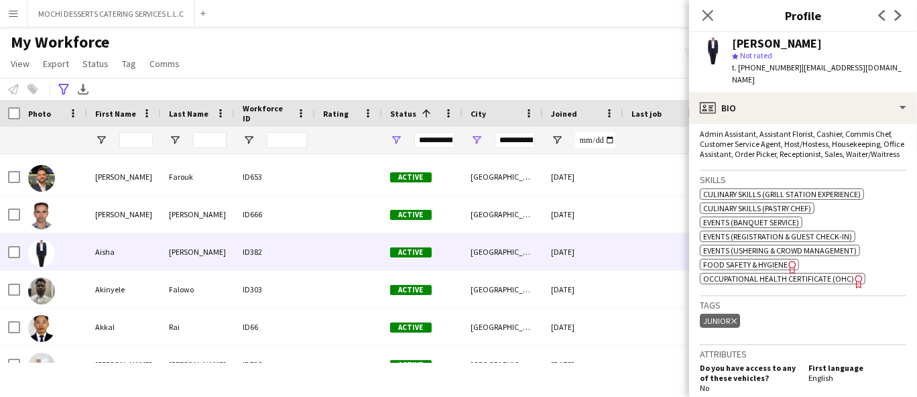
scroll to position [521, 0]
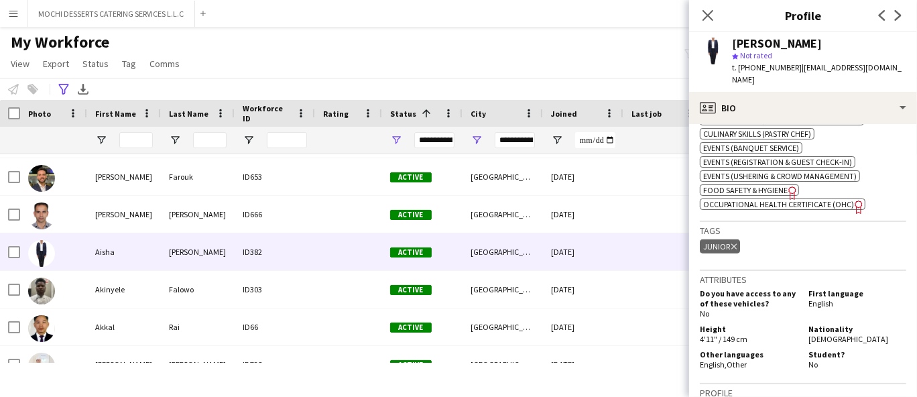
click at [766, 65] on span "t. +971589824400" at bounding box center [767, 67] width 70 height 10
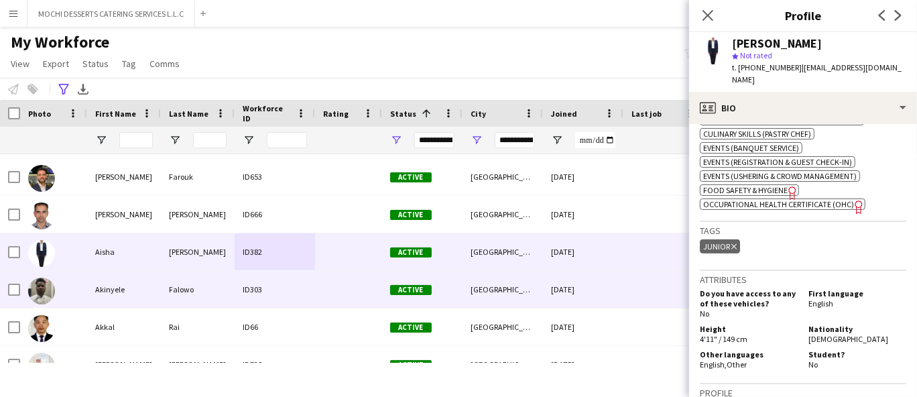
click at [225, 286] on div "Falowo" at bounding box center [198, 289] width 74 height 37
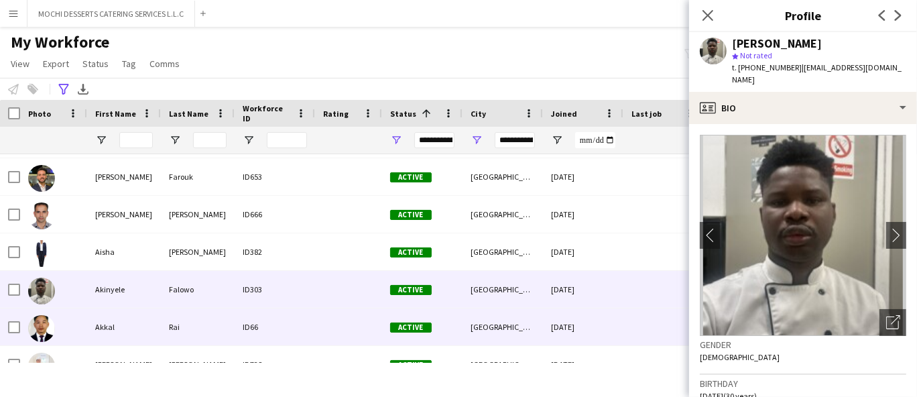
click at [235, 324] on div "ID66" at bounding box center [275, 326] width 80 height 37
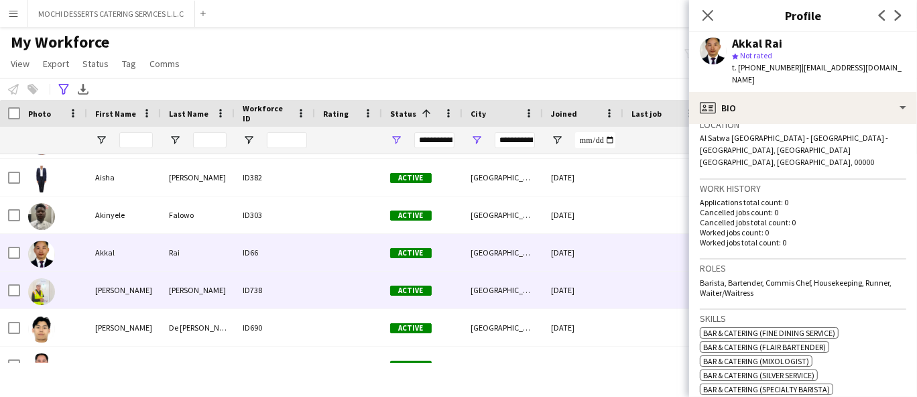
click at [172, 289] on div "Arroyo" at bounding box center [198, 290] width 74 height 37
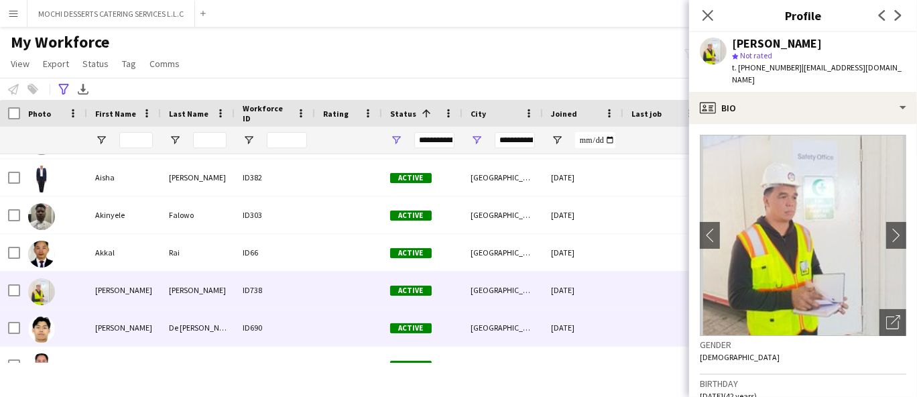
click at [158, 327] on div "Alejandro" at bounding box center [124, 327] width 74 height 37
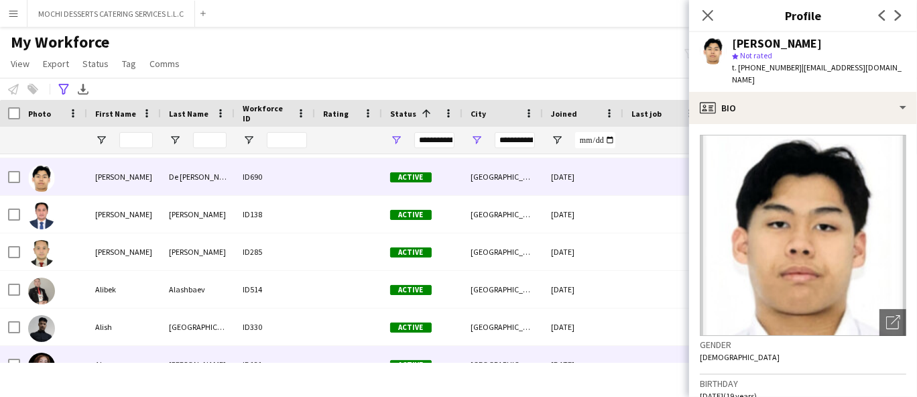
scroll to position [745, 0]
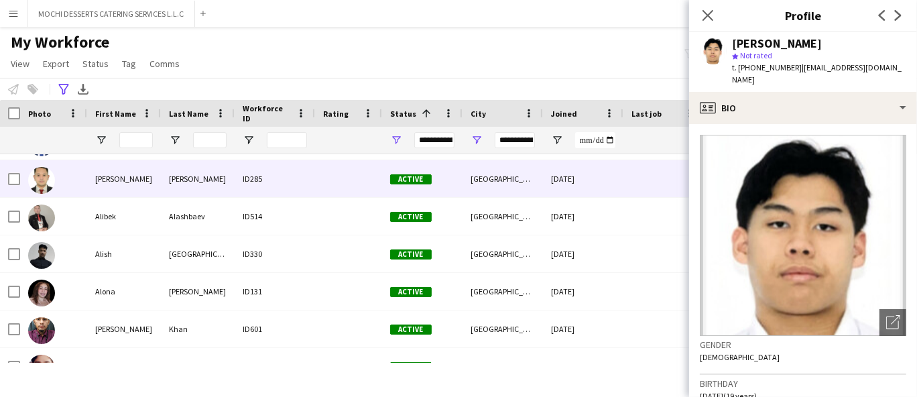
click at [101, 192] on div "Alexander Aaron" at bounding box center [124, 178] width 74 height 37
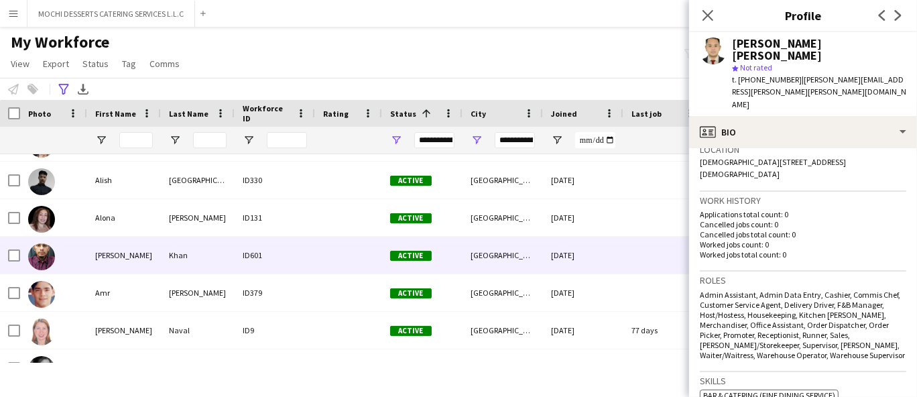
scroll to position [0, 0]
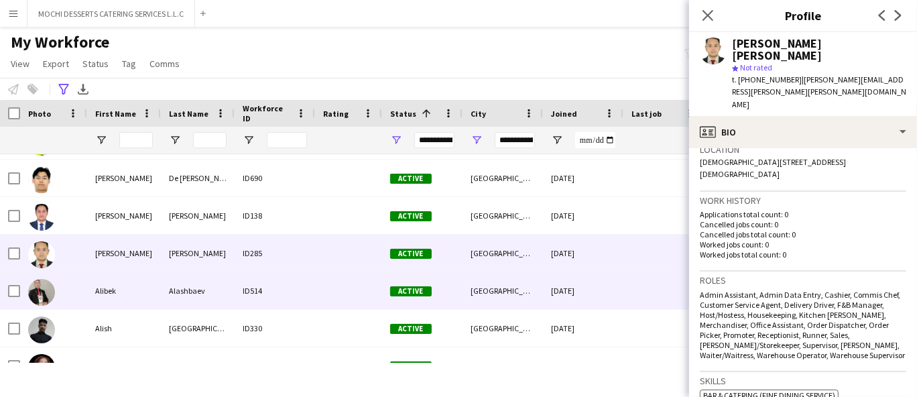
click at [107, 289] on div "Alibek" at bounding box center [124, 290] width 74 height 37
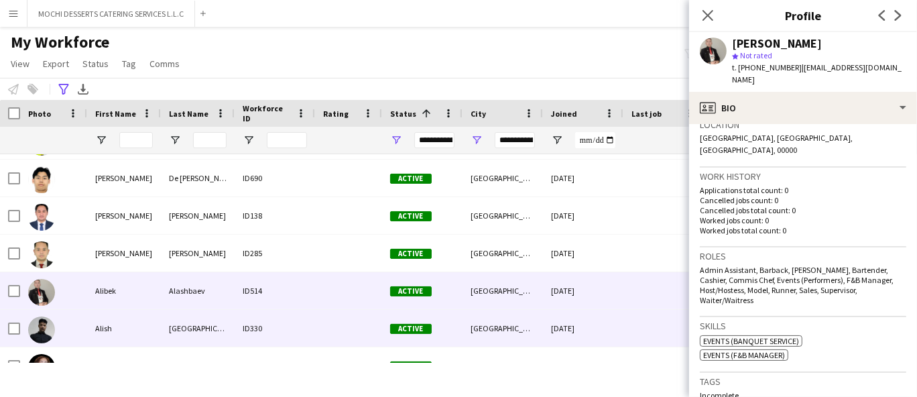
click at [156, 318] on div "Alish" at bounding box center [124, 328] width 74 height 37
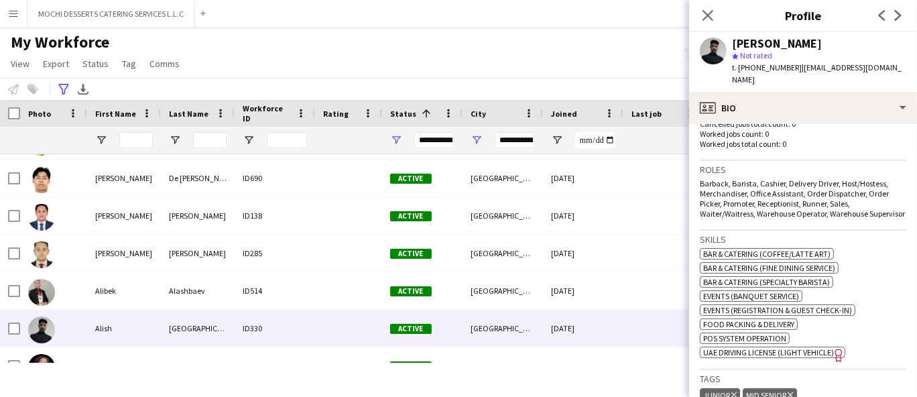
click at [766, 66] on span "t. +971582874758" at bounding box center [767, 67] width 70 height 10
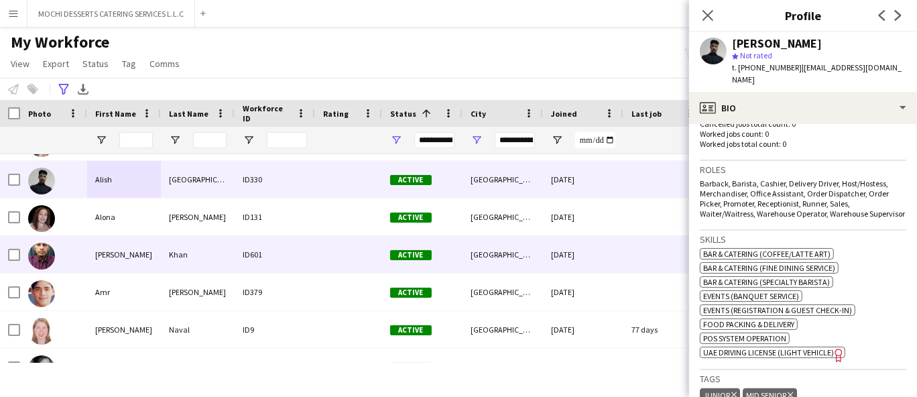
click at [127, 259] on div "Amir" at bounding box center [124, 254] width 74 height 37
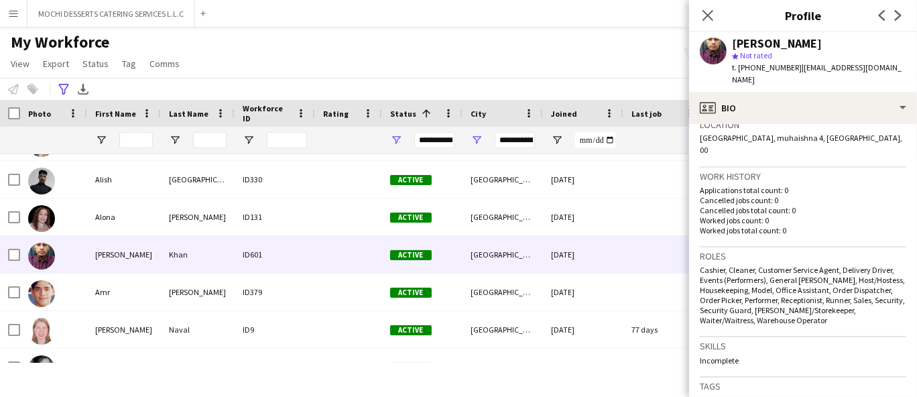
click at [764, 63] on span "t. +971564602965" at bounding box center [767, 67] width 70 height 10
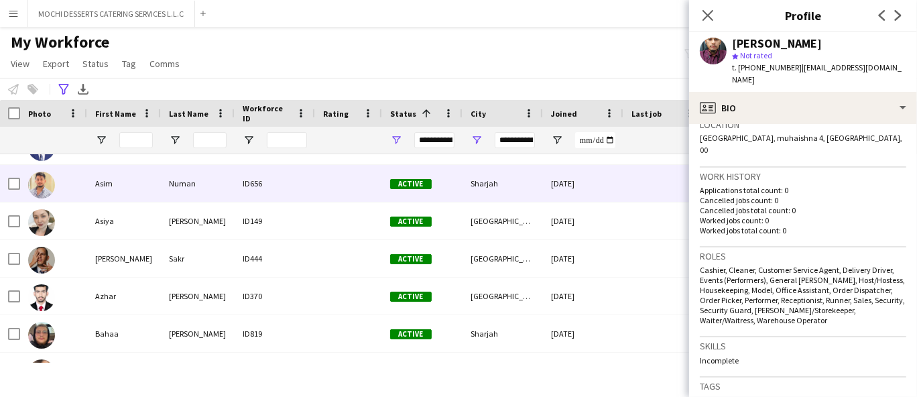
click at [146, 190] on div "Asim" at bounding box center [124, 183] width 74 height 37
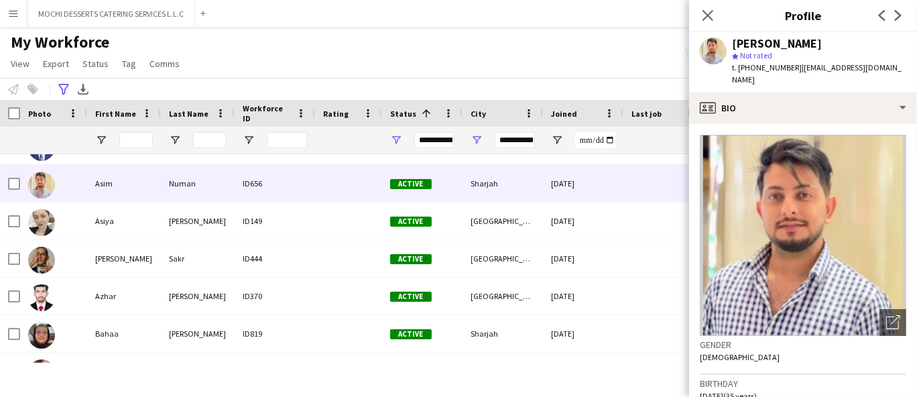
click at [765, 61] on div "star Not rated" at bounding box center [819, 56] width 174 height 12
click at [778, 65] on span "t. +971556827042" at bounding box center [767, 67] width 70 height 10
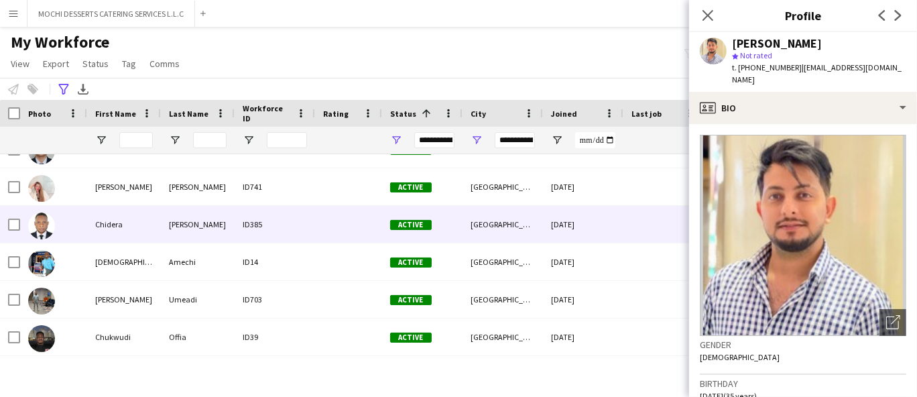
click at [184, 238] on div "Okafor" at bounding box center [198, 224] width 74 height 37
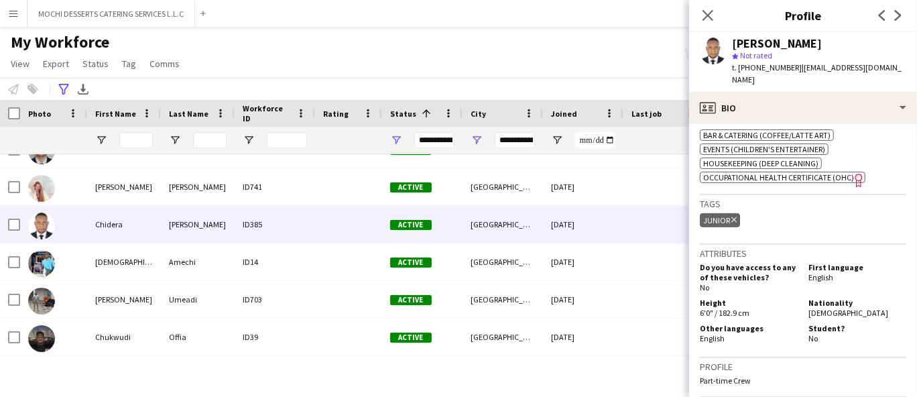
click at [744, 68] on span "t. +971561306637" at bounding box center [767, 67] width 70 height 10
click at [391, 139] on span "Open Filter Menu" at bounding box center [396, 140] width 12 height 12
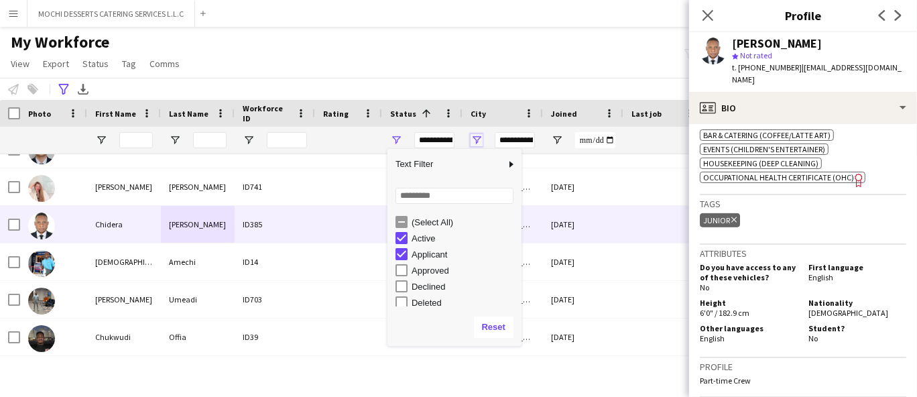
click at [477, 140] on span "Open Filter Menu" at bounding box center [477, 140] width 12 height 12
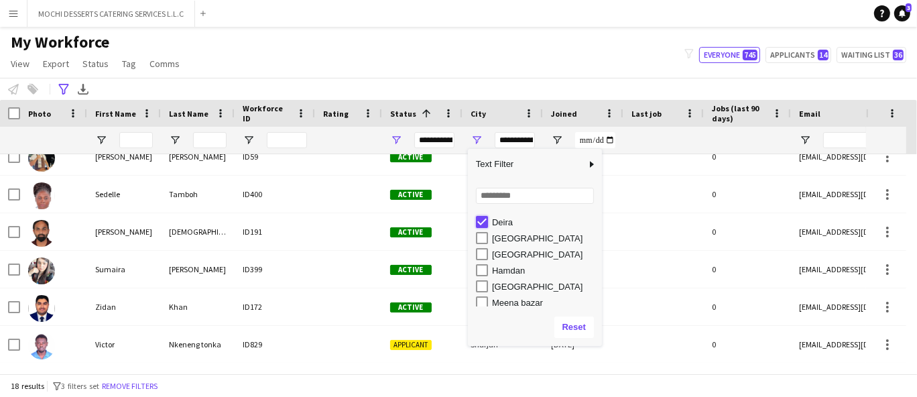
type input "**********"
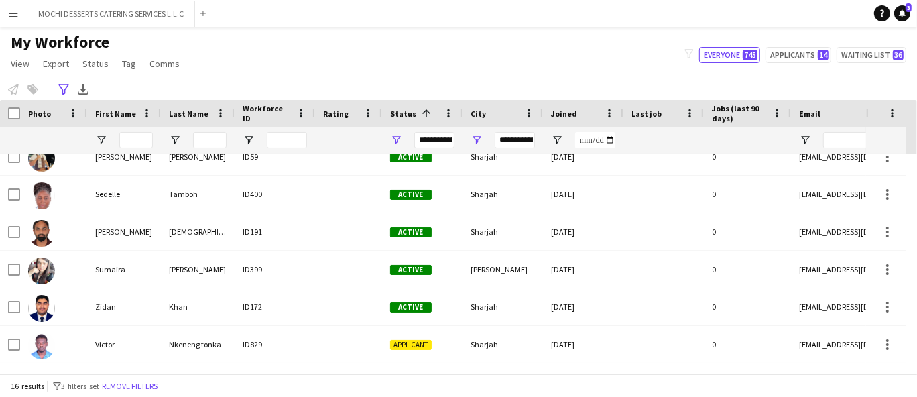
click at [546, 56] on div "My Workforce View Views Default view New view Update view Delete view Edit name…" at bounding box center [458, 55] width 917 height 46
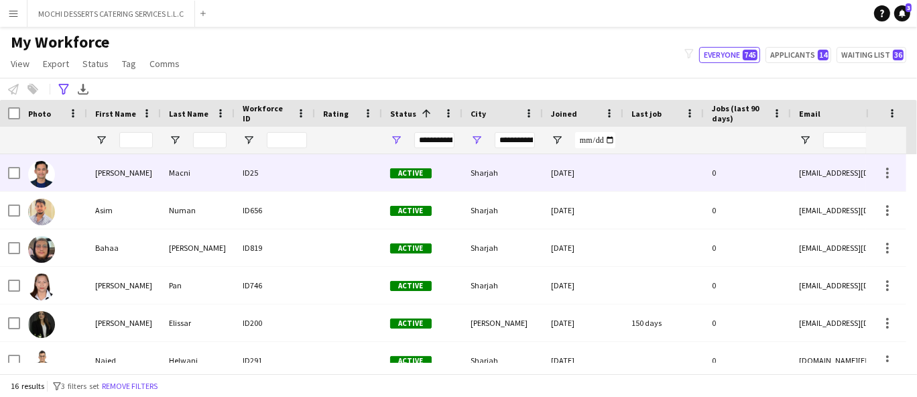
click at [259, 173] on div "ID25" at bounding box center [275, 172] width 80 height 37
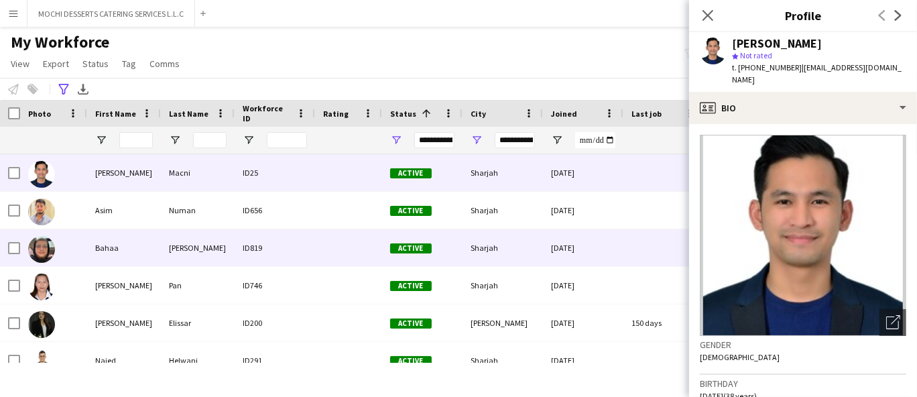
click at [242, 245] on div "ID819" at bounding box center [275, 247] width 80 height 37
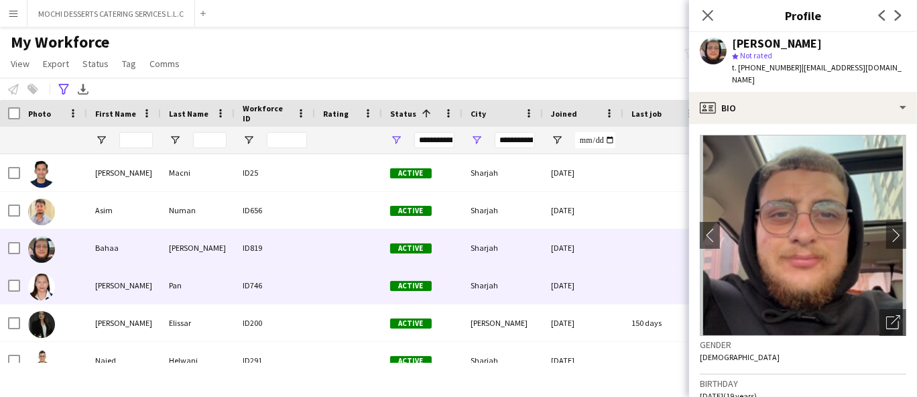
click at [292, 293] on div "ID746" at bounding box center [275, 285] width 80 height 37
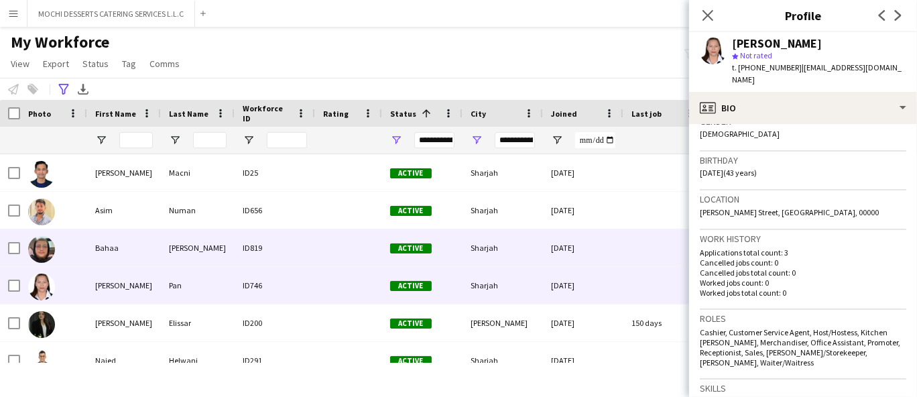
click at [271, 241] on div "ID819" at bounding box center [275, 247] width 80 height 37
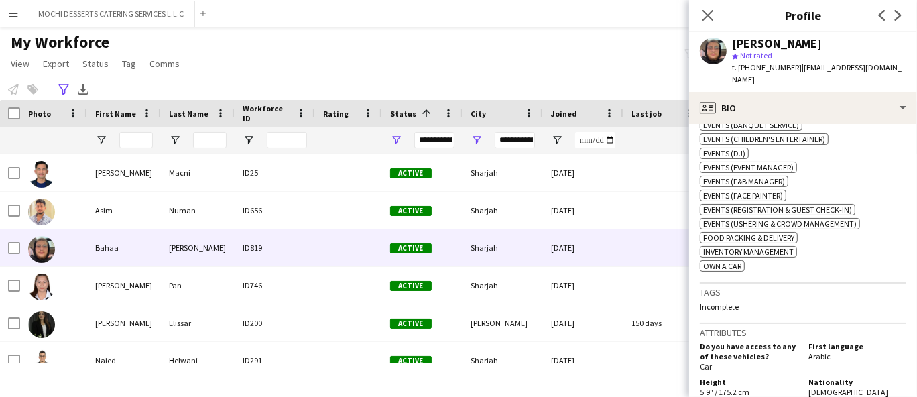
click at [758, 65] on span "t. +971543214323" at bounding box center [767, 67] width 70 height 10
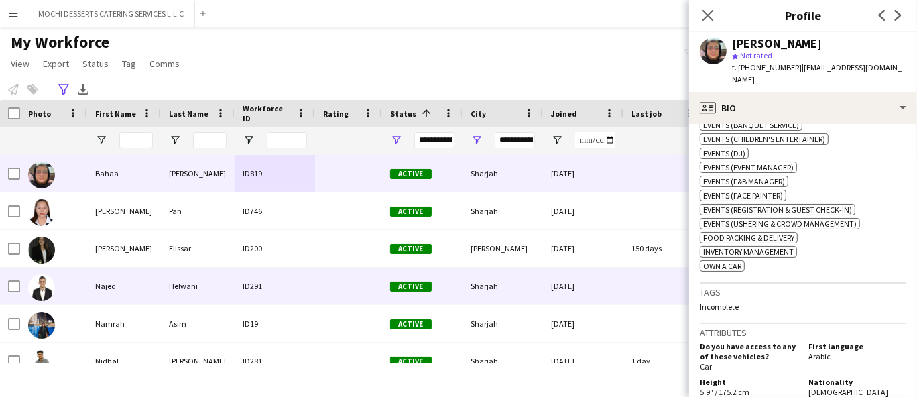
click at [140, 278] on div "Najed" at bounding box center [124, 286] width 74 height 37
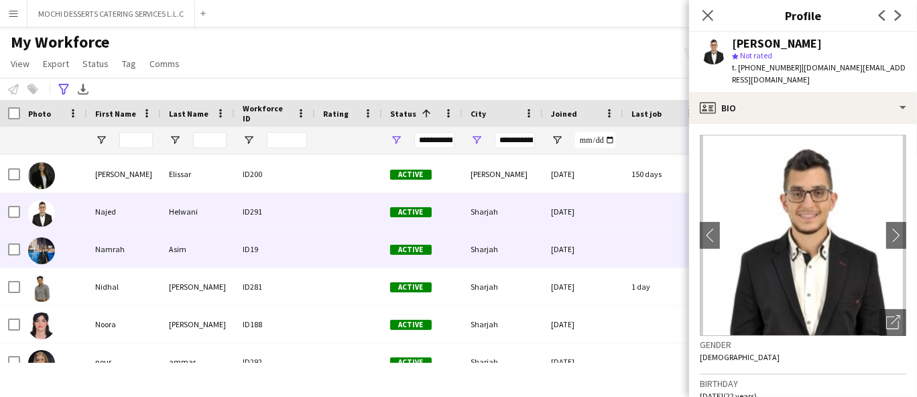
click at [224, 258] on div "Asim" at bounding box center [198, 249] width 74 height 37
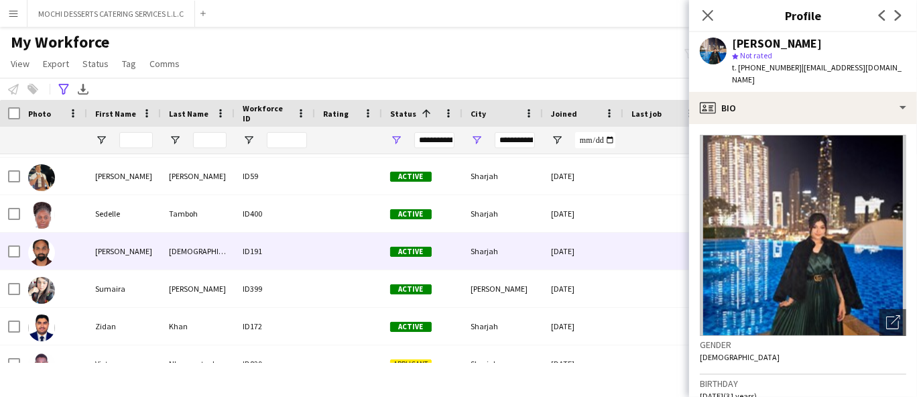
click at [205, 255] on div "Bhameshan" at bounding box center [198, 251] width 74 height 37
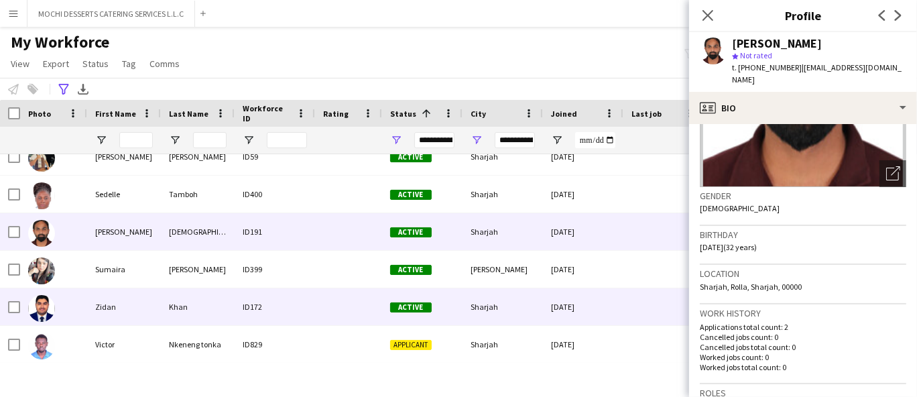
click at [205, 306] on div "Khan" at bounding box center [198, 306] width 74 height 37
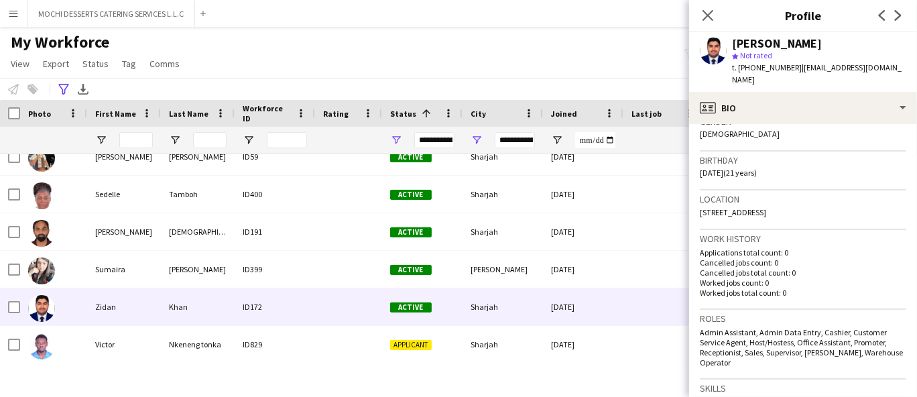
click at [753, 64] on span "t. +971589137279" at bounding box center [767, 67] width 70 height 10
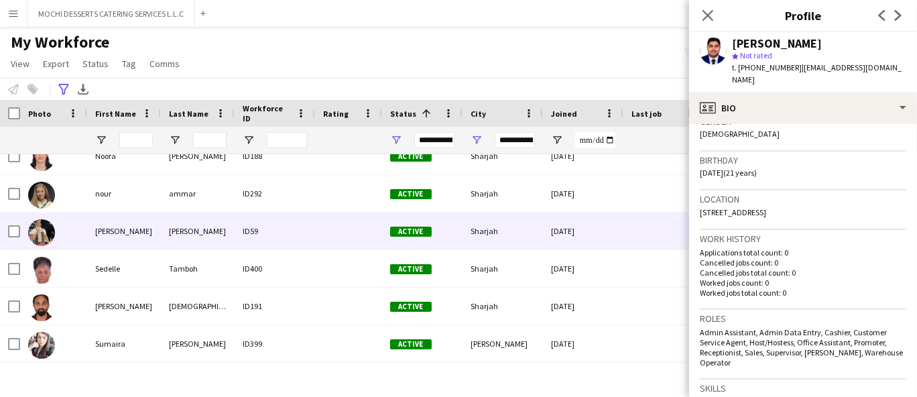
click at [382, 234] on div "Active" at bounding box center [422, 231] width 80 height 37
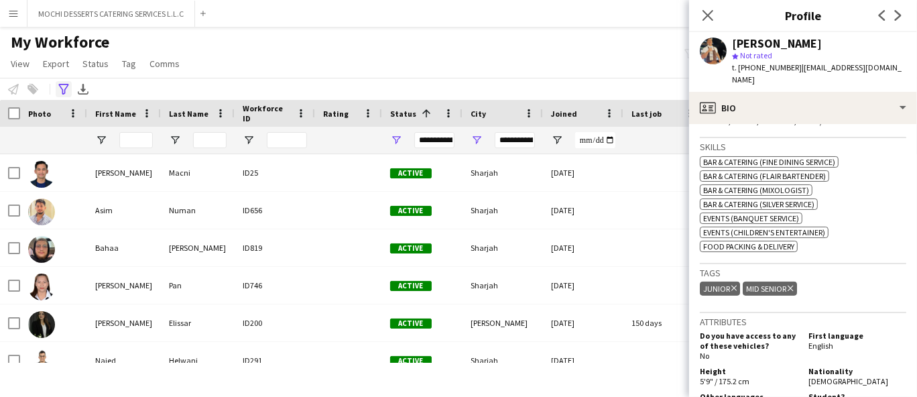
click at [69, 86] on div "Advanced filters" at bounding box center [64, 89] width 16 height 16
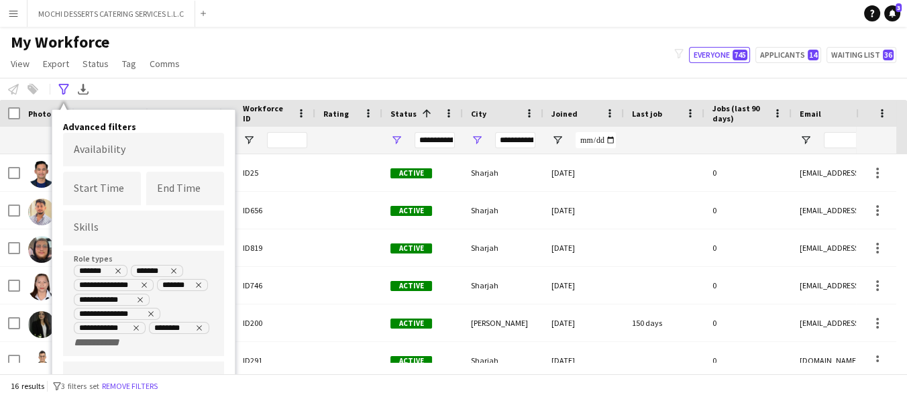
click at [101, 343] on input "+ Role type" at bounding box center [102, 343] width 57 height 12
click at [200, 327] on div at bounding box center [453, 198] width 907 height 397
click at [200, 325] on icon "Remove tag" at bounding box center [199, 327] width 5 height 5
click at [156, 326] on input "+ Role type" at bounding box center [177, 329] width 57 height 12
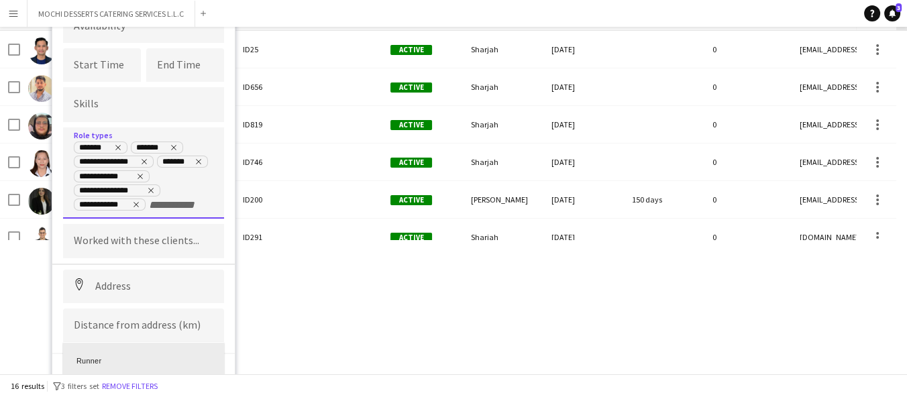
click at [134, 357] on div "Runner" at bounding box center [143, 359] width 161 height 32
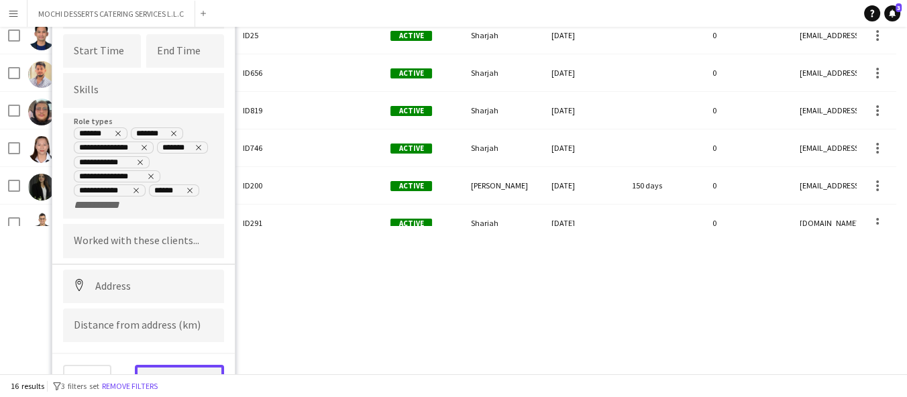
click at [192, 365] on button "View results" at bounding box center [179, 378] width 89 height 27
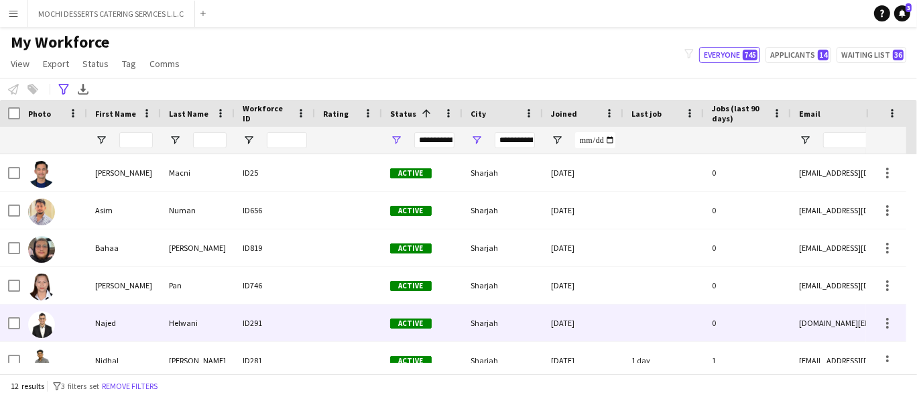
click at [323, 311] on div at bounding box center [348, 322] width 67 height 37
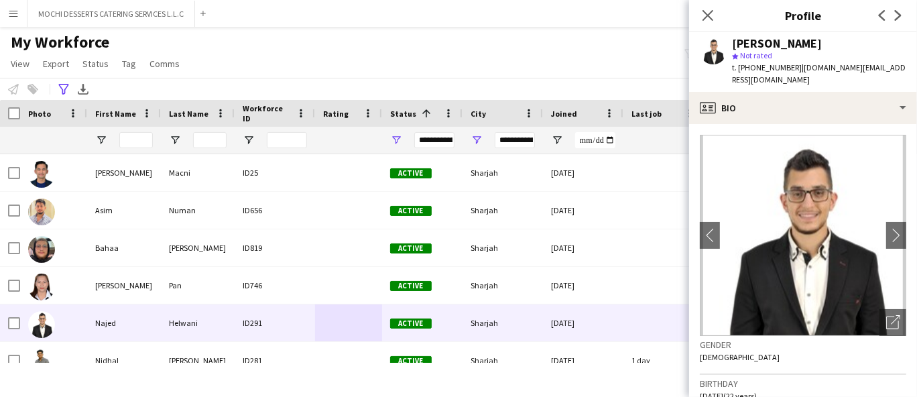
click at [774, 65] on span "t. +971501789248" at bounding box center [767, 67] width 70 height 10
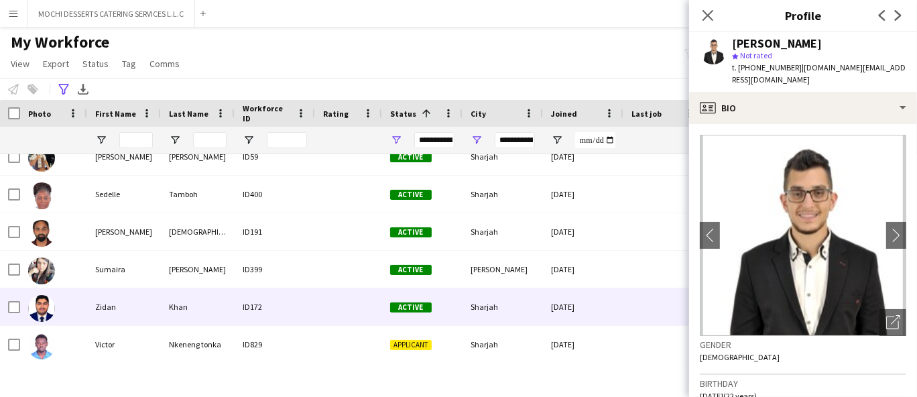
click at [249, 292] on div "ID172" at bounding box center [275, 306] width 80 height 37
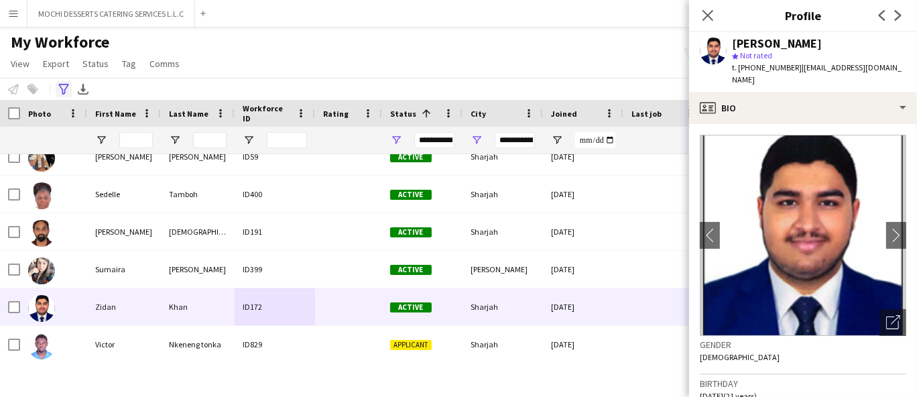
click at [60, 82] on div "Advanced filters" at bounding box center [64, 89] width 16 height 16
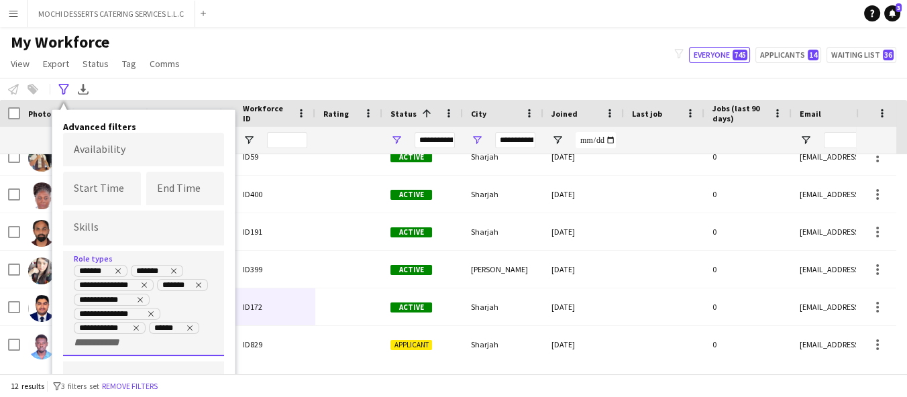
click at [107, 343] on input "+ Role type" at bounding box center [102, 343] width 57 height 12
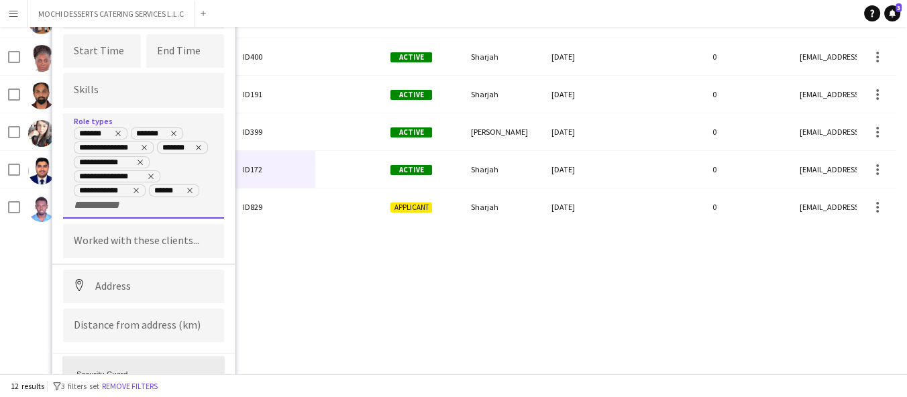
click at [120, 361] on div "Security Guard" at bounding box center [143, 372] width 161 height 32
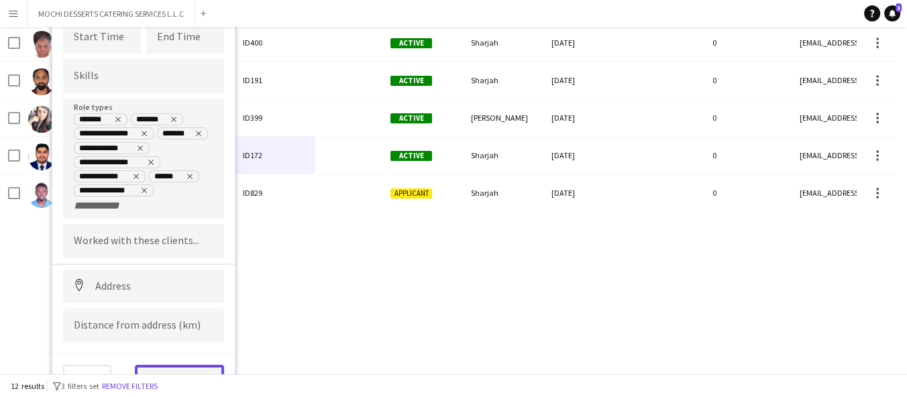
click at [212, 365] on button "View results" at bounding box center [179, 378] width 89 height 27
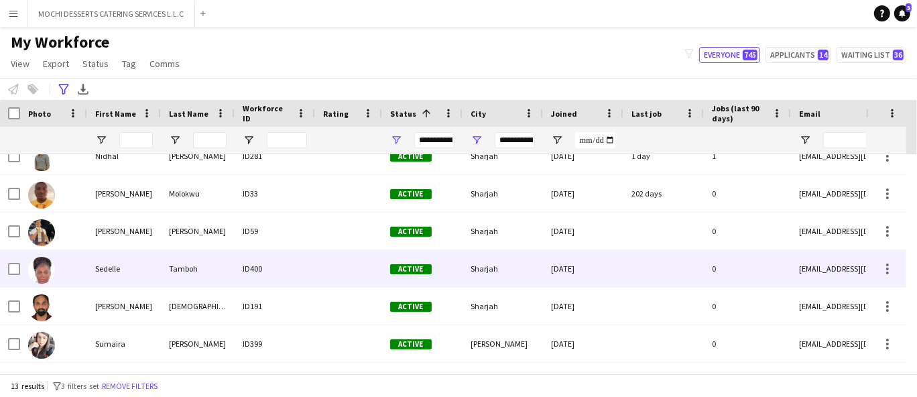
click at [236, 274] on div "ID400" at bounding box center [275, 268] width 80 height 37
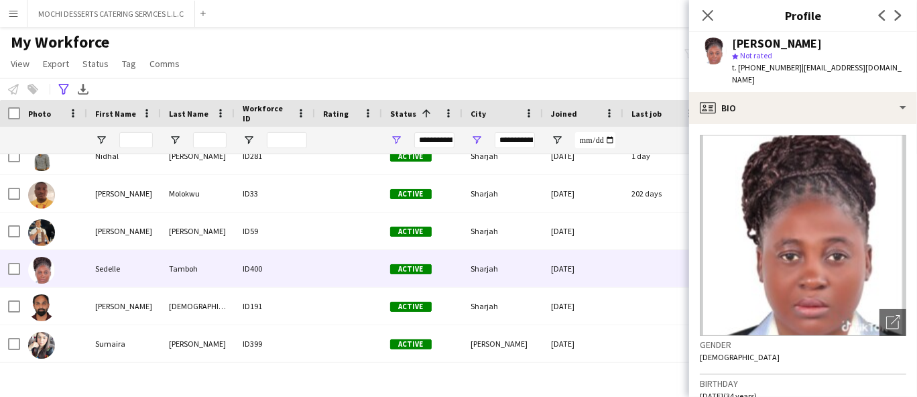
click at [783, 70] on span "t. +971502087781" at bounding box center [767, 67] width 70 height 10
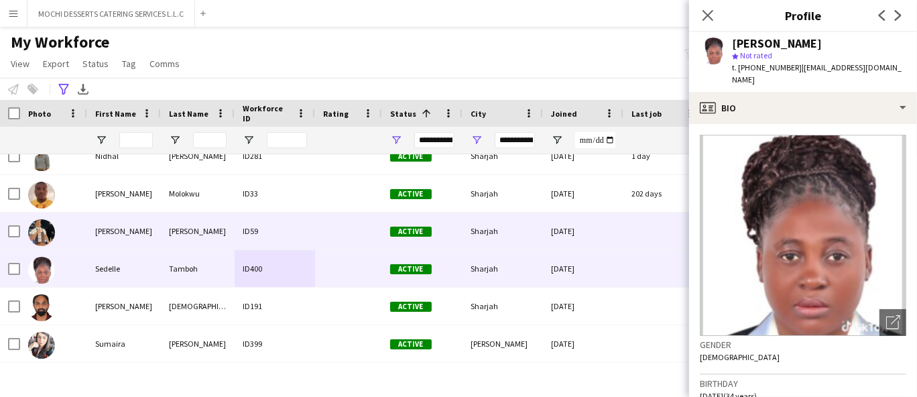
click at [126, 208] on div "Raphael" at bounding box center [124, 193] width 74 height 37
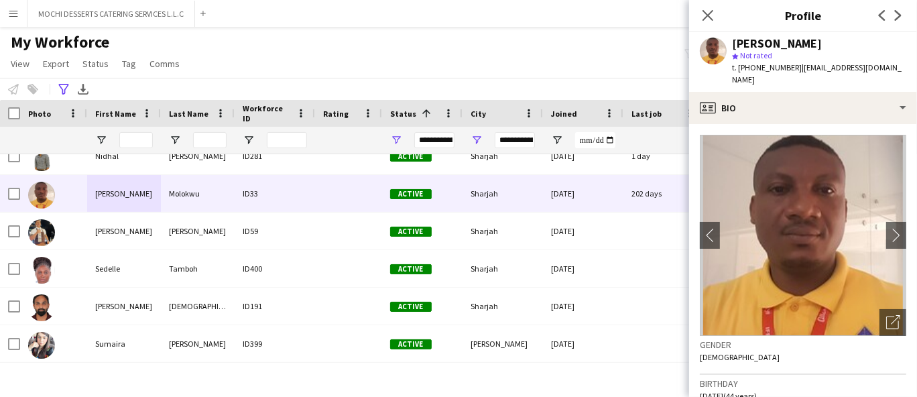
click at [756, 70] on span "t. +971545469155" at bounding box center [767, 67] width 70 height 10
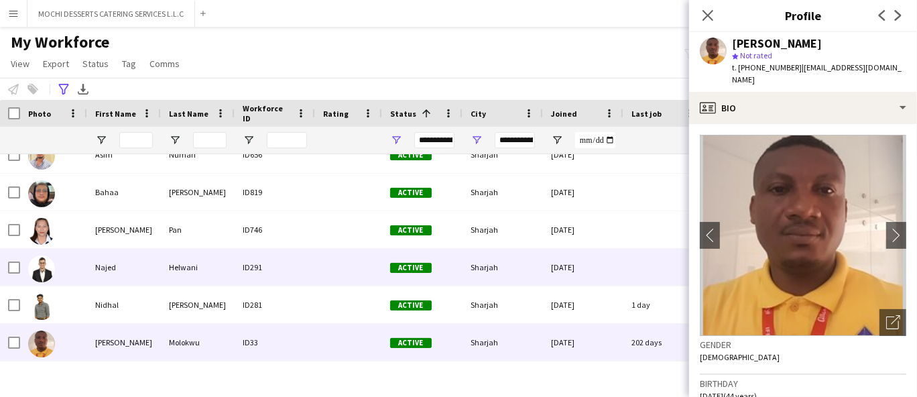
click at [229, 276] on div "Helwani" at bounding box center [198, 267] width 74 height 37
